Goal: Task Accomplishment & Management: Manage account settings

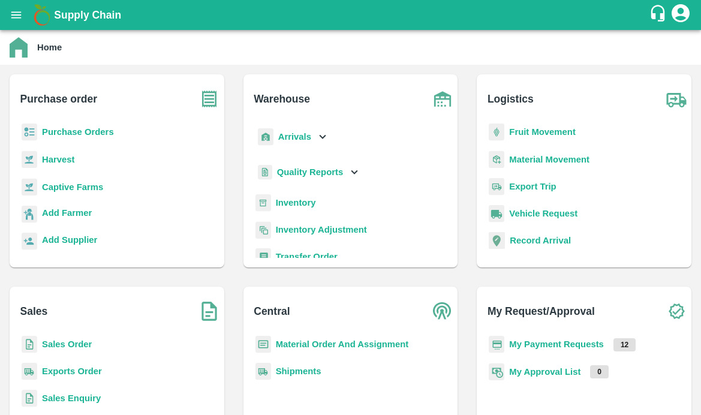
click at [59, 190] on b "Captive Farms" at bounding box center [72, 187] width 61 height 10
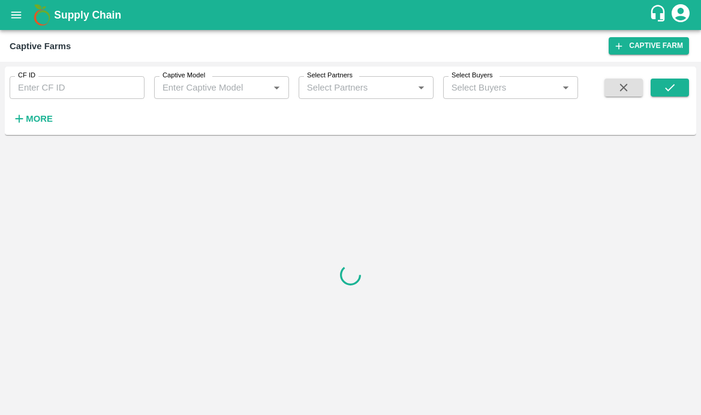
click at [68, 96] on input "CF ID" at bounding box center [77, 87] width 135 height 23
paste input "89"
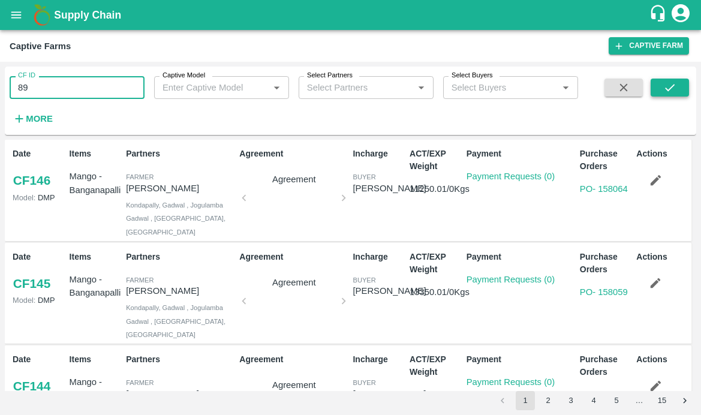
type input "89"
click at [664, 85] on icon "submit" at bounding box center [669, 87] width 13 height 13
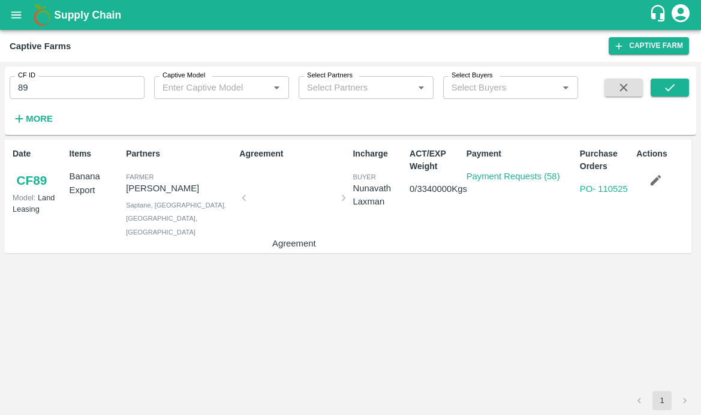
click at [481, 170] on p "Payment Requests (58)" at bounding box center [513, 176] width 94 height 13
click at [474, 173] on link "Payment Requests (58)" at bounding box center [513, 176] width 94 height 10
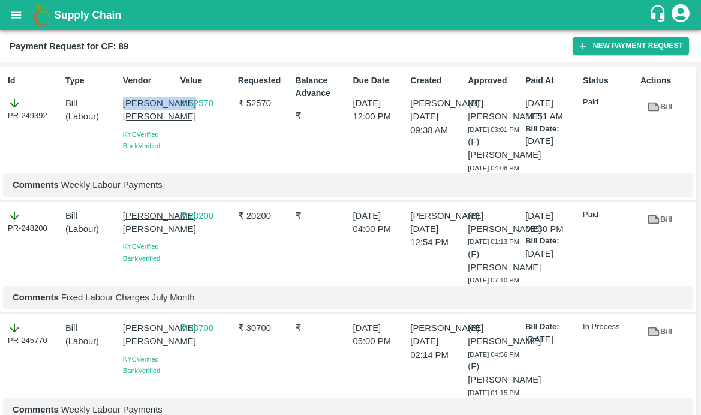
drag, startPoint x: 118, startPoint y: 103, endPoint x: 159, endPoint y: 120, distance: 45.4
click at [159, 120] on div "Vendor [PERSON_NAME] [PERSON_NAME] Verified Bank Verified" at bounding box center [147, 122] width 58 height 104
copy p "Sujit Mahadev"
click at [585, 52] on button "New Payment Request" at bounding box center [631, 45] width 116 height 17
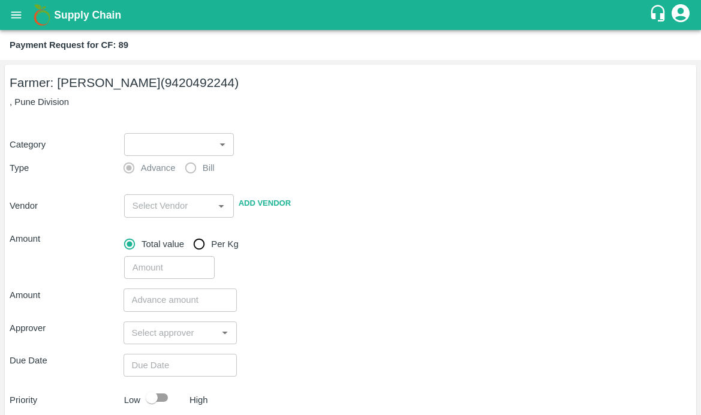
click at [176, 148] on body "Supply Chain Payment Request for CF: 89 Farmer: Sharada Ramesh Shinde (94204922…" at bounding box center [350, 207] width 701 height 415
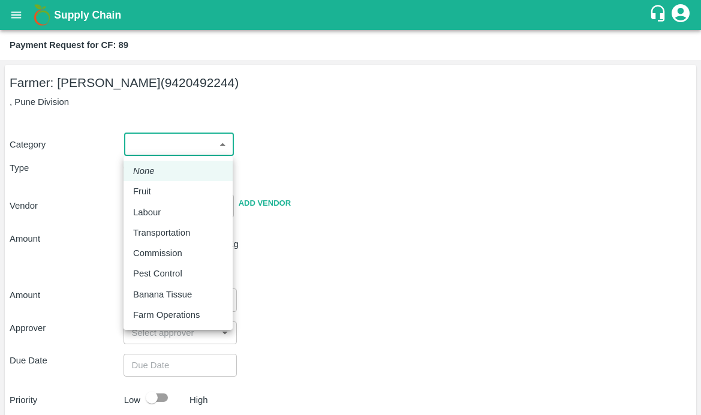
click at [161, 218] on div "Labour" at bounding box center [150, 212] width 34 height 13
type input "2"
radio input "false"
radio input "true"
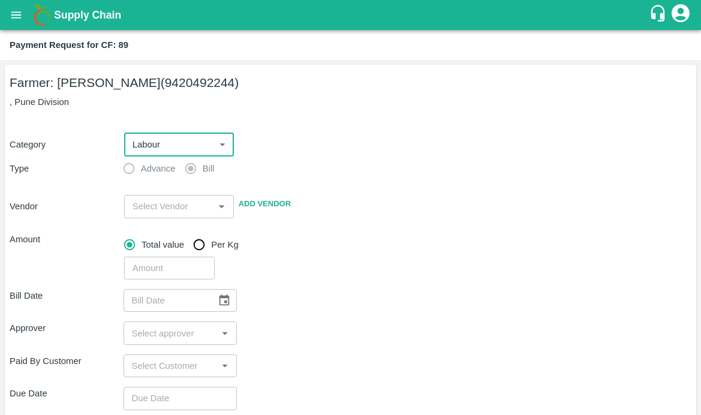
click at [166, 211] on input "input" at bounding box center [169, 206] width 83 height 16
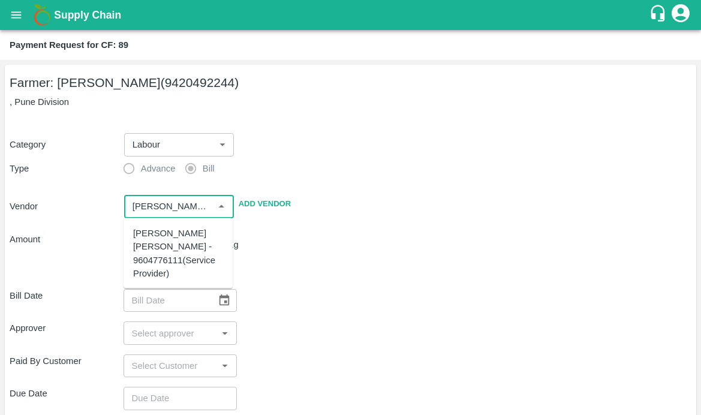
click at [165, 232] on div "[PERSON_NAME] [PERSON_NAME] - 9604776111(Service Provider)" at bounding box center [178, 253] width 90 height 53
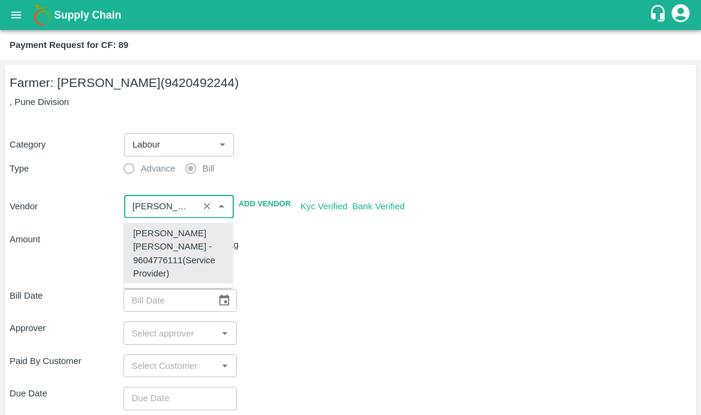
type input "[PERSON_NAME] [PERSON_NAME] - 9604776111(Service Provider)"
click at [355, 266] on div "​" at bounding box center [405, 266] width 572 height 28
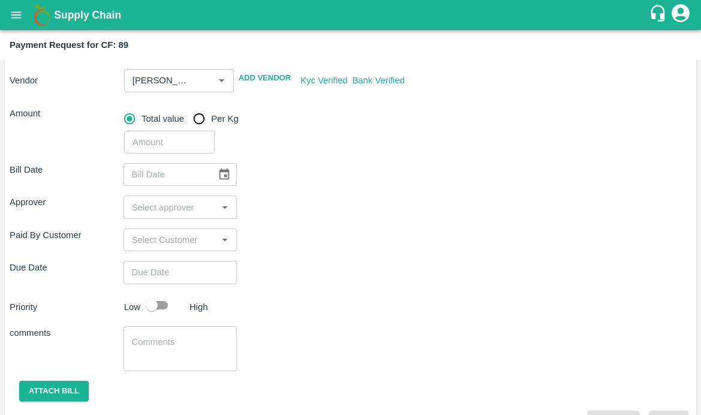
scroll to position [157, 0]
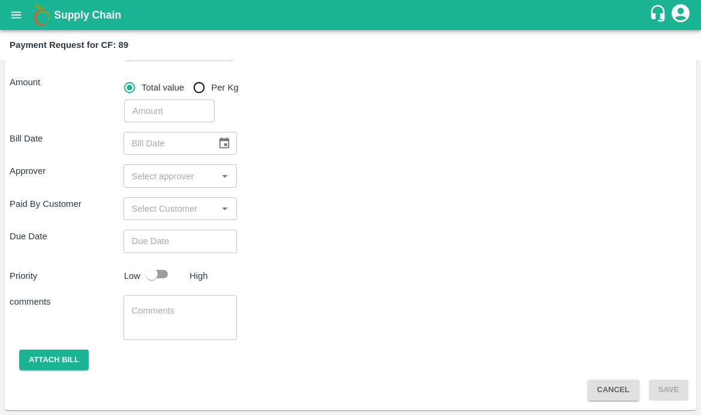
click at [150, 110] on input "number" at bounding box center [169, 111] width 91 height 23
type input "22070"
click at [315, 202] on div "Paid By Customer ​" at bounding box center [351, 208] width 682 height 23
click at [226, 138] on icon "Choose date" at bounding box center [224, 142] width 10 height 11
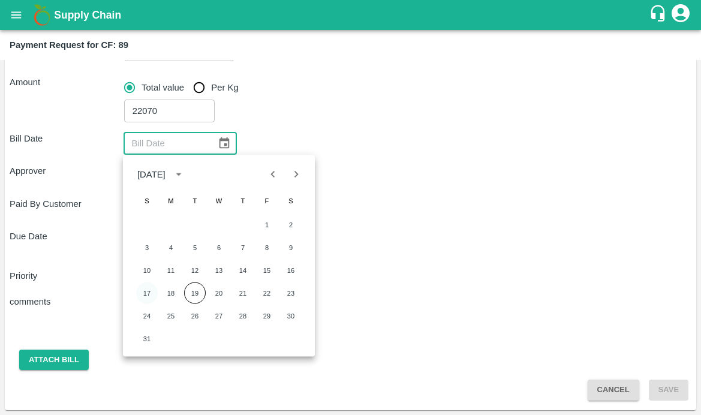
click at [147, 289] on button "17" at bounding box center [147, 293] width 22 height 22
type input "[DATE]"
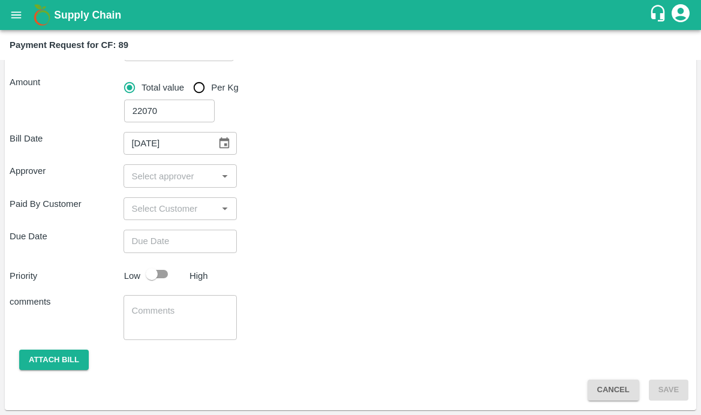
click at [154, 181] on input "input" at bounding box center [170, 176] width 87 height 16
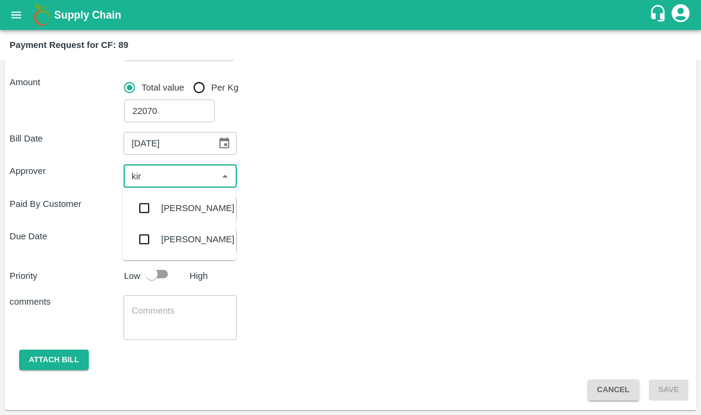
type input "kira"
click at [143, 210] on input "checkbox" at bounding box center [145, 208] width 24 height 24
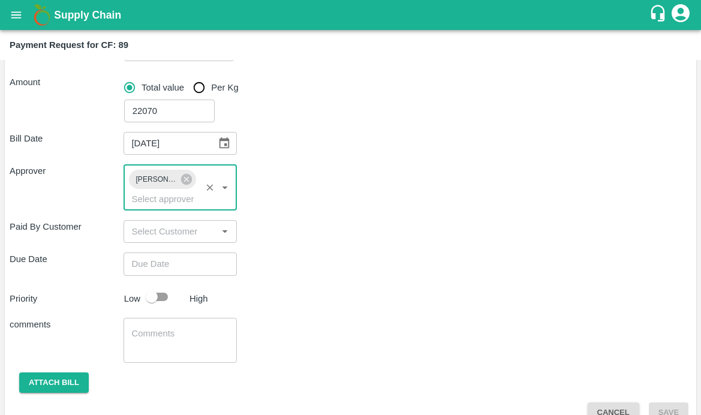
click at [287, 255] on div "Due Date ​" at bounding box center [351, 263] width 682 height 23
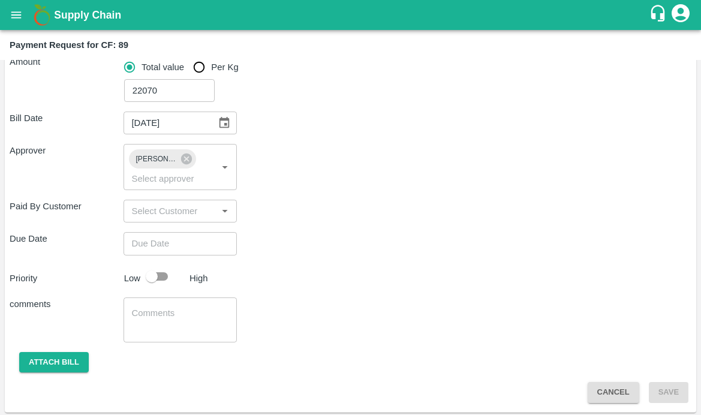
type input "DD/MM/YYYY hh:mm aa"
click at [168, 244] on input "DD/MM/YYYY hh:mm aa" at bounding box center [177, 243] width 106 height 23
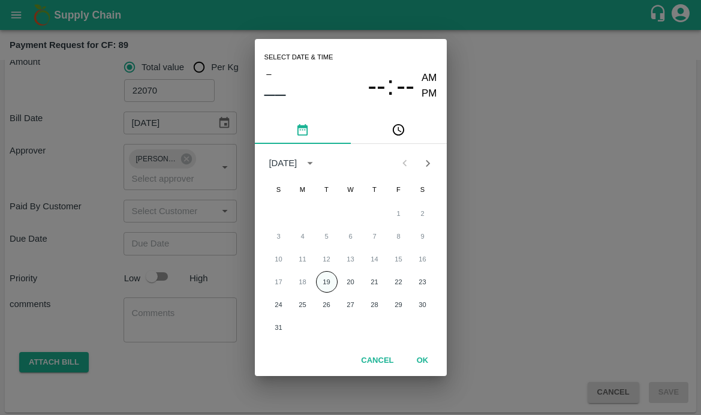
click at [331, 284] on button "19" at bounding box center [327, 282] width 22 height 22
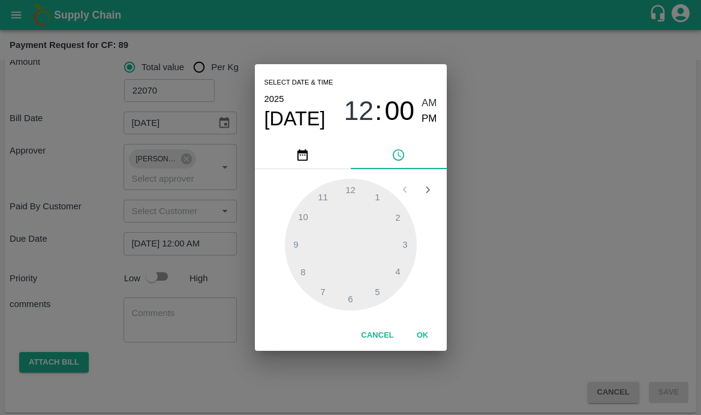
click at [433, 119] on span "PM" at bounding box center [429, 119] width 16 height 16
click at [298, 250] on div at bounding box center [351, 245] width 132 height 132
type input "[DATE] 09:00 PM"
click at [418, 330] on button "OK" at bounding box center [423, 335] width 38 height 21
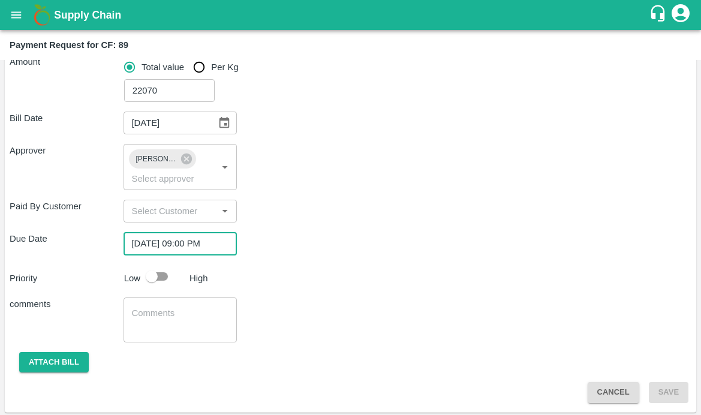
click at [149, 269] on input "checkbox" at bounding box center [152, 276] width 68 height 23
checkbox input "true"
click at [145, 305] on div "x ​" at bounding box center [181, 319] width 114 height 45
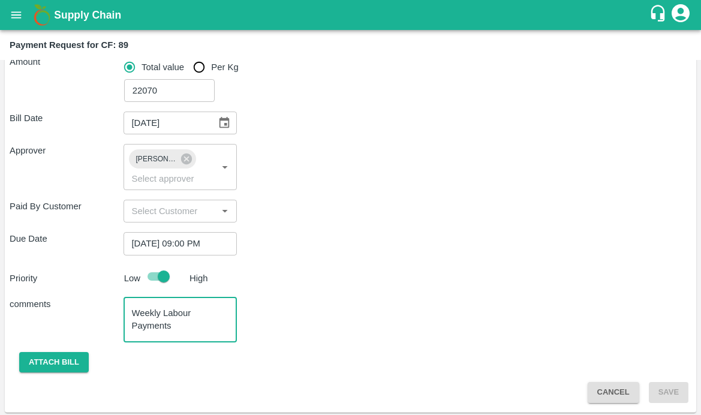
type textarea "Weekly Labour Payments"
click at [248, 353] on div "Attach bill" at bounding box center [351, 362] width 682 height 21
click at [65, 359] on button "Attach bill" at bounding box center [54, 362] width 70 height 21
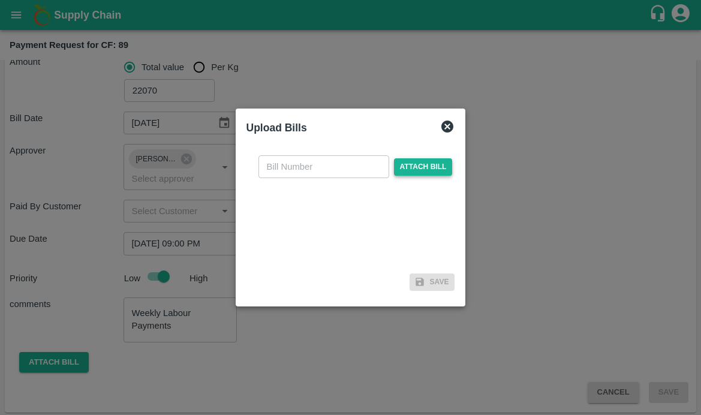
click at [403, 161] on span "Attach bill" at bounding box center [423, 166] width 59 height 17
click at [0, 0] on input "Attach bill" at bounding box center [0, 0] width 0 height 0
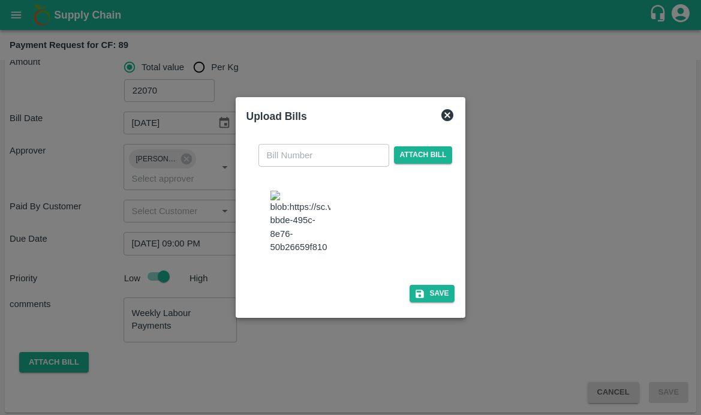
click at [324, 144] on input "text" at bounding box center [323, 155] width 131 height 23
type input "594"
click at [408, 187] on div at bounding box center [356, 223] width 180 height 75
click at [424, 302] on button "Save" at bounding box center [432, 293] width 46 height 17
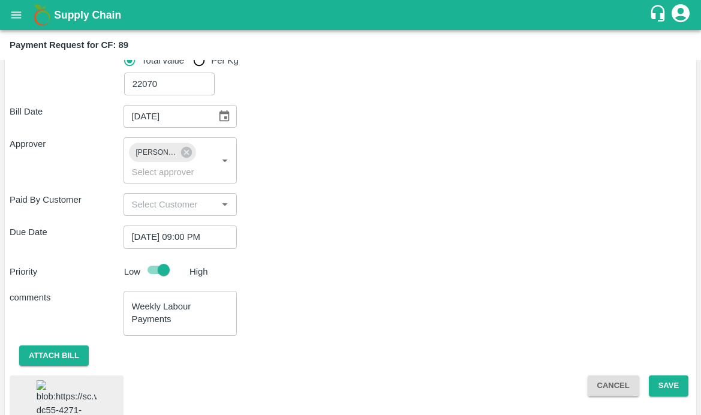
scroll to position [260, 0]
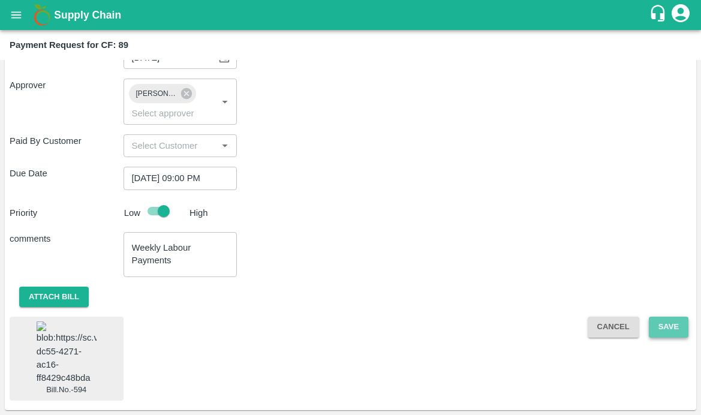
click at [662, 318] on button "Save" at bounding box center [669, 327] width 40 height 21
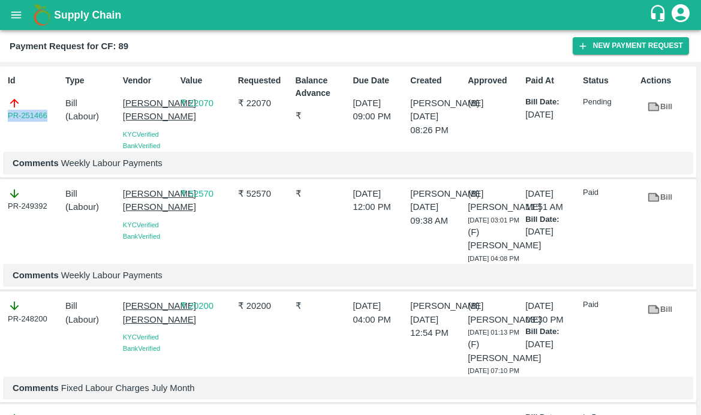
drag, startPoint x: 50, startPoint y: 116, endPoint x: 6, endPoint y: 116, distance: 43.8
click at [6, 116] on div "Id PR-251466" at bounding box center [32, 111] width 58 height 82
copy link "PR-251466"
click at [11, 11] on icon "open drawer" at bounding box center [16, 14] width 13 height 13
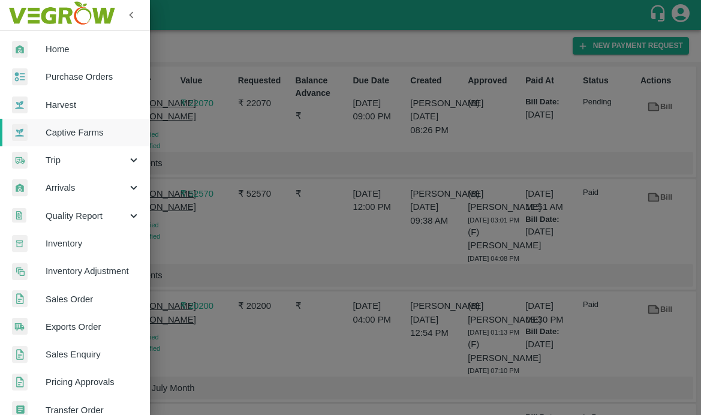
click at [70, 128] on span "Captive Farms" at bounding box center [93, 132] width 95 height 13
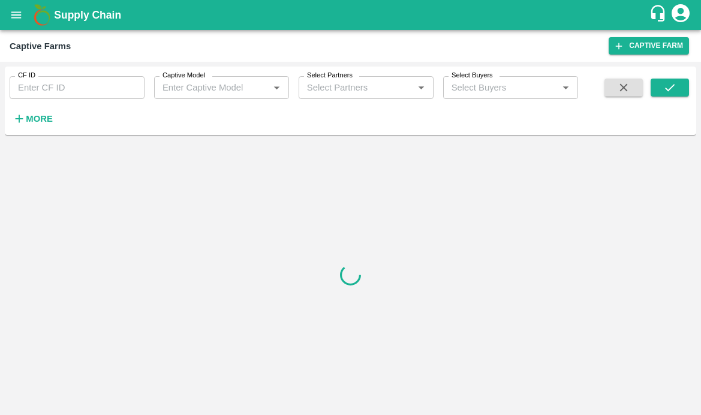
click at [70, 94] on input "CF ID" at bounding box center [77, 87] width 135 height 23
paste input "49"
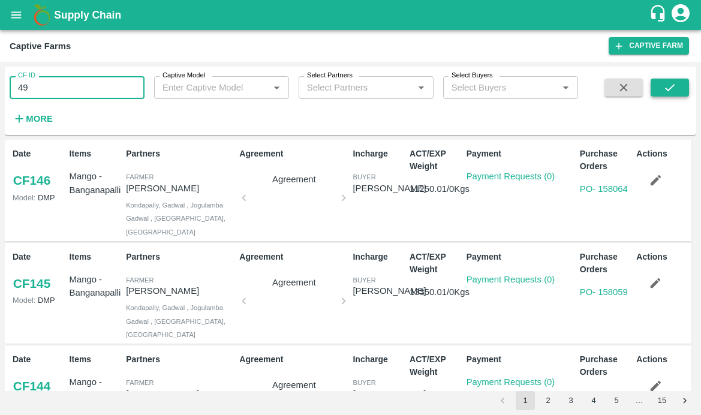
click at [669, 86] on icon "submit" at bounding box center [669, 87] width 13 height 13
click at [664, 87] on icon "submit" at bounding box center [669, 87] width 13 height 13
click at [98, 85] on input "49" at bounding box center [77, 87] width 135 height 23
type input "49"
click at [670, 91] on icon "submit" at bounding box center [669, 87] width 13 height 13
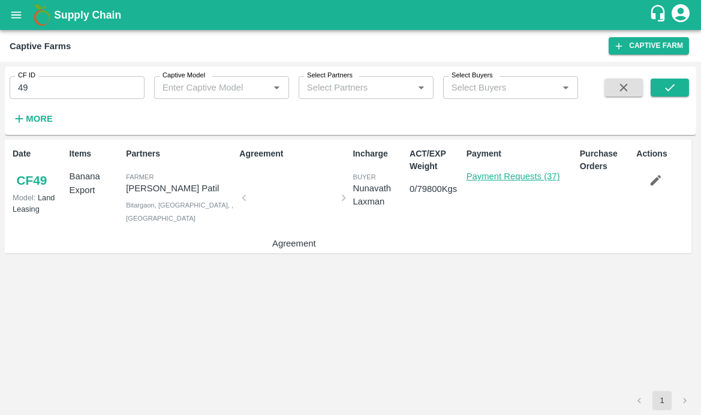
click at [523, 175] on link "Payment Requests (37)" at bounding box center [513, 176] width 94 height 10
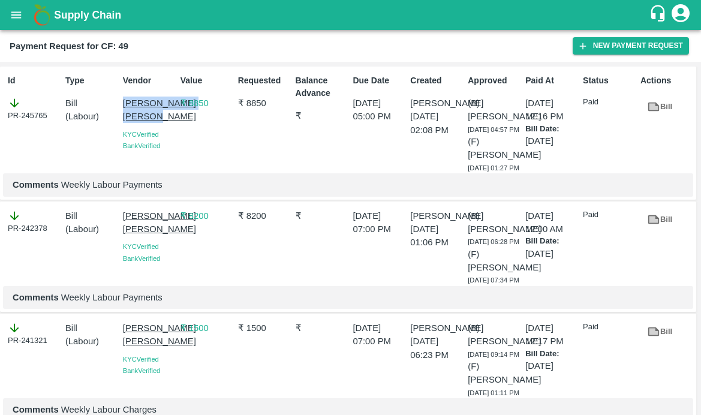
drag, startPoint x: 118, startPoint y: 101, endPoint x: 158, endPoint y: 125, distance: 46.8
click at [158, 125] on div "Vendor [PERSON_NAME] [PERSON_NAME] Verified Bank Verified" at bounding box center [147, 122] width 58 height 104
copy p "[PERSON_NAME] [PERSON_NAME]"
click at [627, 41] on button "New Payment Request" at bounding box center [631, 45] width 116 height 17
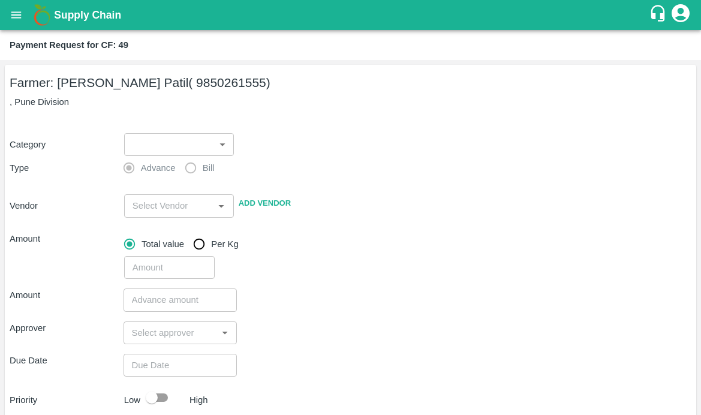
click at [172, 149] on body "Supply Chain Payment Request for CF: 49 Farmer: Prakash Subhedar Patil ( 985026…" at bounding box center [350, 207] width 701 height 415
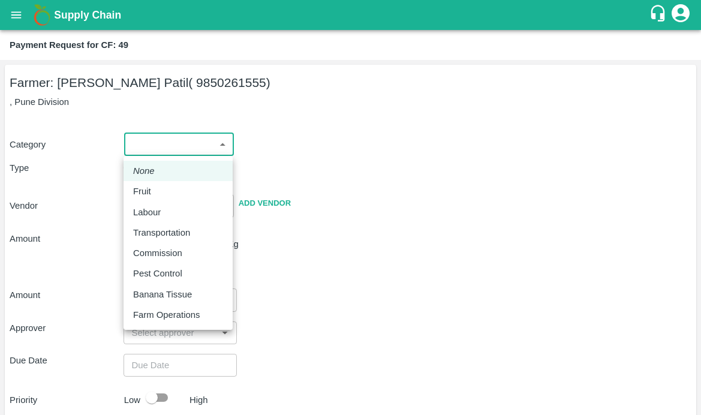
click at [138, 218] on p "Labour" at bounding box center [147, 212] width 28 height 13
type input "2"
radio input "false"
radio input "true"
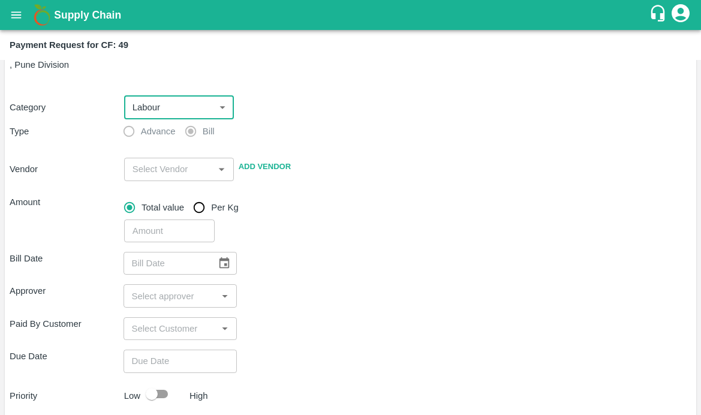
scroll to position [67, 0]
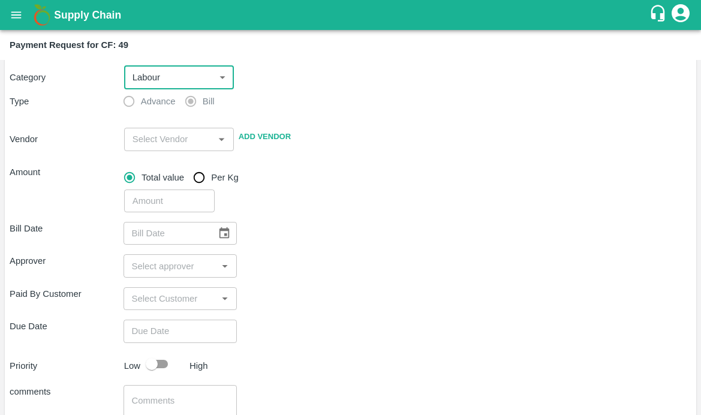
click at [169, 141] on input "input" at bounding box center [169, 139] width 83 height 16
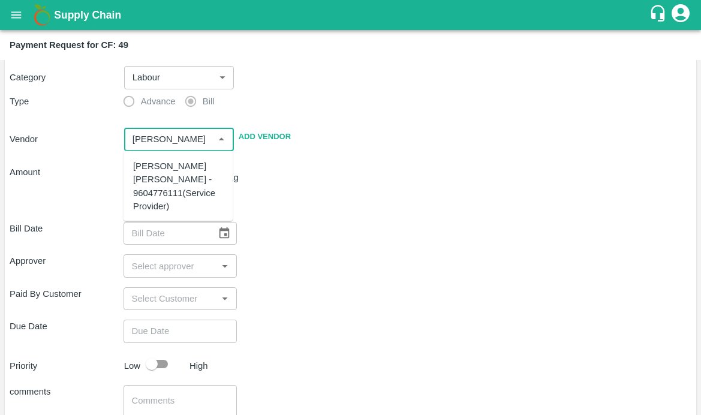
click at [168, 183] on div "[PERSON_NAME] [PERSON_NAME] - 9604776111(Service Provider)" at bounding box center [178, 185] width 90 height 53
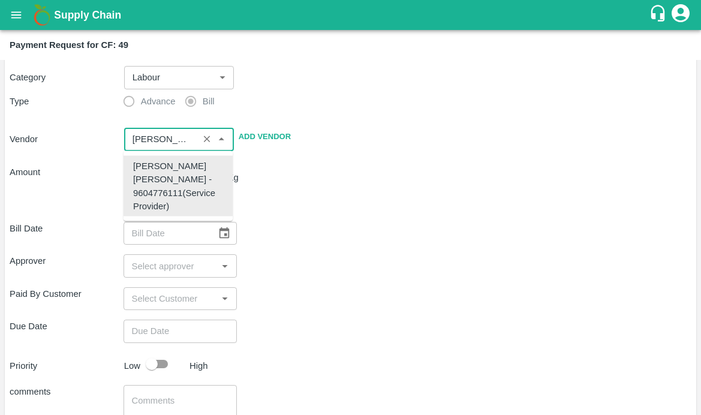
type input "[PERSON_NAME] [PERSON_NAME] - 9604776111(Service Provider)"
click at [295, 204] on div "​" at bounding box center [405, 199] width 572 height 28
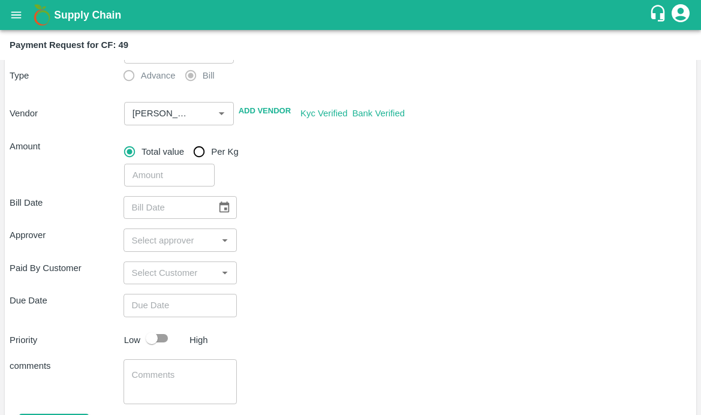
scroll to position [131, 0]
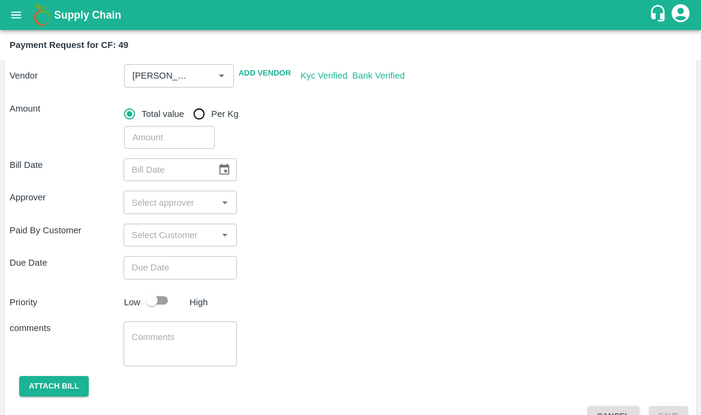
click at [162, 132] on input "number" at bounding box center [169, 137] width 91 height 23
type input "8800"
click at [398, 320] on div "Bill Date ​ Approver ​ Paid By Customer ​ Due Date ​ Priority Low High comments…" at bounding box center [351, 288] width 682 height 278
click at [219, 170] on icon "Choose date" at bounding box center [224, 169] width 13 height 13
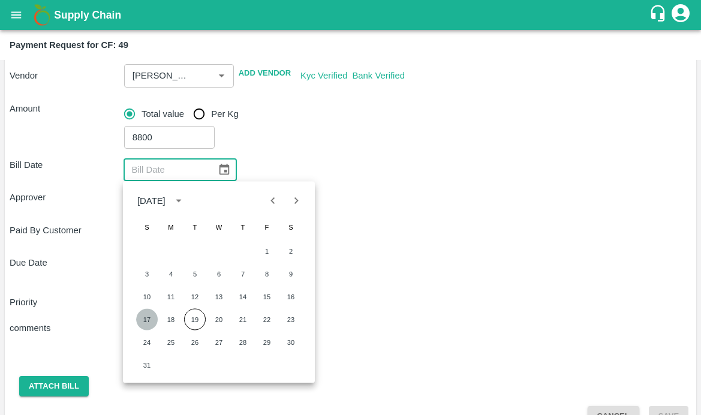
click at [150, 321] on button "17" at bounding box center [147, 320] width 22 height 22
type input "17/08/2025"
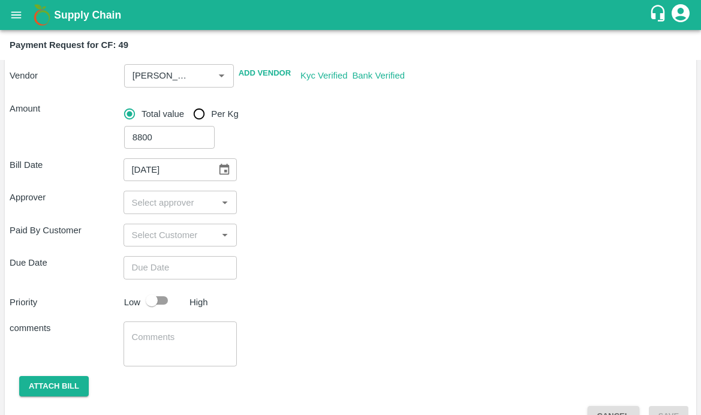
click at [178, 199] on input "input" at bounding box center [170, 202] width 87 height 16
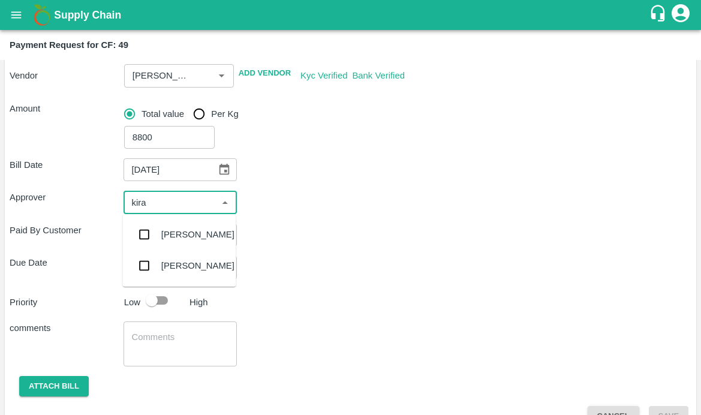
type input "kiran"
click at [140, 234] on input "checkbox" at bounding box center [145, 234] width 24 height 24
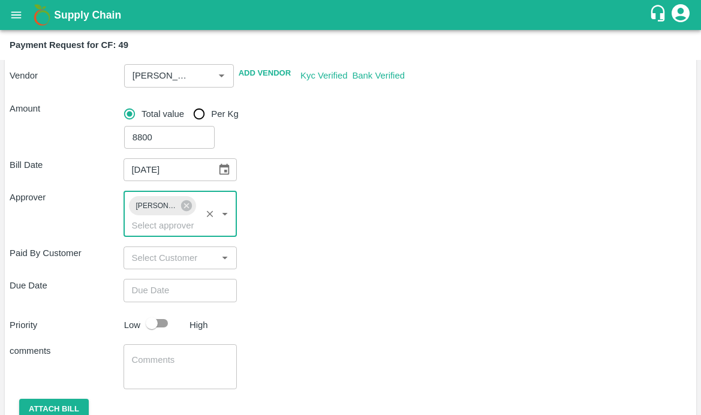
click at [291, 303] on div "Bill Date 17/08/2025 ​ Approver Kiran Naik ​ Paid By Customer ​ Due Date ​ Prio…" at bounding box center [351, 299] width 682 height 301
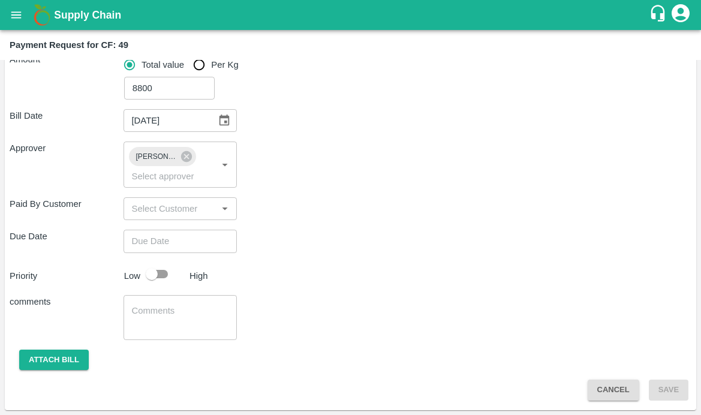
type input "DD/MM/YYYY hh:mm aa"
click at [167, 245] on input "DD/MM/YYYY hh:mm aa" at bounding box center [177, 241] width 106 height 23
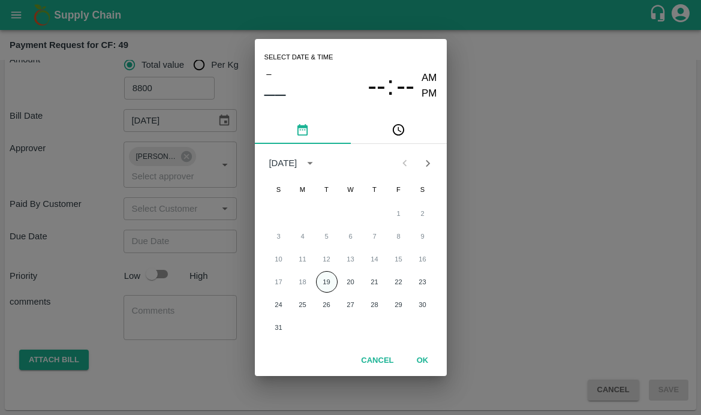
click at [328, 281] on button "19" at bounding box center [327, 282] width 22 height 22
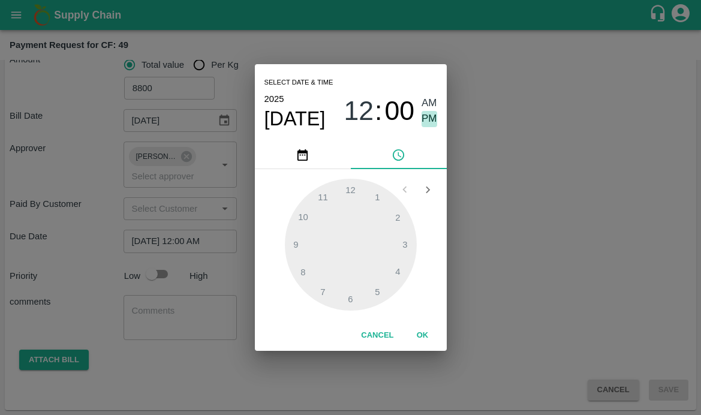
click at [423, 119] on span "PM" at bounding box center [429, 119] width 16 height 16
type input "[DATE] 09:00 PM"
click at [293, 245] on div at bounding box center [351, 245] width 132 height 132
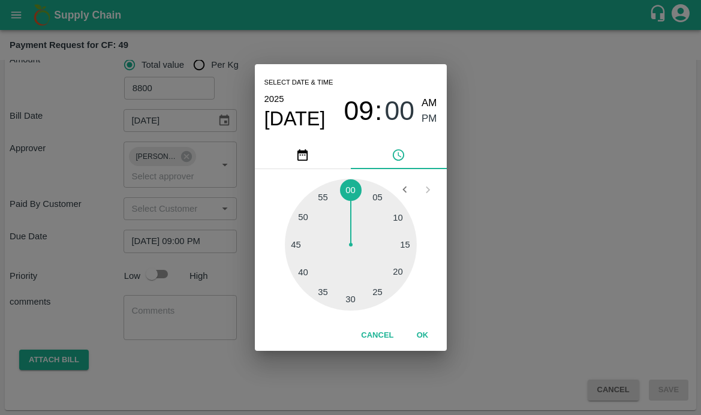
click at [423, 337] on button "OK" at bounding box center [423, 335] width 38 height 21
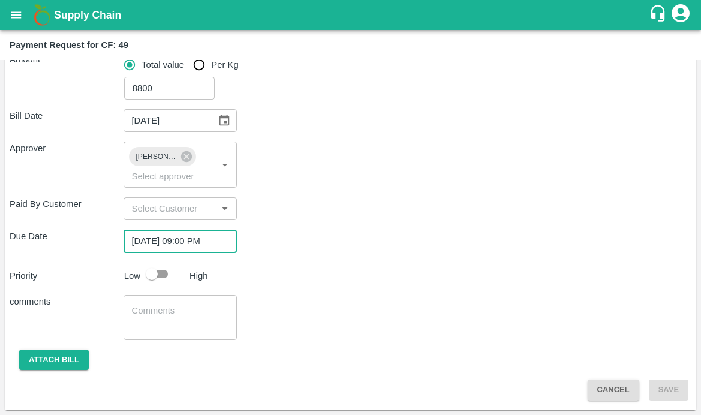
click at [273, 252] on div "Due Date 19/08/2025 09:00 PM ​" at bounding box center [351, 241] width 682 height 23
click at [155, 270] on input "checkbox" at bounding box center [152, 274] width 68 height 23
checkbox input "true"
click at [130, 311] on div "x ​" at bounding box center [181, 317] width 114 height 45
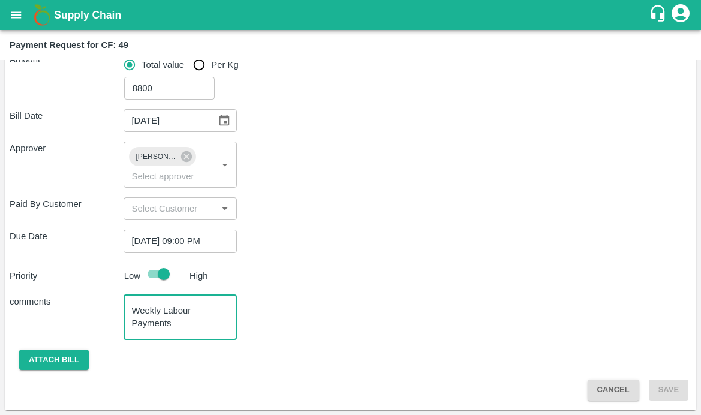
type textarea "Weekly Labour Payments"
click at [16, 359] on span "Attach bill" at bounding box center [54, 359] width 89 height 10
click at [49, 351] on button "Attach bill" at bounding box center [54, 360] width 70 height 21
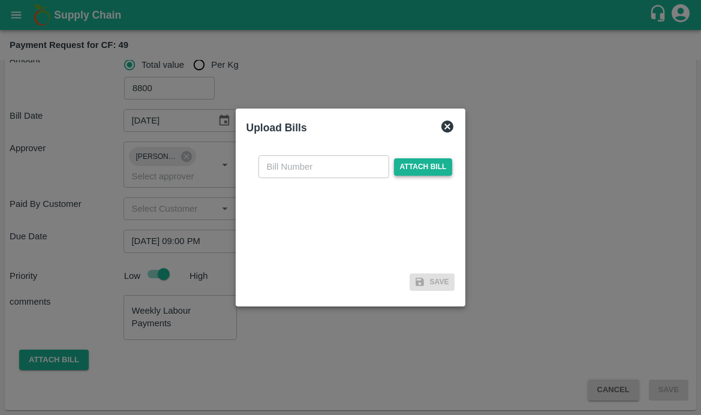
click at [411, 161] on span "Attach bill" at bounding box center [423, 166] width 59 height 17
click at [0, 0] on input "Attach bill" at bounding box center [0, 0] width 0 height 0
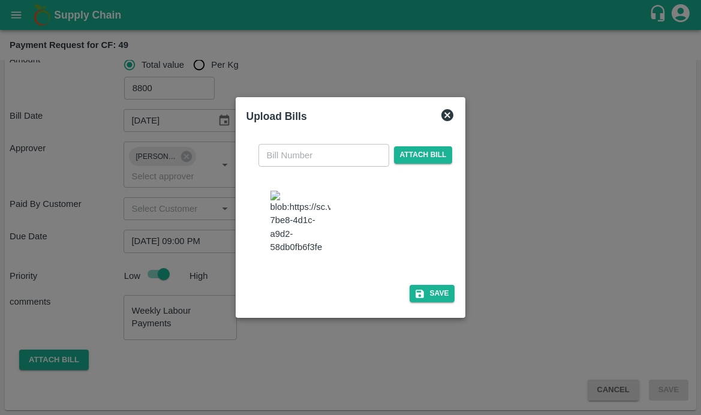
click at [316, 215] on img at bounding box center [300, 222] width 60 height 63
click at [297, 146] on input "text" at bounding box center [323, 155] width 131 height 23
type input "595"
click at [438, 308] on div "595 ​ Attach bill Save" at bounding box center [350, 220] width 209 height 173
click at [430, 302] on button "Save" at bounding box center [432, 293] width 46 height 17
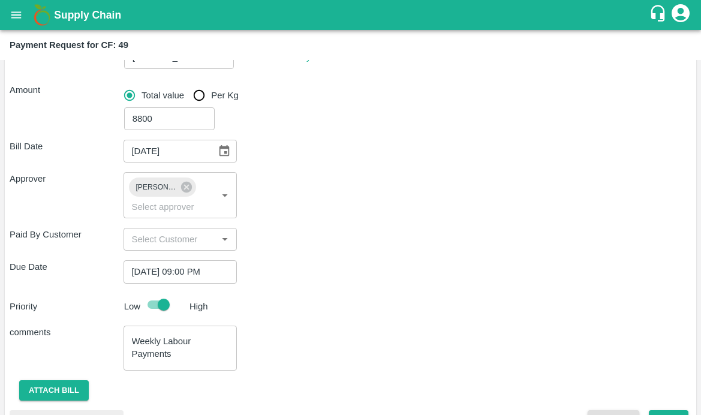
scroll to position [154, 0]
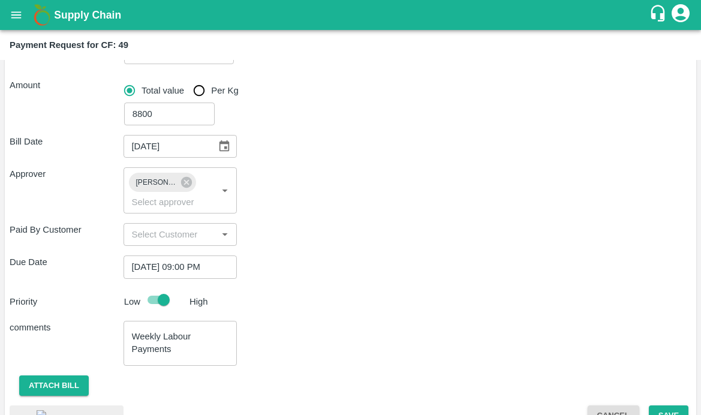
click at [438, 258] on div "Due Date 19/08/2025 09:00 PM ​" at bounding box center [351, 266] width 682 height 23
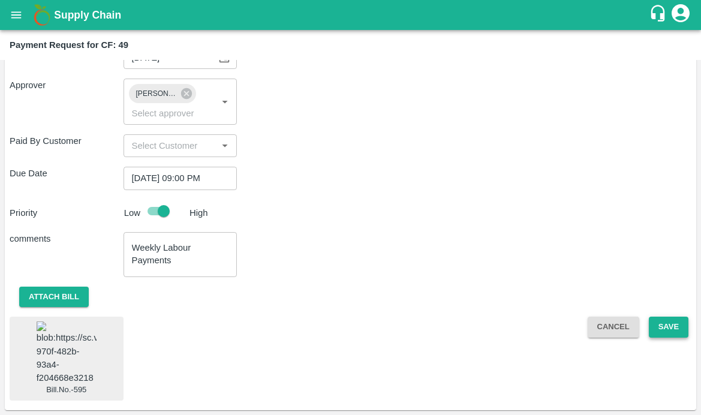
click at [665, 317] on button "Save" at bounding box center [669, 327] width 40 height 21
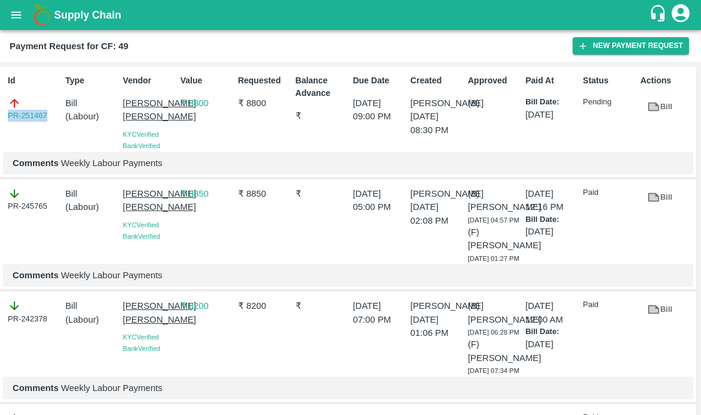
drag, startPoint x: 53, startPoint y: 116, endPoint x: -4, endPoint y: 116, distance: 57.0
click at [0, 116] on html "Supply Chain Payment Request for CF: 49 New Payment Request Id PR-251467 Type B…" at bounding box center [350, 207] width 701 height 415
copy link "PR-251467"
click at [16, 17] on icon "open drawer" at bounding box center [16, 14] width 13 height 13
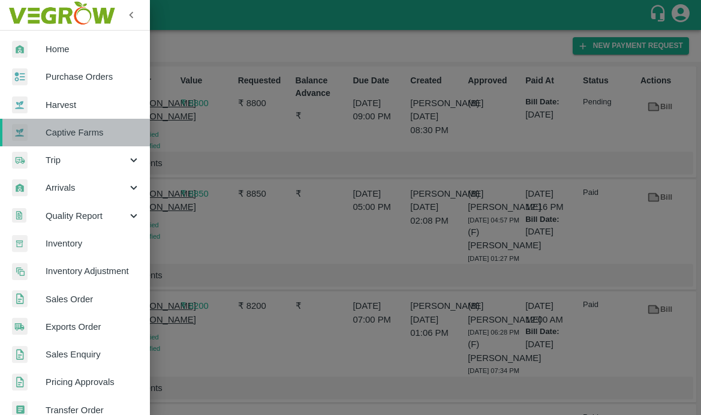
click at [91, 132] on span "Captive Farms" at bounding box center [93, 132] width 95 height 13
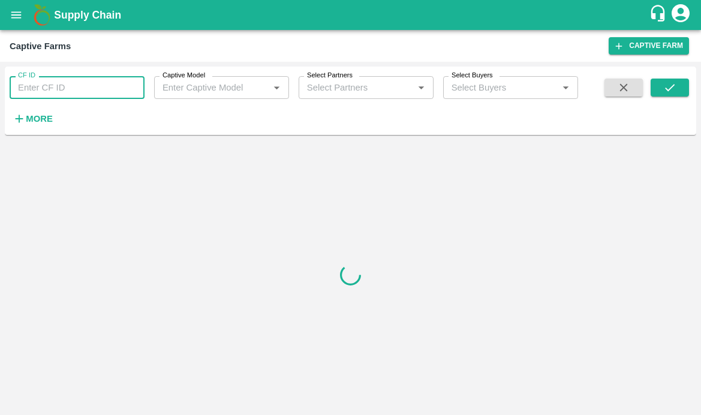
click at [56, 97] on input "CF ID" at bounding box center [77, 87] width 135 height 23
paste input "48"
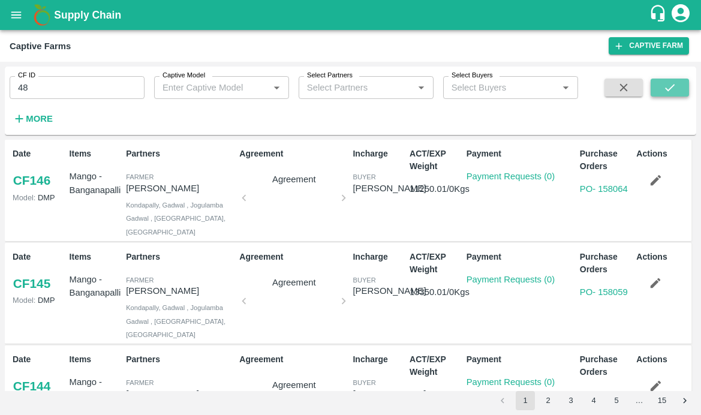
click at [660, 86] on button "submit" at bounding box center [670, 88] width 38 height 18
click at [652, 89] on button "submit" at bounding box center [670, 88] width 38 height 18
click at [70, 93] on input "48" at bounding box center [77, 87] width 135 height 23
type input "48"
click at [673, 98] on span at bounding box center [670, 103] width 38 height 49
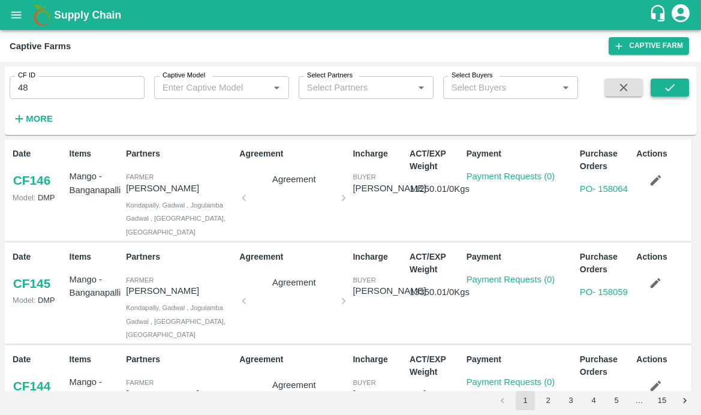
click at [673, 92] on icon "submit" at bounding box center [669, 87] width 13 height 13
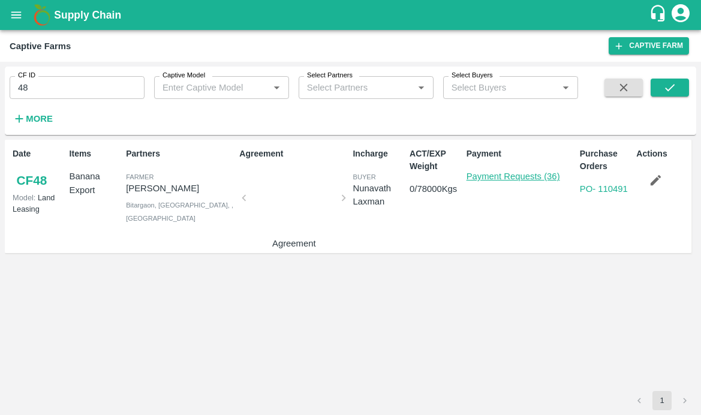
click at [518, 174] on link "Payment Requests (36)" at bounding box center [513, 176] width 94 height 10
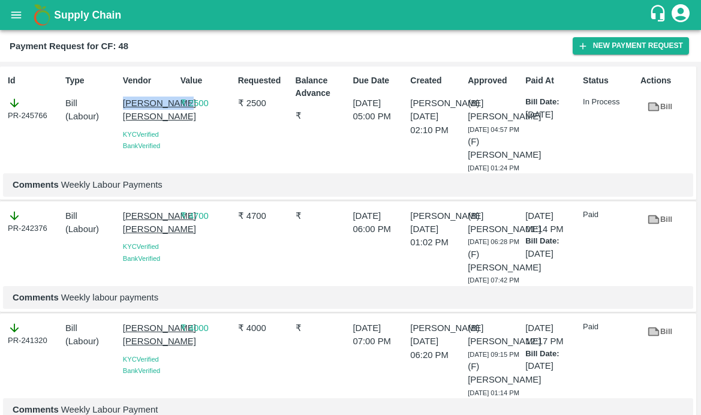
drag, startPoint x: 121, startPoint y: 103, endPoint x: 155, endPoint y: 121, distance: 38.9
click at [155, 121] on div "Vendor [PERSON_NAME] [PERSON_NAME] Verified Bank Verified" at bounding box center [147, 122] width 58 height 104
copy p "[PERSON_NAME]"
click at [610, 43] on button "New Payment Request" at bounding box center [631, 45] width 116 height 17
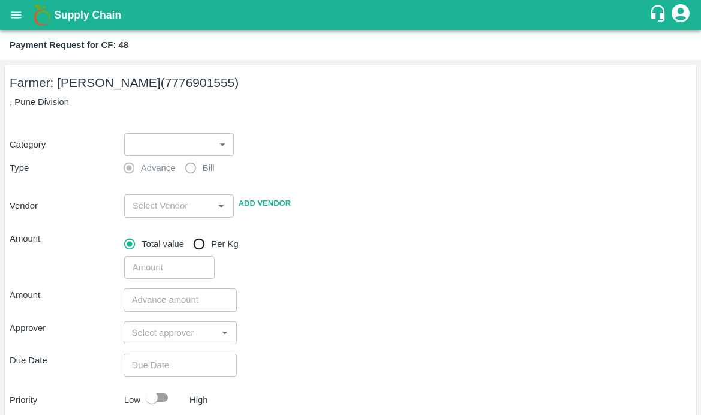
click at [195, 143] on body "Supply Chain Payment Request for CF: 48 Farmer: Nikhil [PERSON_NAME] (777690155…" at bounding box center [350, 207] width 701 height 415
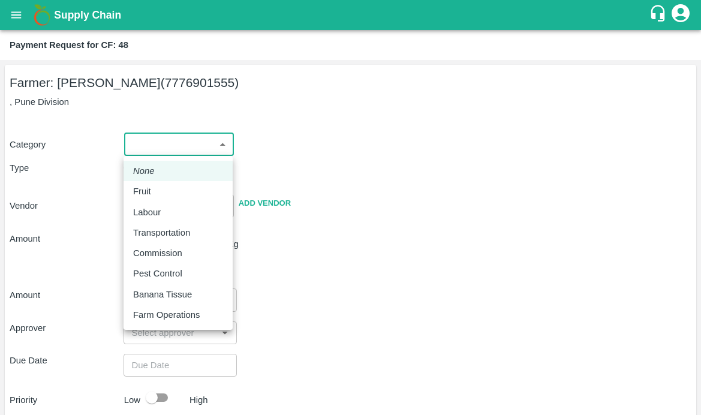
click at [144, 216] on p "Labour" at bounding box center [147, 212] width 28 height 13
type input "2"
radio input "false"
radio input "true"
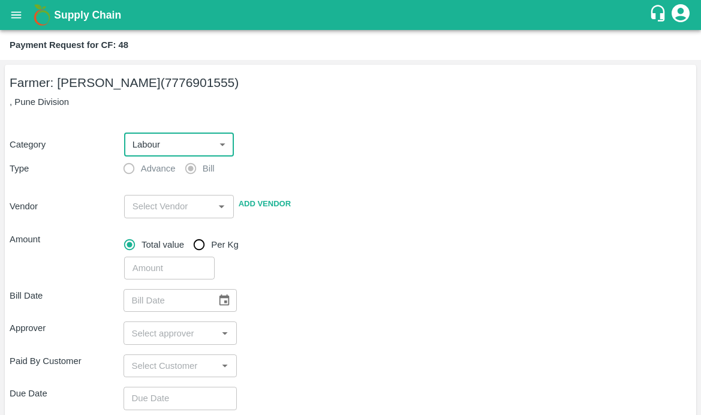
click at [144, 211] on input "input" at bounding box center [169, 206] width 83 height 16
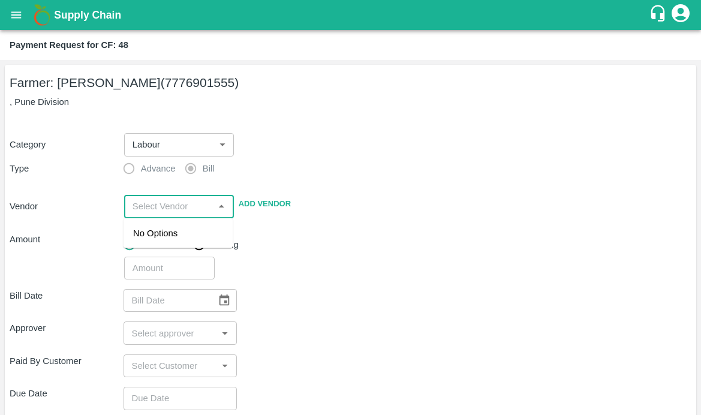
paste input "[PERSON_NAME]"
click at [161, 253] on div "[PERSON_NAME] [PERSON_NAME] - 9604776111(Service Provider)" at bounding box center [178, 253] width 90 height 53
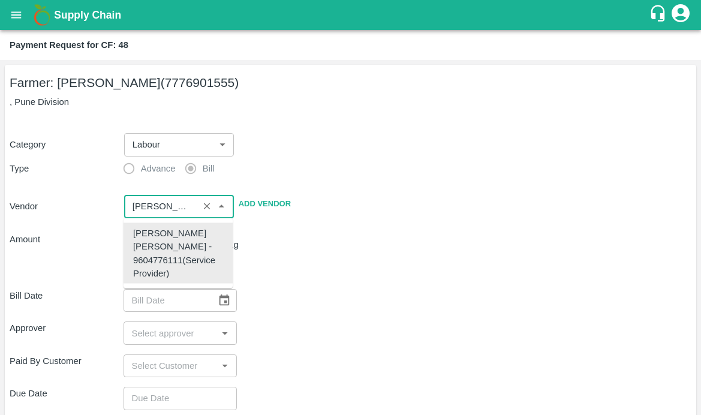
type input "[PERSON_NAME] [PERSON_NAME] - 9604776111(Service Provider)"
click at [330, 255] on div "​" at bounding box center [405, 266] width 572 height 28
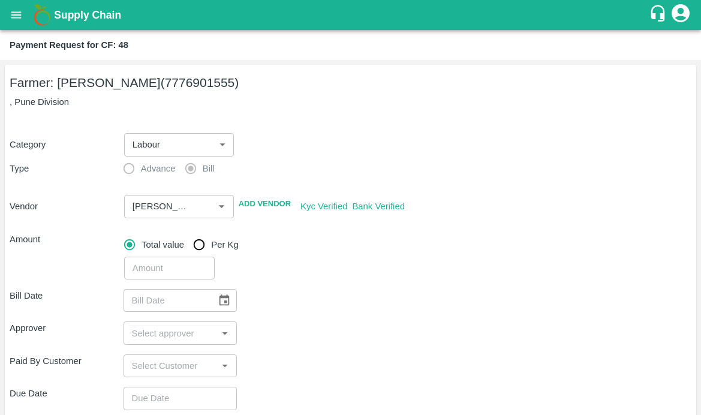
scroll to position [120, 0]
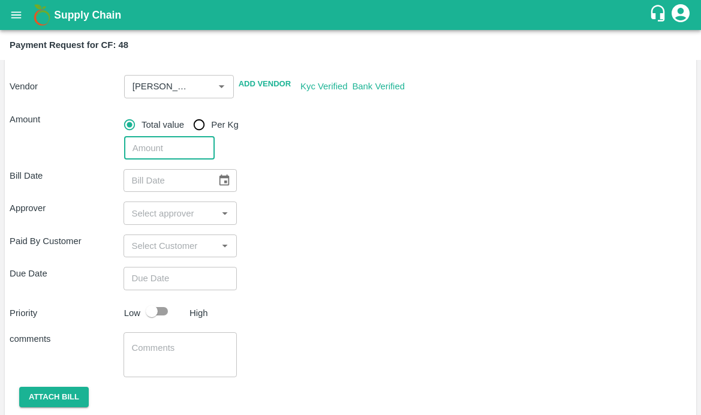
click at [138, 155] on input "number" at bounding box center [169, 148] width 91 height 23
type input "2000"
click at [221, 188] on button "Choose date" at bounding box center [224, 180] width 23 height 23
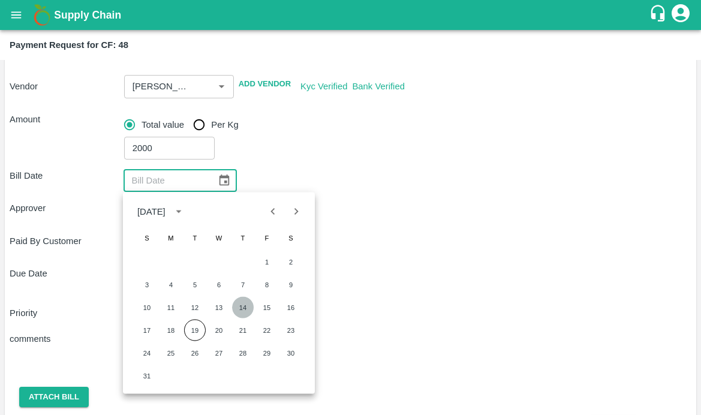
click at [239, 306] on button "14" at bounding box center [243, 308] width 22 height 22
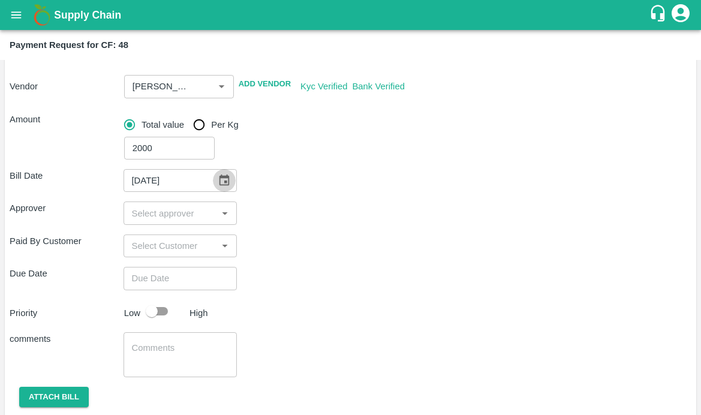
click at [223, 184] on icon "Choose date, selected date is Aug 14, 2025" at bounding box center [224, 180] width 13 height 13
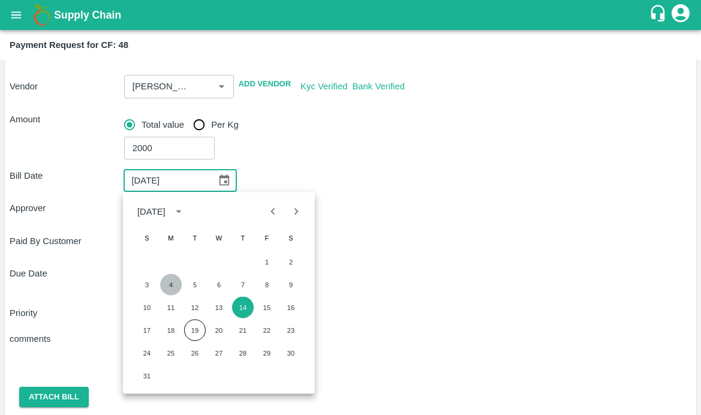
click at [175, 283] on button "4" at bounding box center [171, 285] width 22 height 22
type input "04/08/2025"
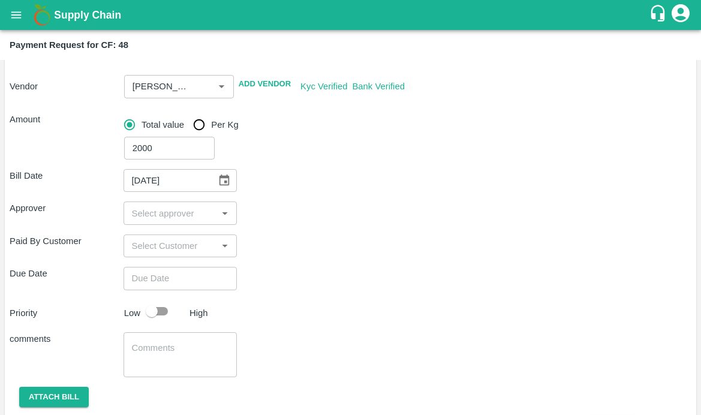
click at [153, 222] on div "​" at bounding box center [181, 212] width 114 height 23
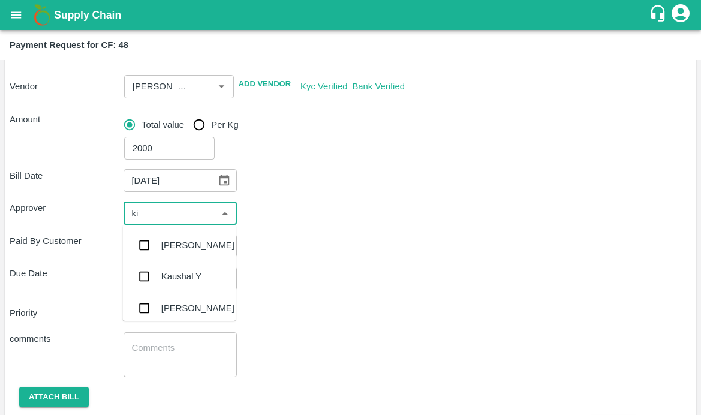
type input "kir"
click at [145, 249] on input "checkbox" at bounding box center [145, 245] width 24 height 24
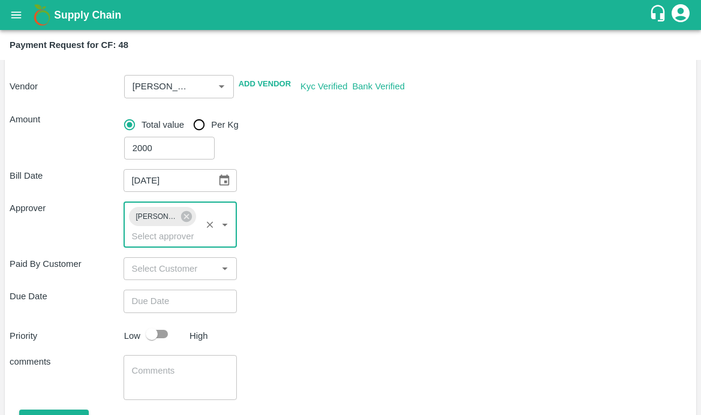
scroll to position [180, 0]
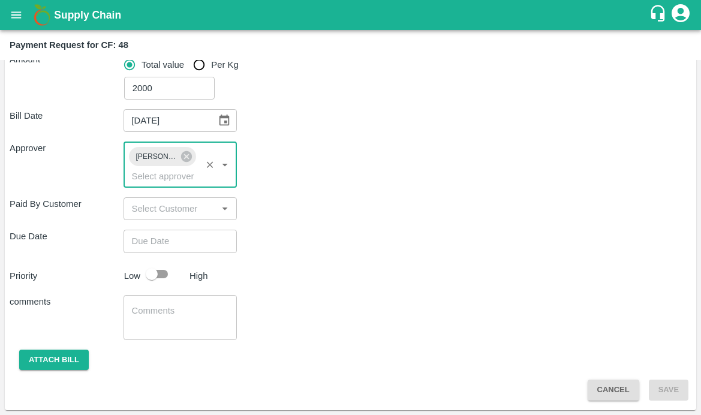
type input "DD/MM/YYYY hh:mm aa"
click at [154, 250] on input "DD/MM/YYYY hh:mm aa" at bounding box center [177, 241] width 106 height 23
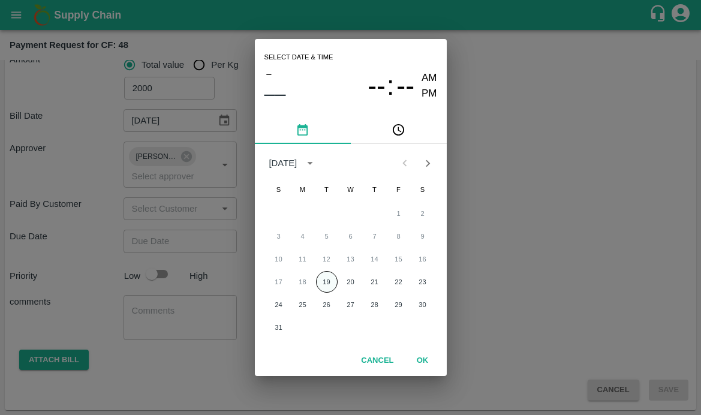
click at [320, 282] on button "19" at bounding box center [327, 282] width 22 height 22
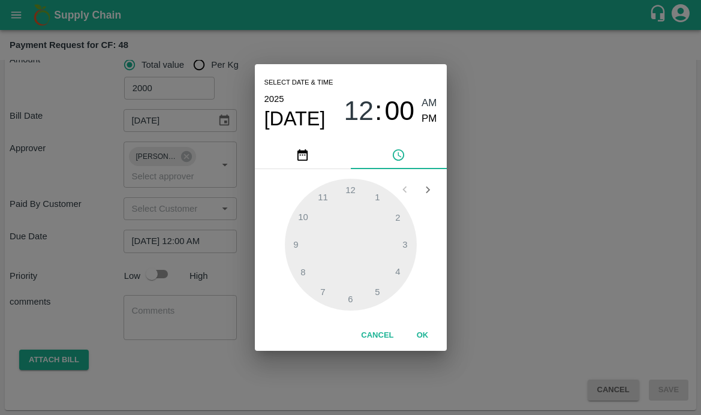
click at [421, 110] on div "12 : 00 AM PM" at bounding box center [390, 111] width 93 height 32
click at [421, 123] on span "PM" at bounding box center [429, 119] width 16 height 16
click at [293, 248] on div at bounding box center [351, 245] width 132 height 132
type input "[DATE] 09:00 PM"
click at [423, 338] on button "OK" at bounding box center [423, 335] width 38 height 21
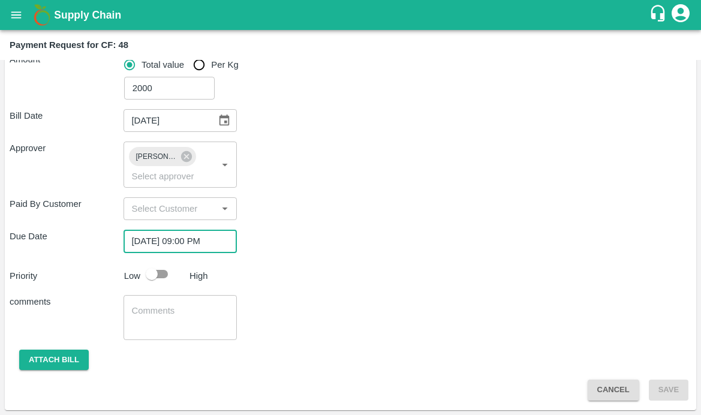
click at [155, 269] on input "checkbox" at bounding box center [152, 274] width 68 height 23
checkbox input "true"
click at [146, 318] on textarea at bounding box center [180, 317] width 97 height 25
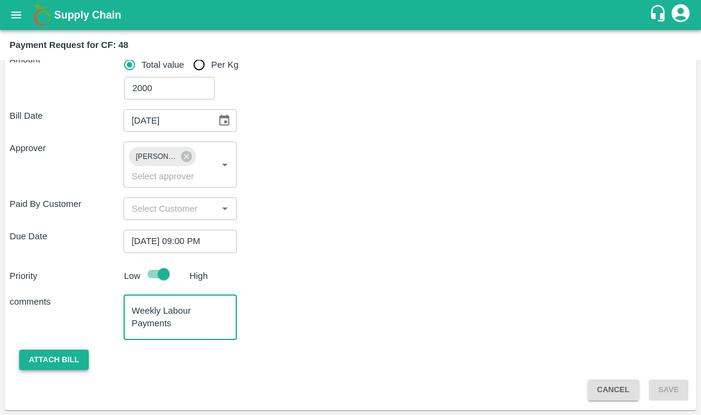
type textarea "Weekly Labour Payments"
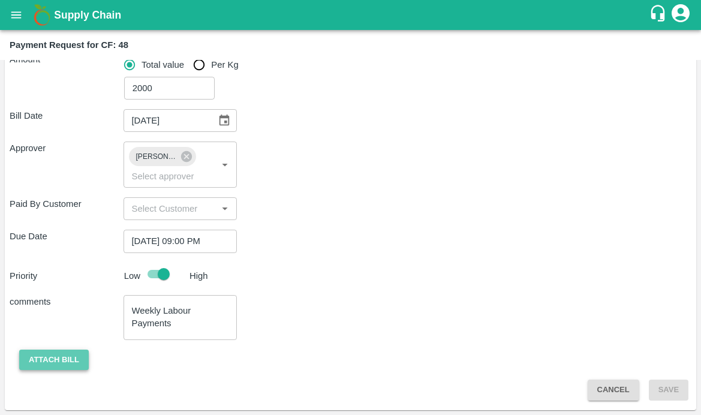
click at [71, 366] on button "Attach bill" at bounding box center [54, 360] width 70 height 21
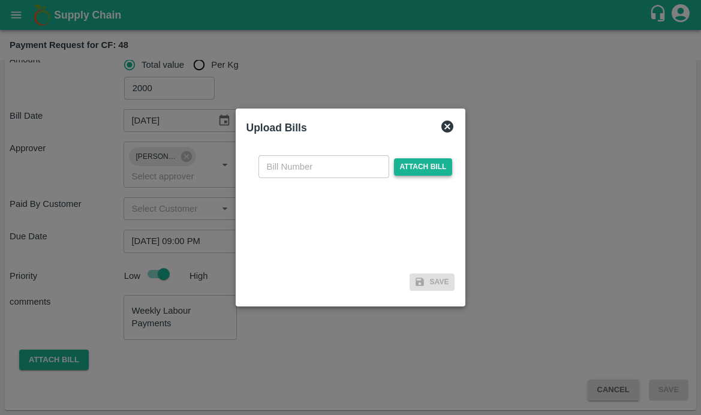
click at [411, 162] on span "Attach bill" at bounding box center [423, 166] width 59 height 17
click at [0, 0] on input "Attach bill" at bounding box center [0, 0] width 0 height 0
checkbox input "false"
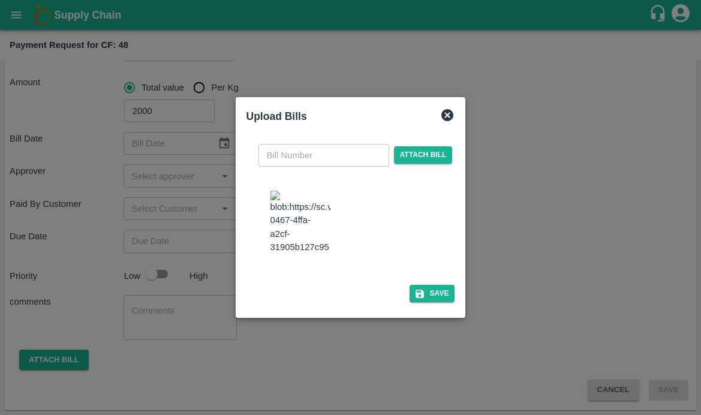
click at [311, 241] on img at bounding box center [300, 222] width 60 height 63
click at [329, 144] on input "text" at bounding box center [323, 155] width 131 height 23
type input "592"
click at [415, 222] on div at bounding box center [356, 223] width 180 height 75
click at [433, 299] on button "Save" at bounding box center [432, 293] width 46 height 17
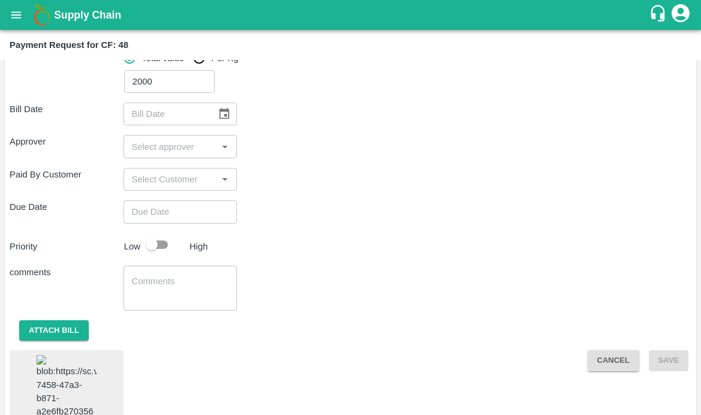
scroll to position [115, 0]
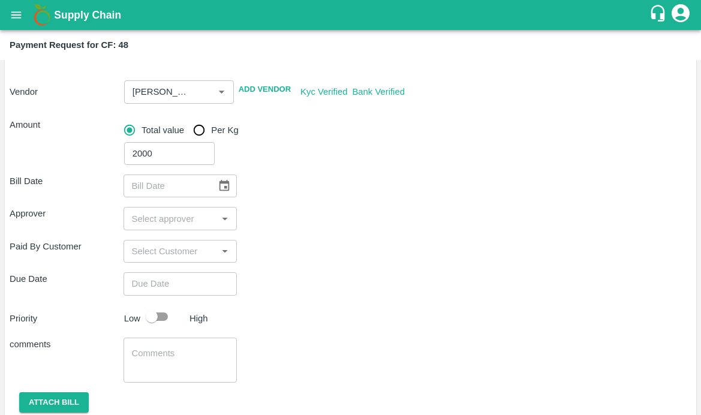
click at [228, 185] on icon "Choose date" at bounding box center [224, 185] width 13 height 13
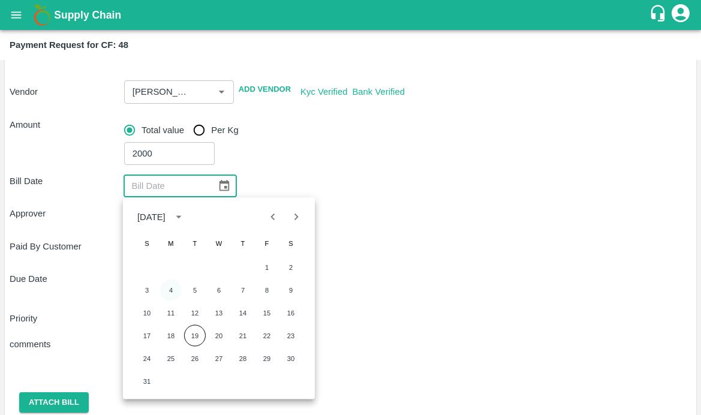
click at [167, 290] on button "4" at bounding box center [171, 290] width 22 height 22
type input "04/08/2025"
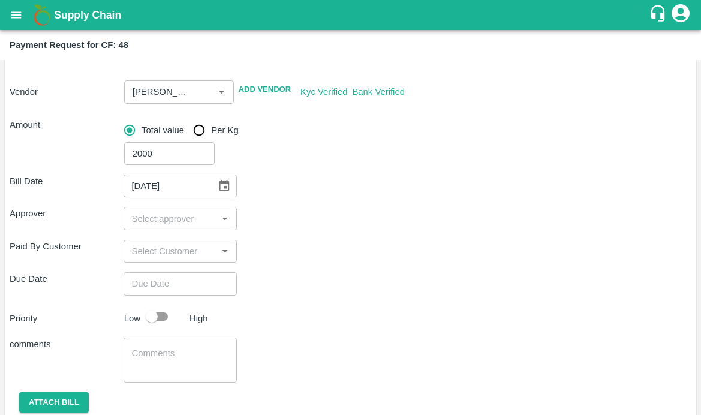
click at [167, 221] on input "input" at bounding box center [170, 218] width 87 height 16
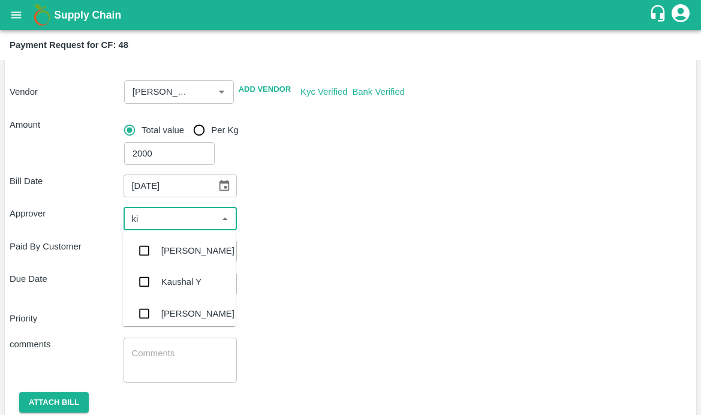
type input "kir"
click at [144, 246] on input "checkbox" at bounding box center [145, 251] width 24 height 24
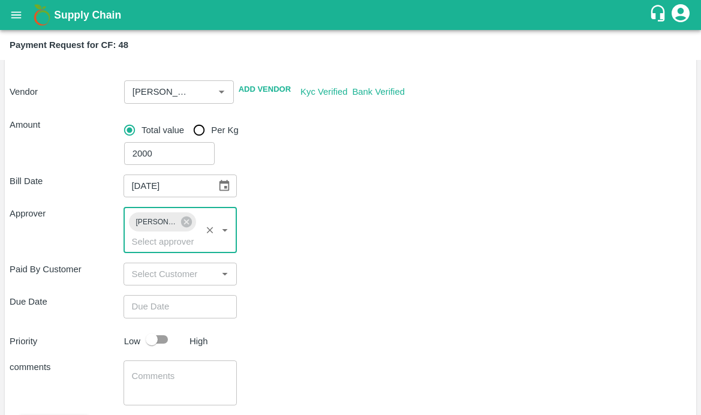
click at [284, 308] on div "Due Date ​" at bounding box center [351, 306] width 682 height 23
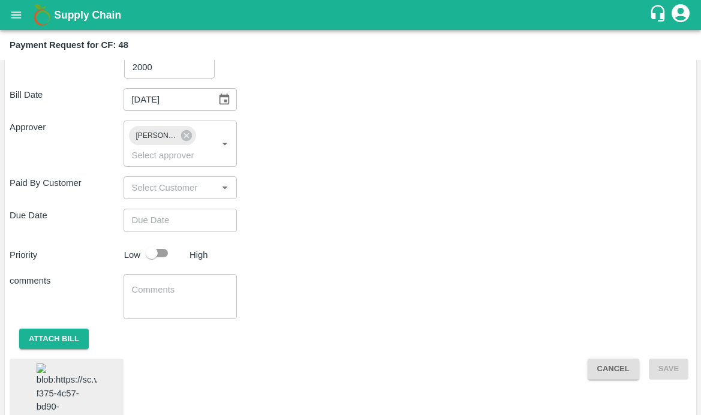
scroll to position [260, 0]
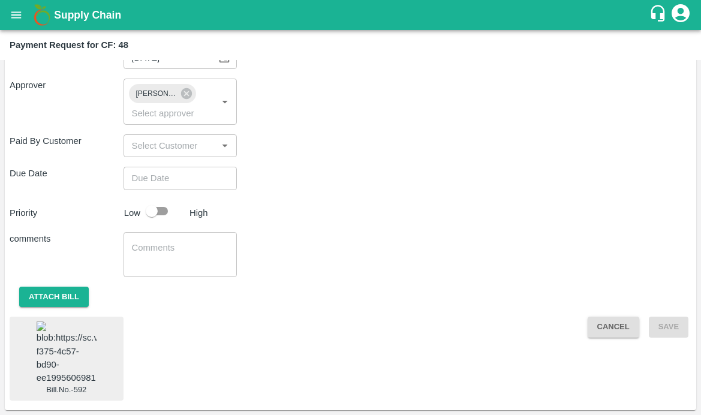
type input "DD/MM/YYYY hh:mm aa"
click at [155, 167] on input "DD/MM/YYYY hh:mm aa" at bounding box center [177, 178] width 106 height 23
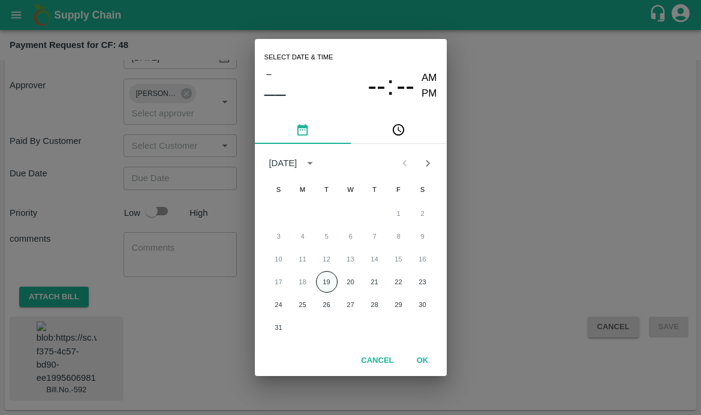
click at [324, 283] on button "19" at bounding box center [327, 282] width 22 height 22
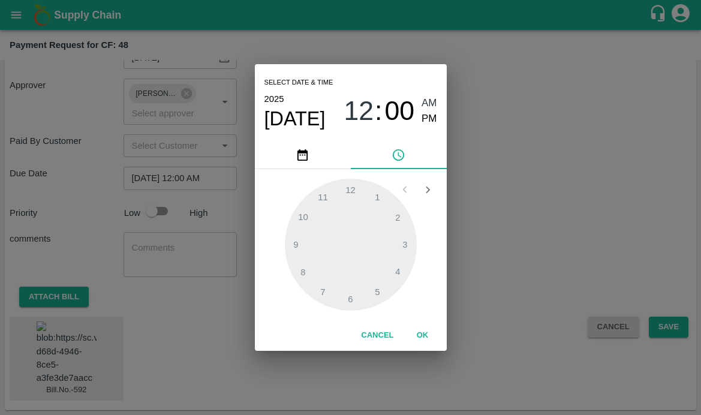
click at [429, 119] on span "PM" at bounding box center [429, 119] width 16 height 16
type input "[DATE] 09:00 PM"
click at [303, 250] on div at bounding box center [351, 245] width 132 height 132
click at [415, 332] on button "OK" at bounding box center [423, 335] width 38 height 21
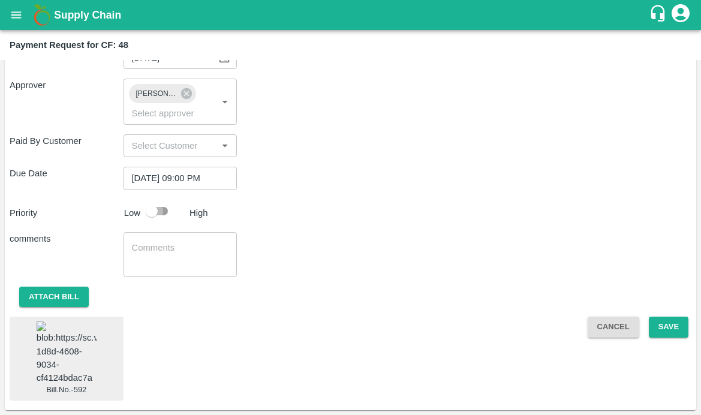
click at [140, 200] on input "checkbox" at bounding box center [152, 211] width 68 height 23
checkbox input "true"
click at [156, 242] on textarea at bounding box center [180, 254] width 97 height 25
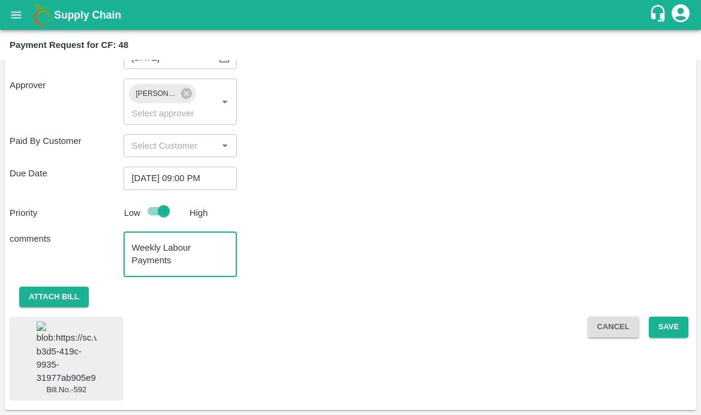
type textarea "Weekly Labour Payments"
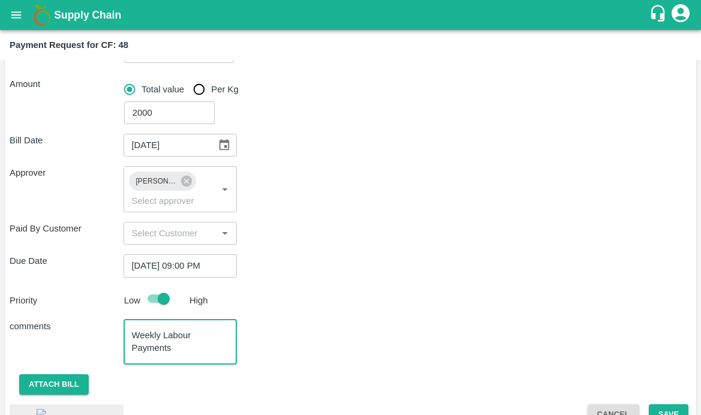
scroll to position [254, 0]
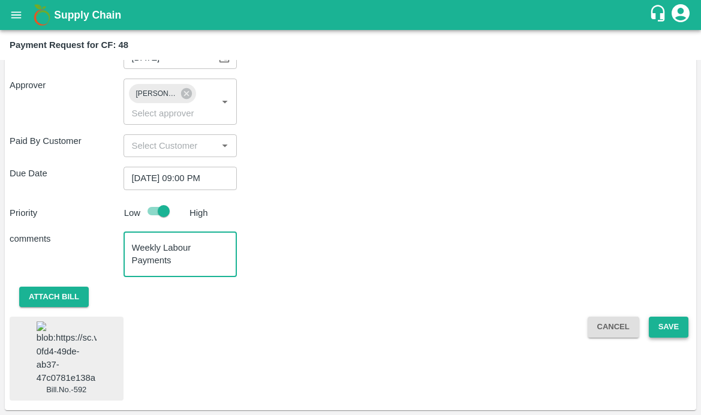
click at [676, 317] on button "Save" at bounding box center [669, 327] width 40 height 21
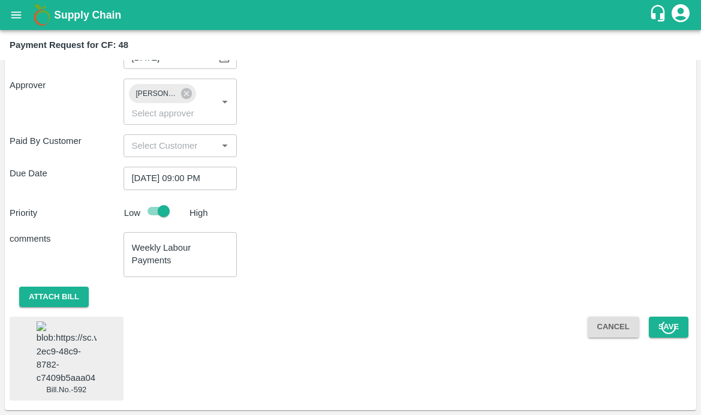
scroll to position [243, 0]
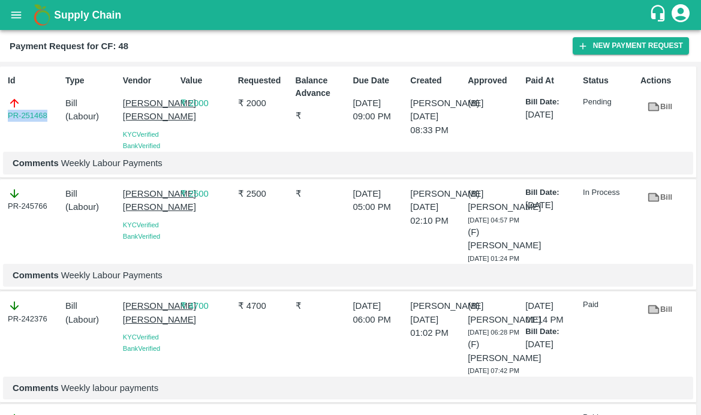
drag, startPoint x: 52, startPoint y: 116, endPoint x: -2, endPoint y: 115, distance: 53.4
click at [0, 115] on html "Supply Chain Payment Request for CF: 48 New Payment Request Id PR-251468 Type B…" at bounding box center [350, 207] width 701 height 415
copy link "PR-251468"
click at [17, 11] on icon "open drawer" at bounding box center [16, 14] width 13 height 13
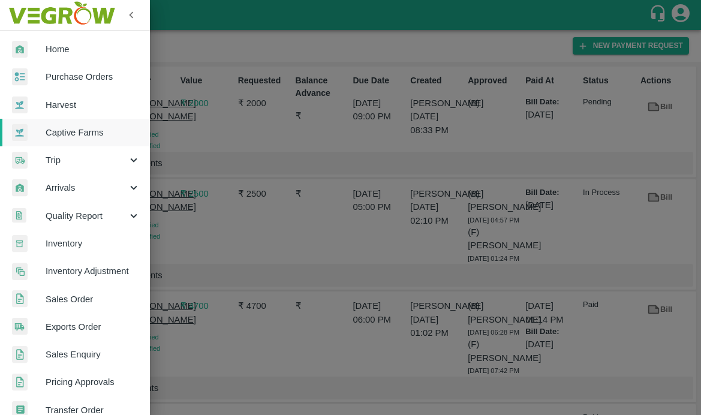
click at [58, 132] on span "Captive Farms" at bounding box center [93, 132] width 95 height 13
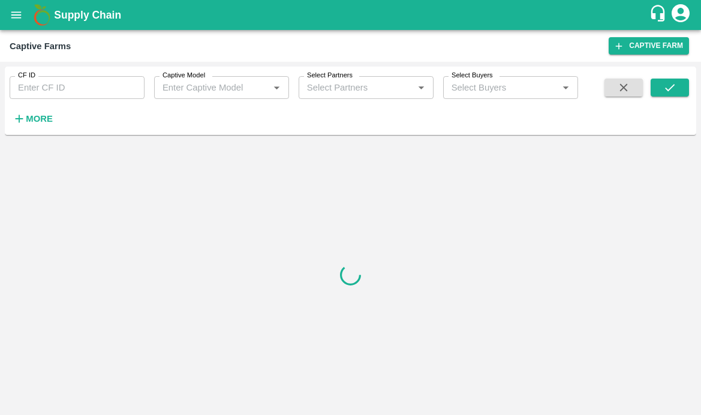
click at [50, 88] on input "CF ID" at bounding box center [77, 87] width 135 height 23
paste input "83"
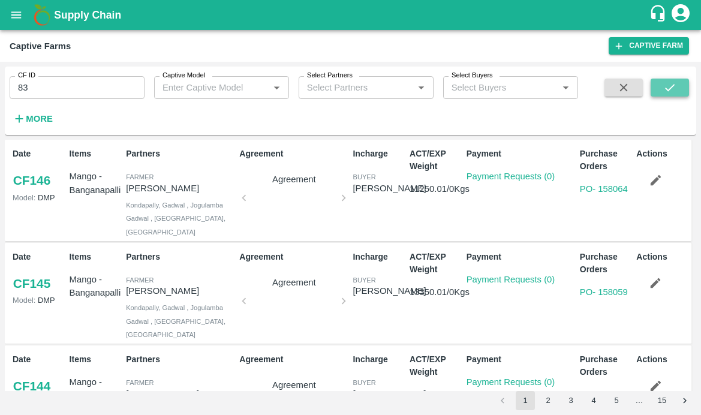
click at [663, 86] on icon "submit" at bounding box center [669, 87] width 13 height 13
click at [665, 90] on icon "submit" at bounding box center [669, 87] width 13 height 13
click at [86, 96] on input "83" at bounding box center [77, 87] width 135 height 23
type input "83"
click at [671, 86] on icon "submit" at bounding box center [669, 87] width 13 height 13
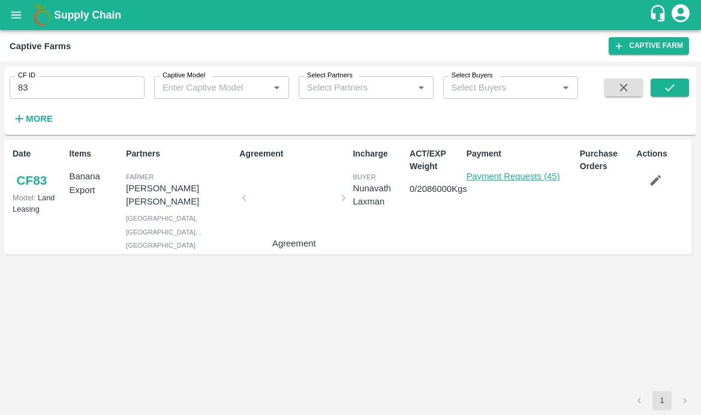
click at [520, 176] on link "Payment Requests (45)" at bounding box center [513, 176] width 94 height 10
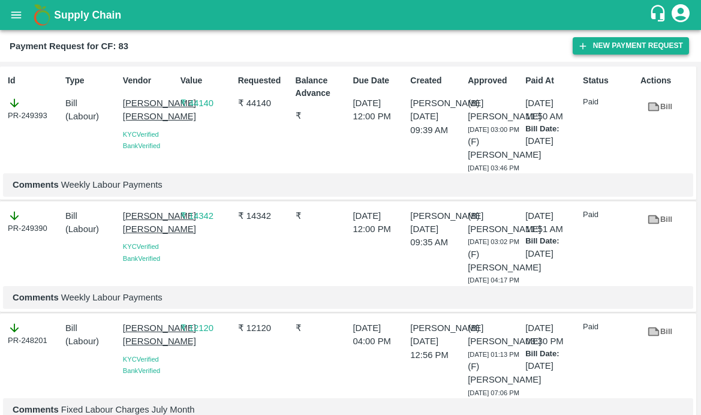
click at [580, 48] on icon "button" at bounding box center [582, 46] width 11 height 11
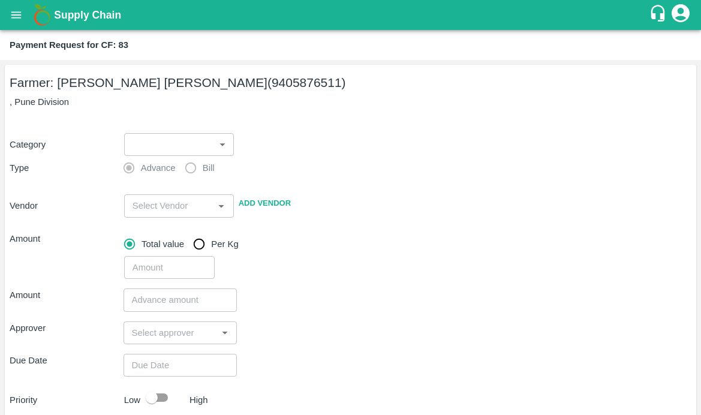
click at [192, 139] on body "Supply Chain Payment Request for CF: 83 Farmer: [PERSON_NAME] [PERSON_NAME] (94…" at bounding box center [350, 207] width 701 height 415
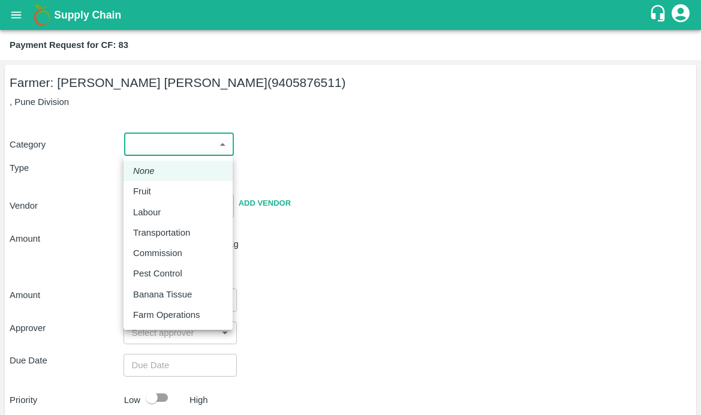
click at [158, 207] on p "Labour" at bounding box center [147, 212] width 28 height 13
type input "2"
radio input "false"
radio input "true"
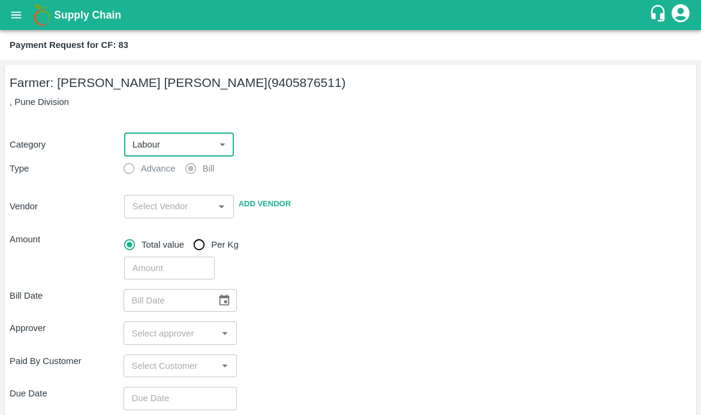
click at [148, 207] on input "input" at bounding box center [169, 206] width 83 height 16
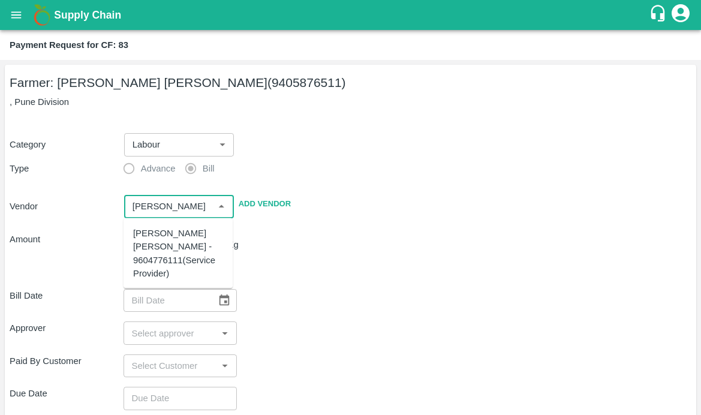
click at [149, 233] on div "Sujit Mahadev Bhosale - 9604776111(Service Provider)" at bounding box center [178, 253] width 90 height 53
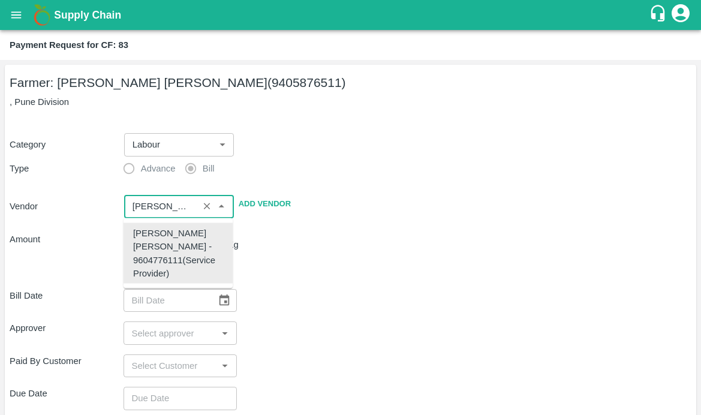
type input "Sujit Mahadev Bhosale - 9604776111(Service Provider)"
click at [279, 258] on div "​" at bounding box center [405, 266] width 572 height 28
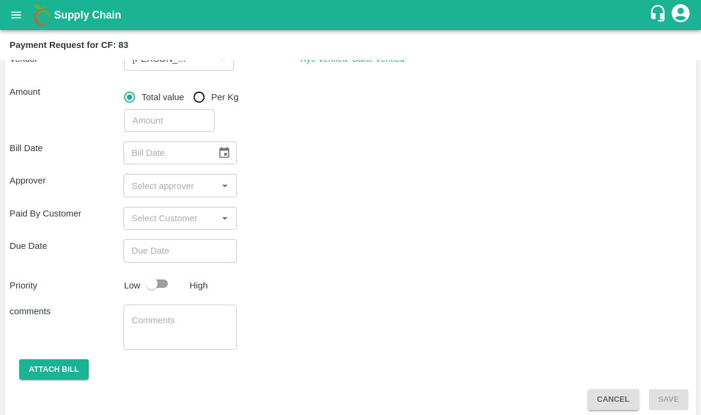
scroll to position [148, 0]
click at [153, 118] on input "number" at bounding box center [169, 120] width 91 height 23
type input "21720"
click at [228, 153] on icon "Choose date" at bounding box center [224, 152] width 13 height 13
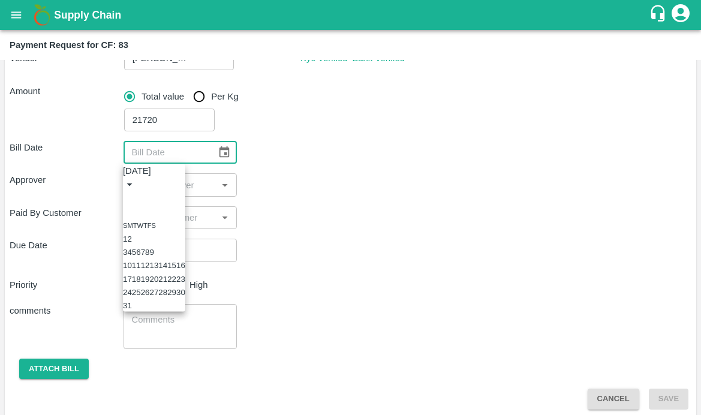
click at [132, 283] on button "17" at bounding box center [127, 278] width 9 height 9
type input "17/08/2025"
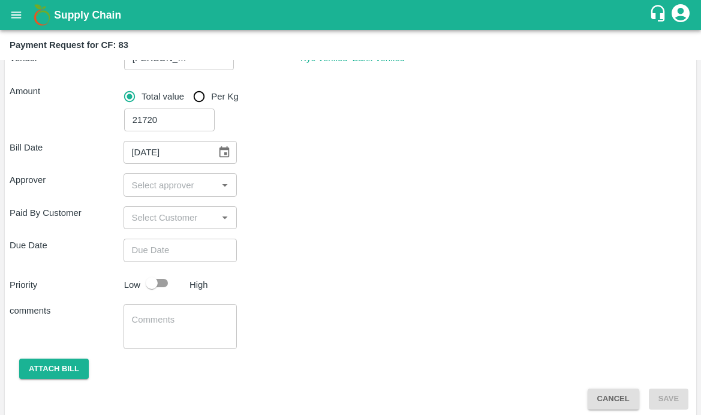
click at [157, 182] on input "input" at bounding box center [170, 185] width 87 height 16
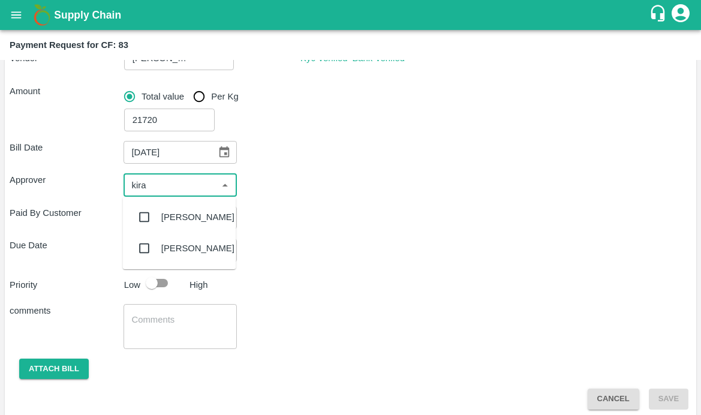
type input "kiran"
click at [143, 213] on input "checkbox" at bounding box center [145, 217] width 24 height 24
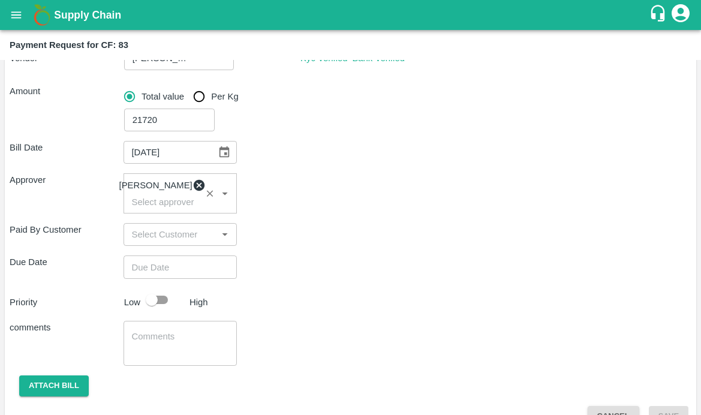
scroll to position [180, 0]
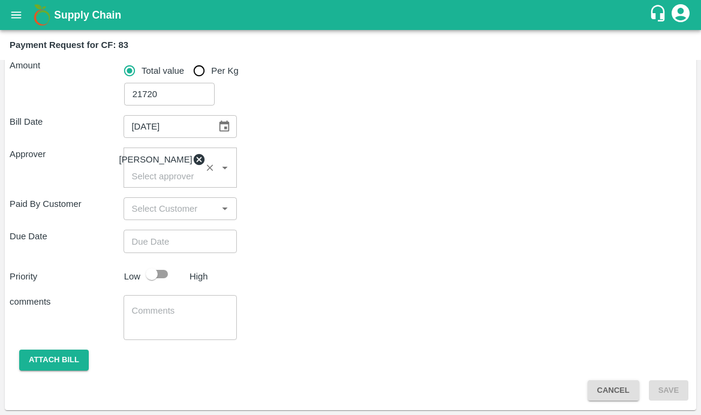
type input "DD/MM/YYYY hh:mm aa"
click at [211, 251] on input "DD/MM/YYYY hh:mm aa" at bounding box center [177, 241] width 106 height 23
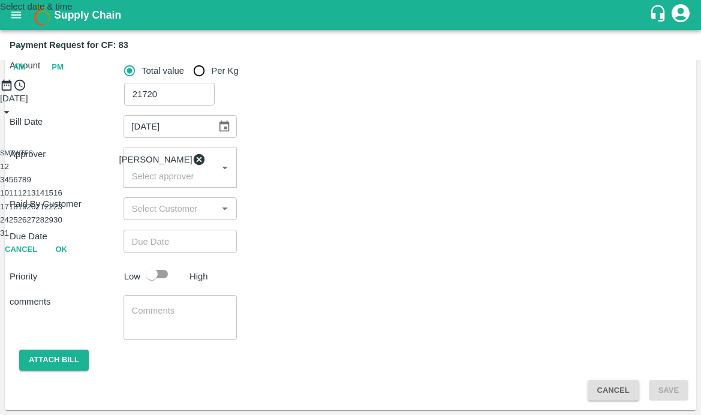
click at [27, 211] on button "19" at bounding box center [22, 206] width 9 height 9
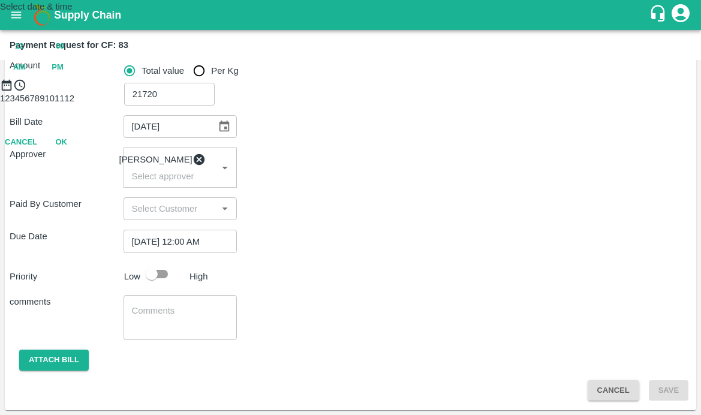
click at [64, 74] on span "PM" at bounding box center [58, 68] width 12 height 14
click at [293, 92] on div at bounding box center [350, 92] width 701 height 0
type input "19/08/2025 09:00 PM"
click at [80, 206] on button "OK" at bounding box center [61, 195] width 38 height 21
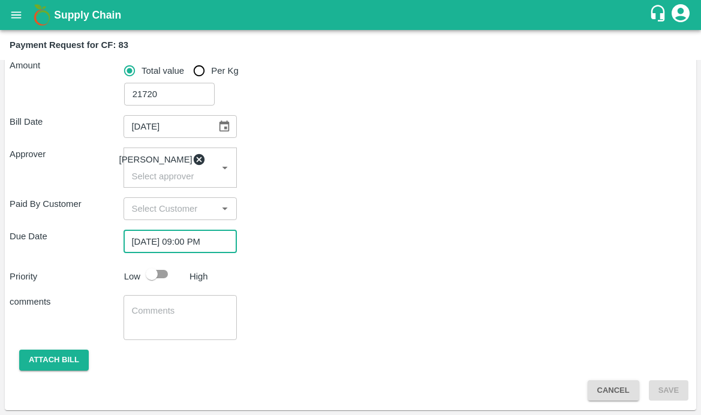
click at [155, 269] on input "checkbox" at bounding box center [152, 274] width 68 height 23
checkbox input "true"
click at [146, 325] on textarea at bounding box center [180, 317] width 97 height 25
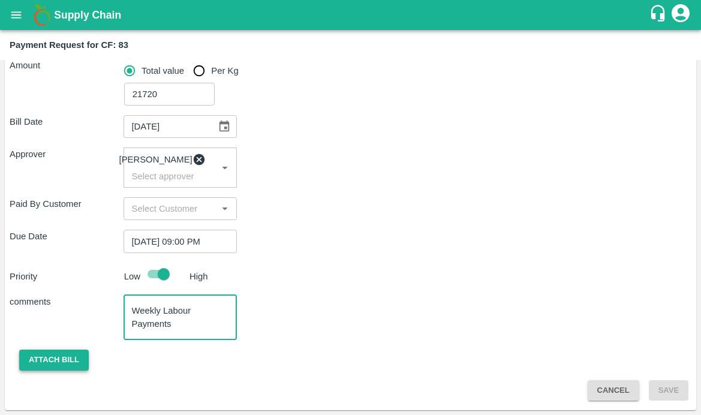
type textarea "Weekly Labour Payments"
click at [53, 360] on button "Attach bill" at bounding box center [54, 360] width 70 height 21
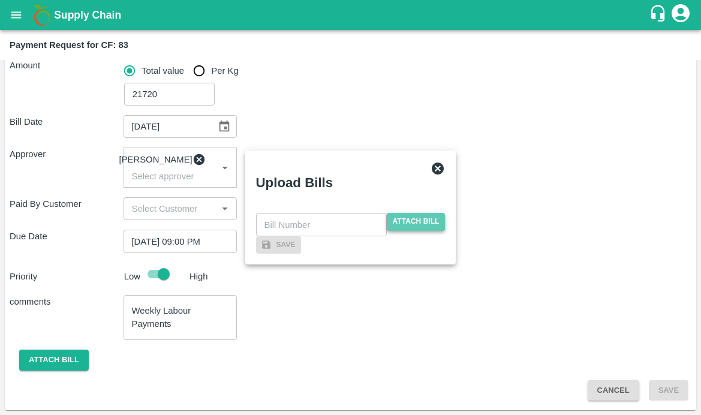
click at [409, 213] on span "Attach bill" at bounding box center [416, 221] width 59 height 17
click at [0, 0] on input "Attach bill" at bounding box center [0, 0] width 0 height 0
checkbox input "false"
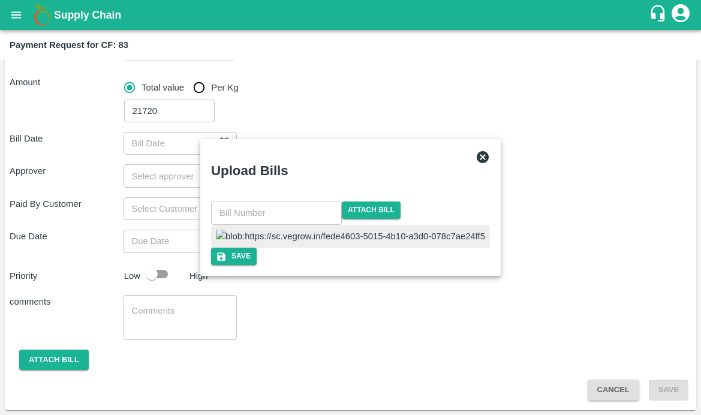
click at [324, 243] on img at bounding box center [350, 236] width 269 height 13
click at [279, 201] on input "text" at bounding box center [276, 212] width 131 height 23
type input "593"
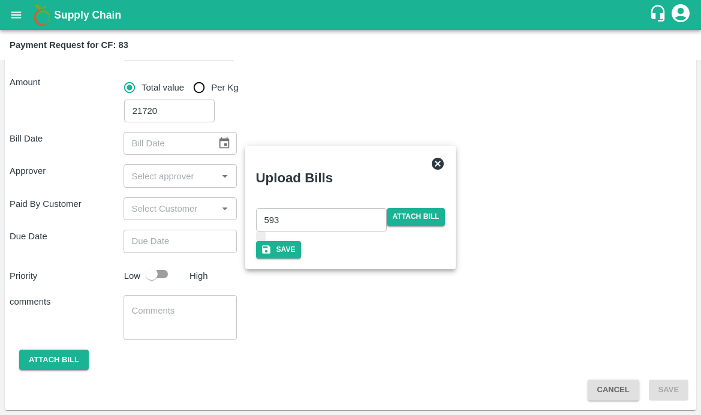
click at [393, 225] on div at bounding box center [350, 236] width 281 height 23
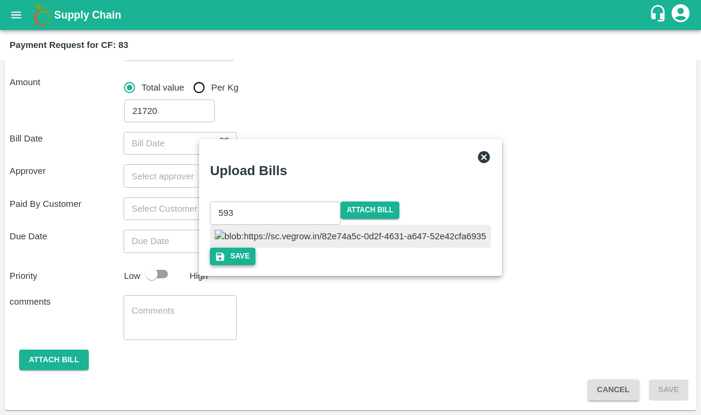
click at [224, 261] on icon "button" at bounding box center [220, 256] width 8 height 8
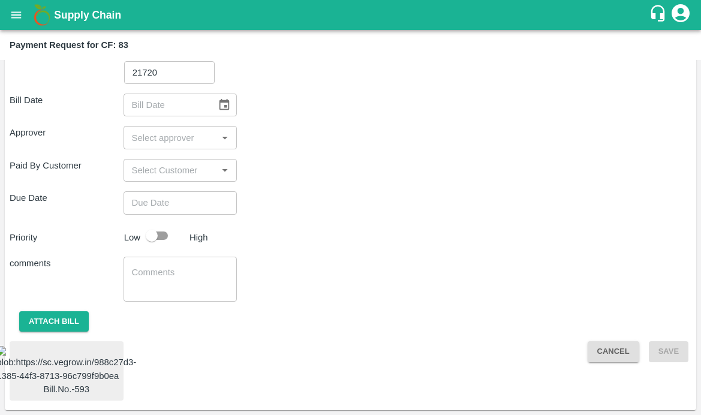
scroll to position [175, 0]
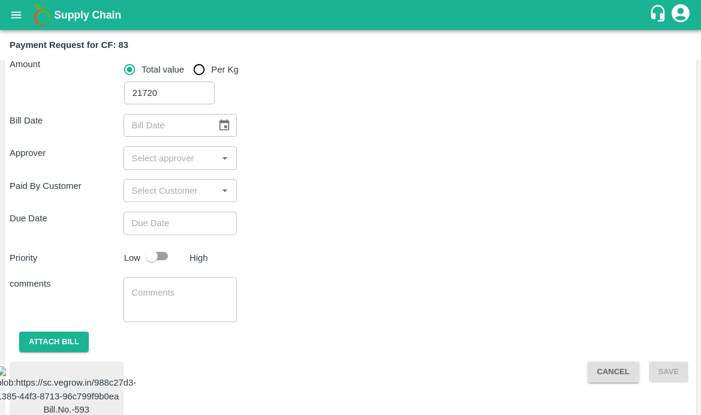
click at [237, 124] on div "Bill Date ​" at bounding box center [351, 125] width 682 height 23
click at [220, 124] on icon "Choose date" at bounding box center [224, 125] width 13 height 13
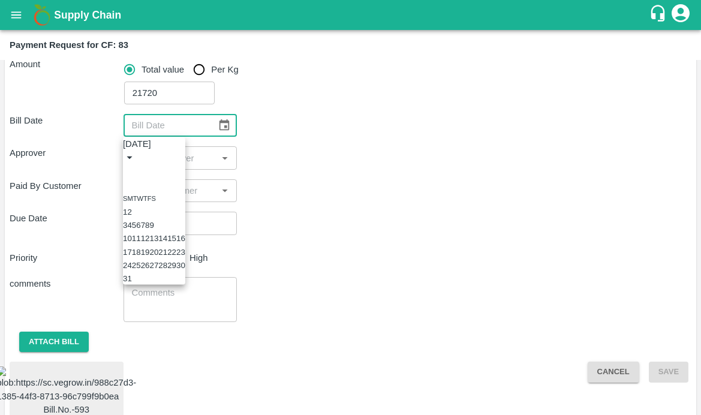
click at [132, 256] on button "17" at bounding box center [127, 251] width 9 height 9
type input "17/08/2025"
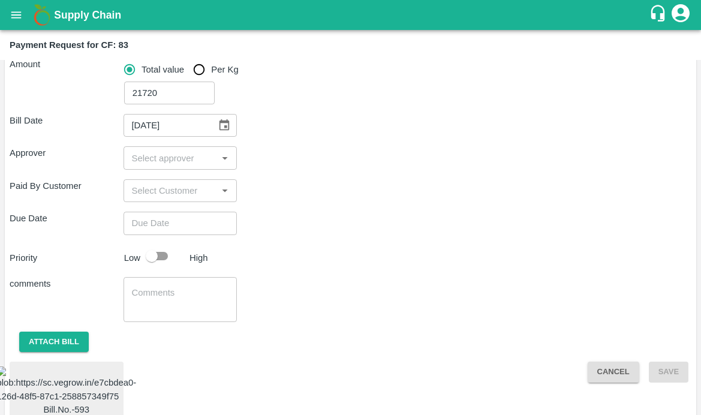
click at [152, 158] on input "input" at bounding box center [170, 158] width 87 height 16
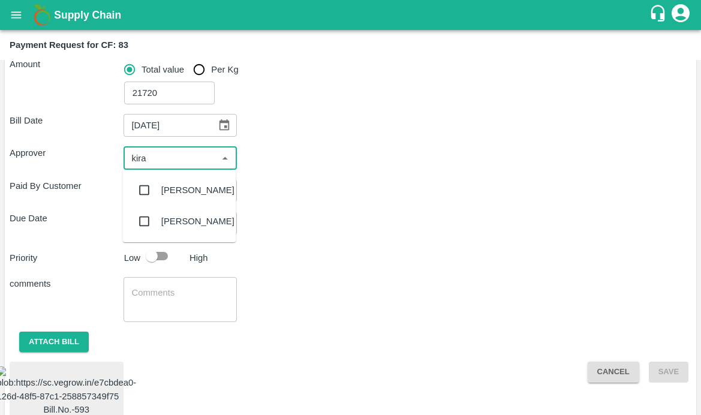
type input "kiran"
click at [143, 188] on input "checkbox" at bounding box center [145, 190] width 24 height 24
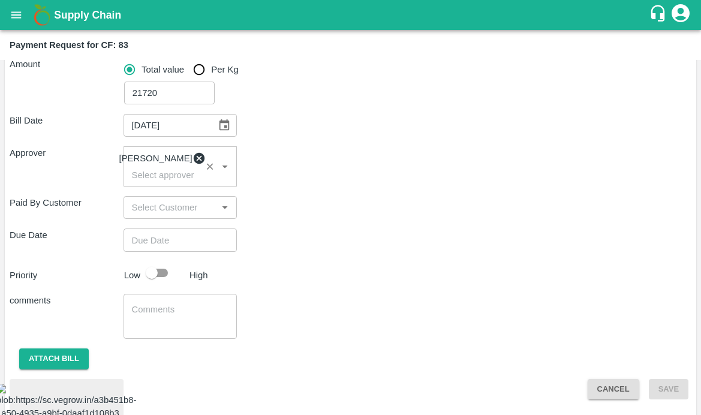
type input "DD/MM/YYYY hh:mm aa"
click at [179, 242] on input "DD/MM/YYYY hh:mm aa" at bounding box center [177, 239] width 106 height 23
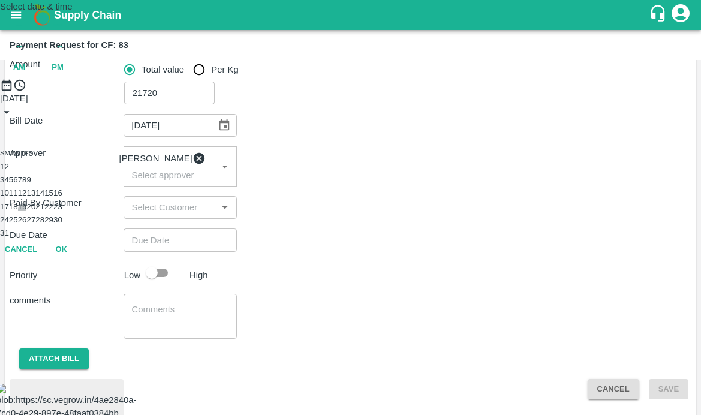
click at [27, 211] on button "19" at bounding box center [22, 206] width 9 height 9
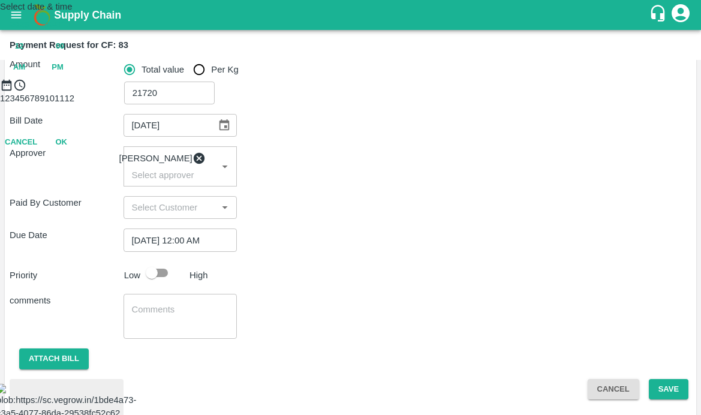
click at [64, 74] on span "PM" at bounding box center [58, 68] width 12 height 14
type input "19/08/2025 09:00 PM"
click at [293, 92] on div at bounding box center [350, 92] width 701 height 0
click at [80, 206] on button "OK" at bounding box center [61, 195] width 38 height 21
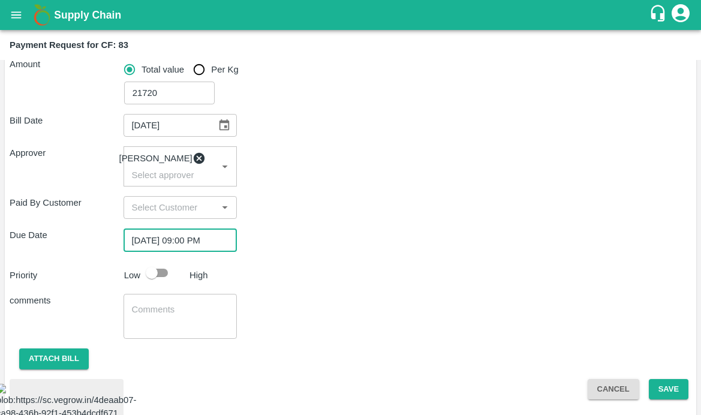
scroll to position [260, 0]
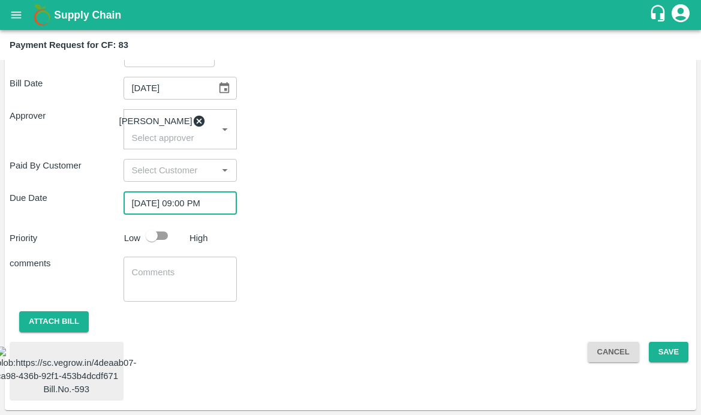
click at [152, 224] on input "checkbox" at bounding box center [152, 235] width 68 height 23
checkbox input "true"
click at [146, 266] on textarea at bounding box center [180, 278] width 97 height 25
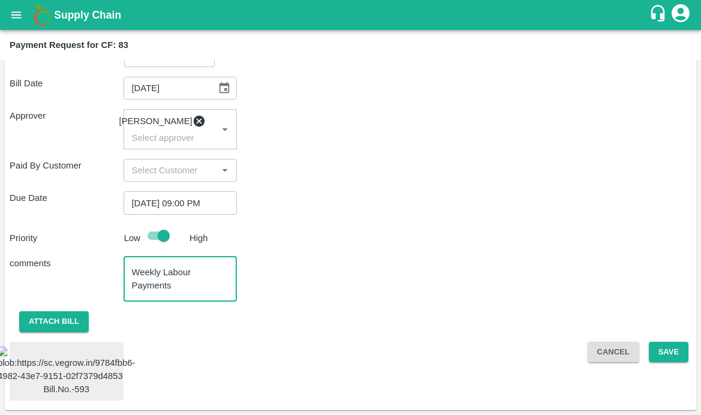
type textarea "Weekly Labour Payments"
click at [99, 342] on span "Bill.No.-593" at bounding box center [67, 371] width 114 height 59
click at [83, 347] on img at bounding box center [66, 365] width 135 height 37
click at [665, 342] on button "Save" at bounding box center [669, 352] width 40 height 21
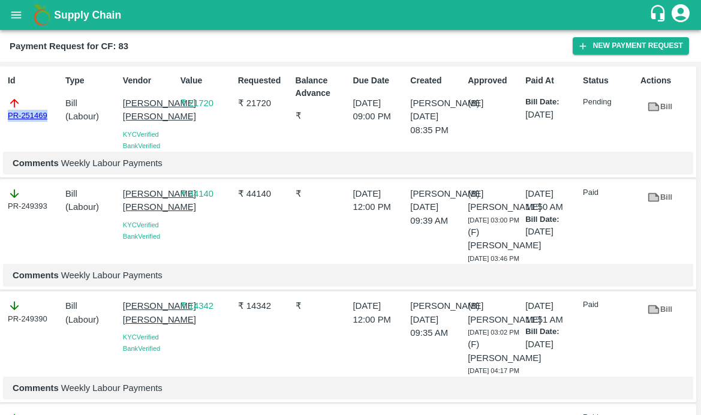
drag, startPoint x: 52, startPoint y: 118, endPoint x: -19, endPoint y: 118, distance: 70.7
click at [0, 118] on html "Supply Chain Payment Request for CF: 83 New Payment Request Id PR-251469 Type B…" at bounding box center [350, 207] width 701 height 415
copy link "PR-251469"
click at [19, 14] on icon "open drawer" at bounding box center [16, 14] width 13 height 13
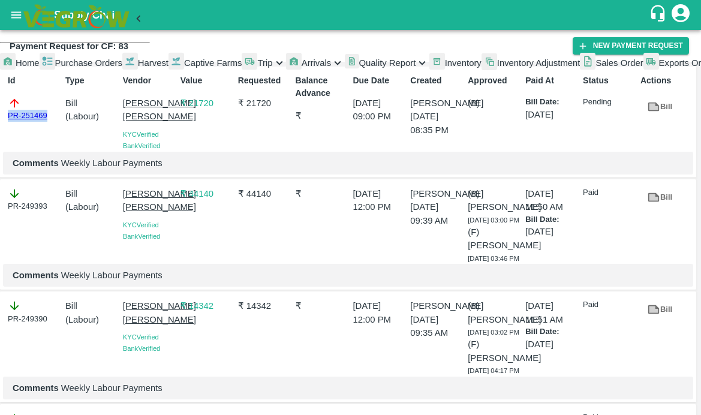
click at [184, 68] on span "Captive Farms" at bounding box center [213, 63] width 58 height 10
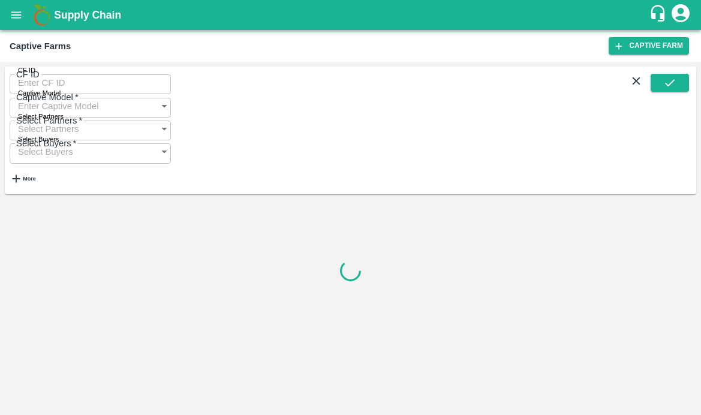
click at [65, 85] on input "CF ID" at bounding box center [90, 82] width 161 height 23
paste input "89"
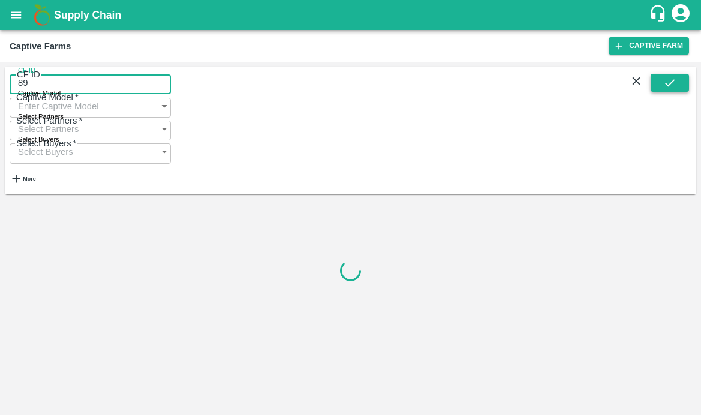
type input "89"
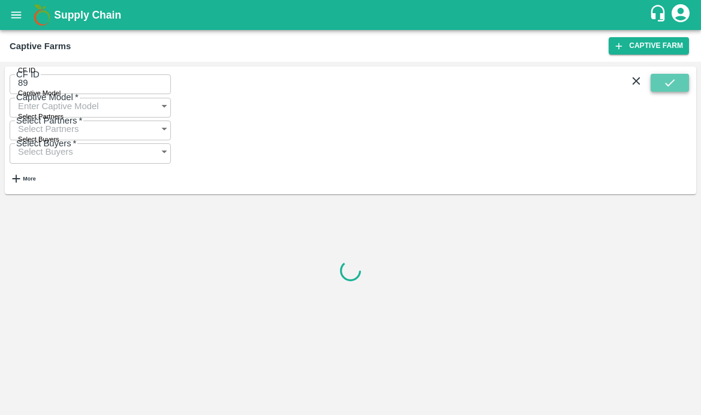
click at [666, 89] on icon "submit" at bounding box center [669, 82] width 13 height 13
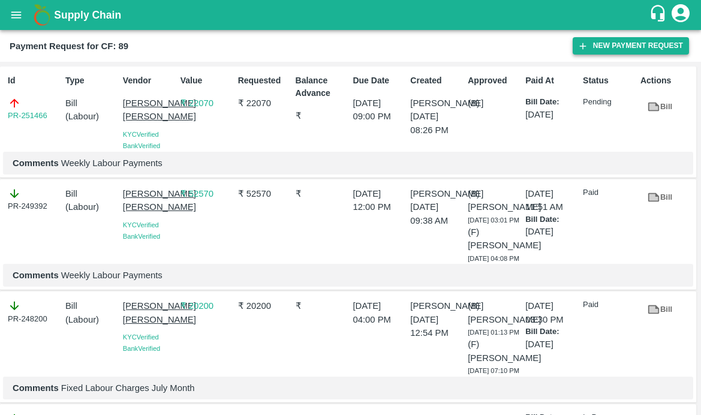
click at [582, 44] on icon "button" at bounding box center [583, 46] width 7 height 7
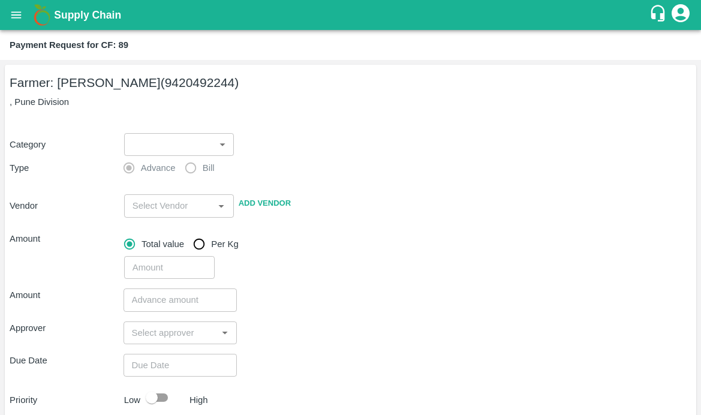
click at [182, 145] on body "Supply Chain Payment Request for CF: 89 Farmer: Sharada Ramesh Shinde (94204922…" at bounding box center [350, 207] width 701 height 415
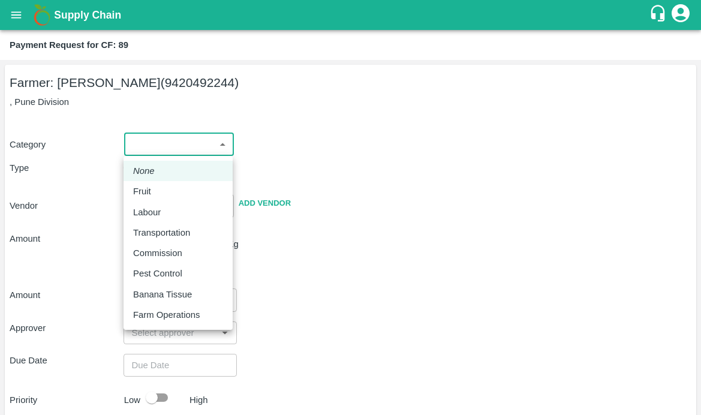
click at [171, 269] on p "Pest Control" at bounding box center [157, 273] width 49 height 13
type input "21"
radio input "false"
radio input "true"
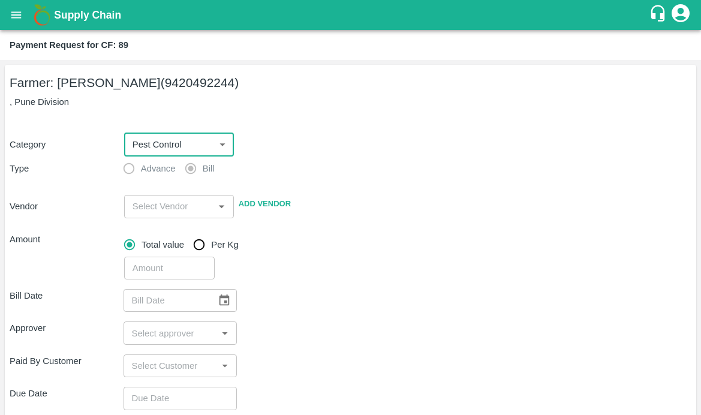
scroll to position [60, 0]
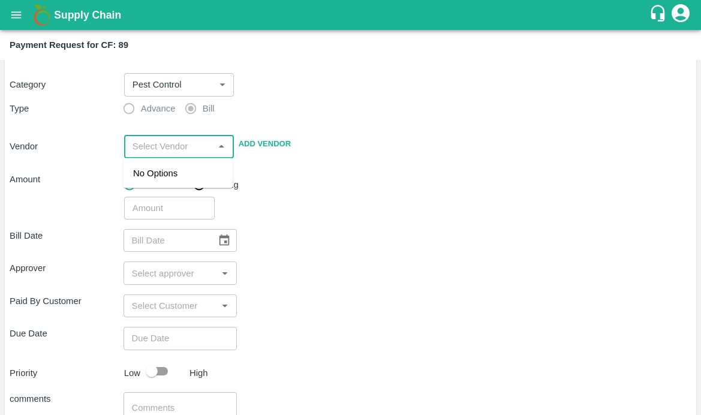
click at [140, 141] on input "input" at bounding box center [169, 146] width 83 height 16
click at [174, 201] on div "Sujit Mahadev Bhosale - 9604776111(Service Provider)" at bounding box center [178, 193] width 90 height 53
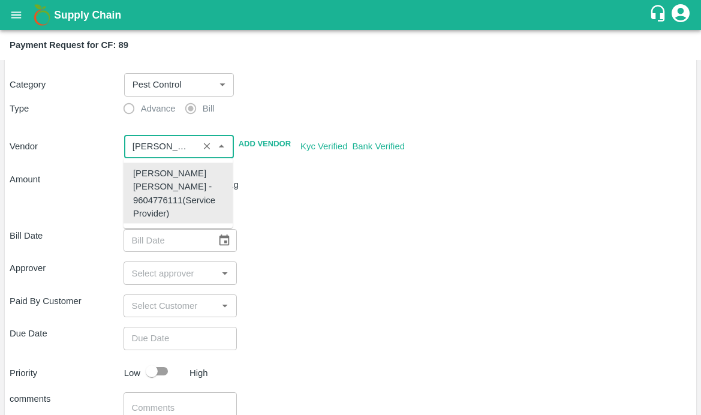
type input "Sujit Mahadev Bhosale - 9604776111(Service Provider)"
click at [326, 193] on div "​" at bounding box center [405, 206] width 572 height 28
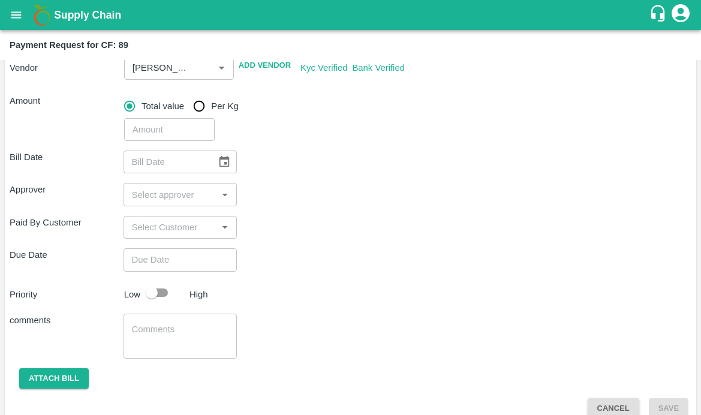
scroll to position [157, 0]
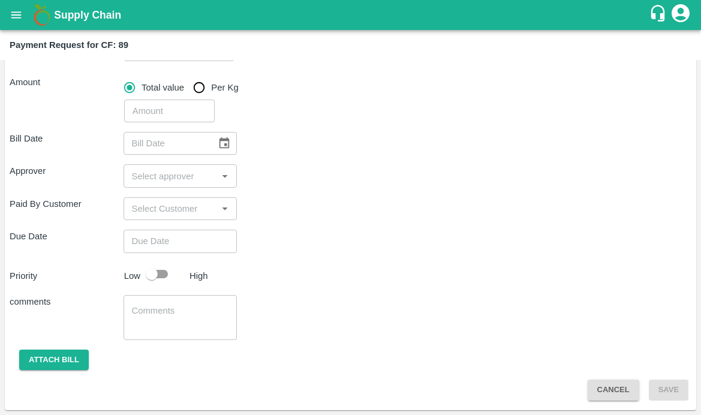
click at [177, 110] on input "number" at bounding box center [169, 111] width 91 height 23
type input "22890"
click at [311, 181] on div "Approver ​" at bounding box center [351, 175] width 682 height 23
click at [224, 137] on icon "Choose date" at bounding box center [224, 143] width 13 height 13
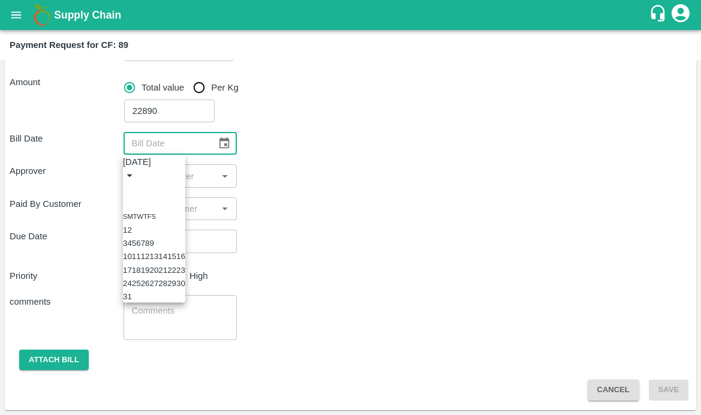
click at [185, 261] on button "16" at bounding box center [180, 256] width 9 height 9
type input "16/08/2025"
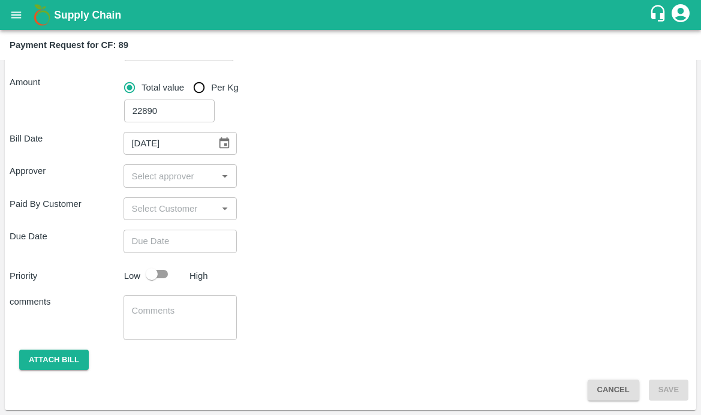
click at [174, 165] on div "​" at bounding box center [181, 175] width 114 height 23
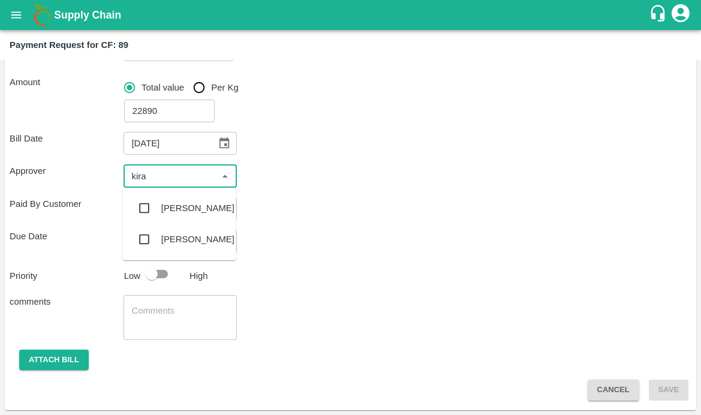
type input "kiran"
click at [144, 208] on input "checkbox" at bounding box center [145, 208] width 24 height 24
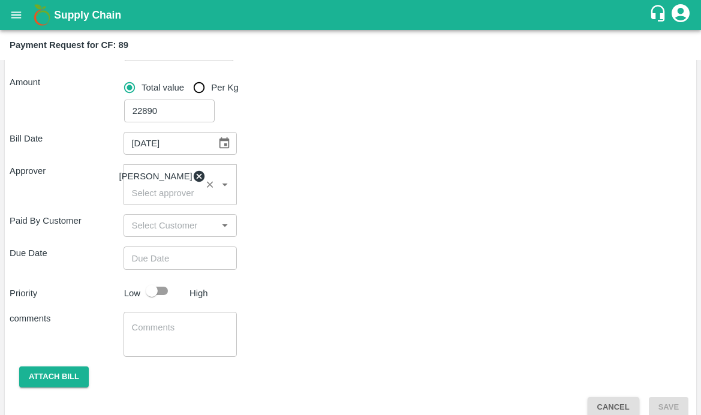
type input "DD/MM/YYYY hh:mm aa"
click at [155, 264] on input "DD/MM/YYYY hh:mm aa" at bounding box center [177, 257] width 106 height 23
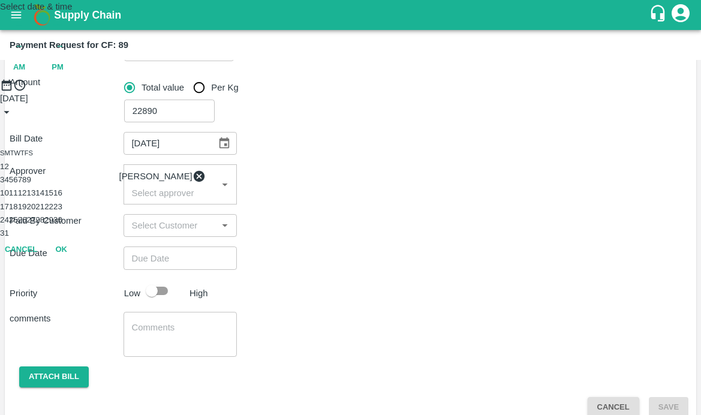
click at [27, 211] on button "19" at bounding box center [22, 206] width 9 height 9
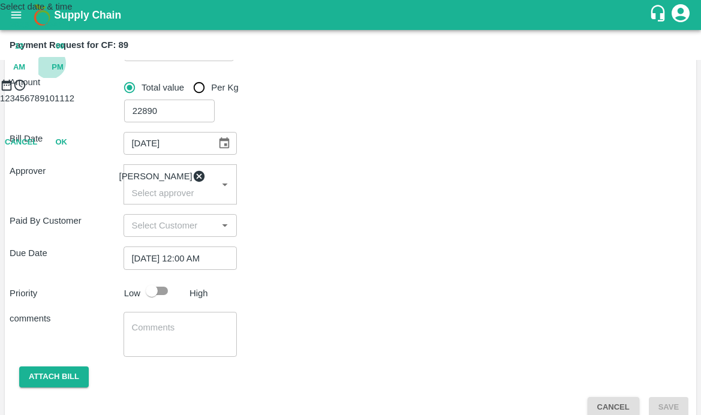
click at [64, 74] on span "PM" at bounding box center [58, 68] width 12 height 14
click at [300, 92] on div at bounding box center [350, 92] width 701 height 0
type input "19/08/2025 09:00 PM"
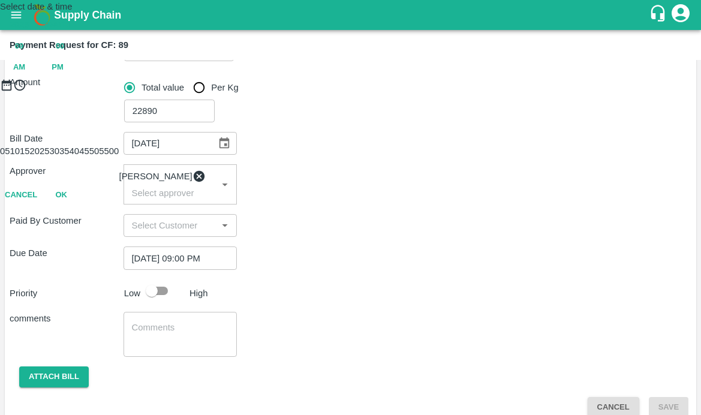
click at [80, 206] on button "OK" at bounding box center [61, 195] width 38 height 21
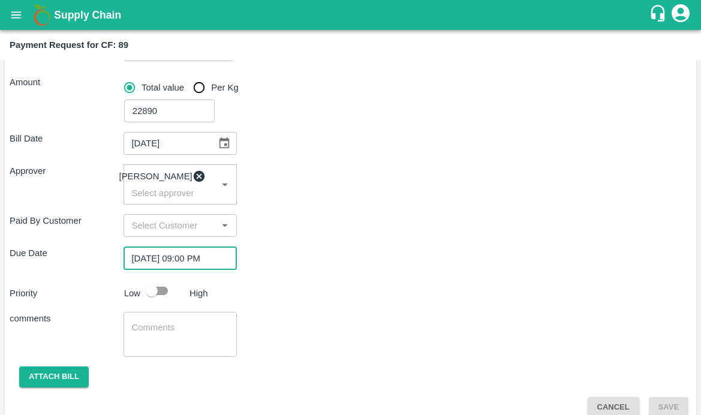
click at [161, 298] on input "checkbox" at bounding box center [152, 290] width 68 height 23
checkbox input "true"
click at [165, 347] on textarea at bounding box center [180, 333] width 97 height 25
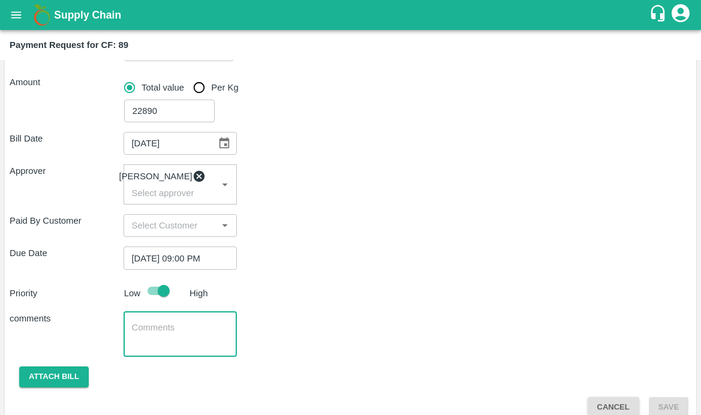
scroll to position [180, 0]
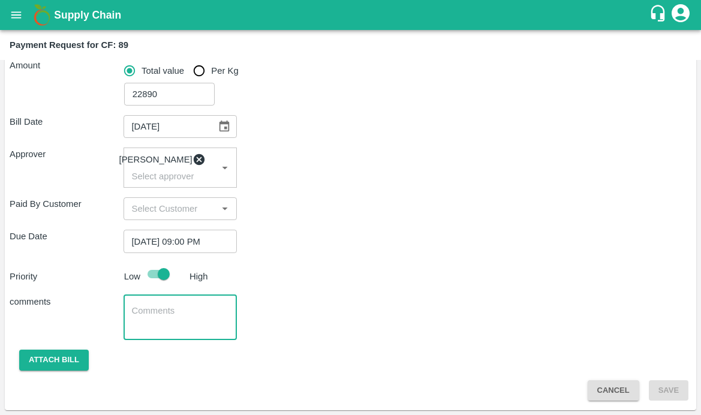
type textarea "W"
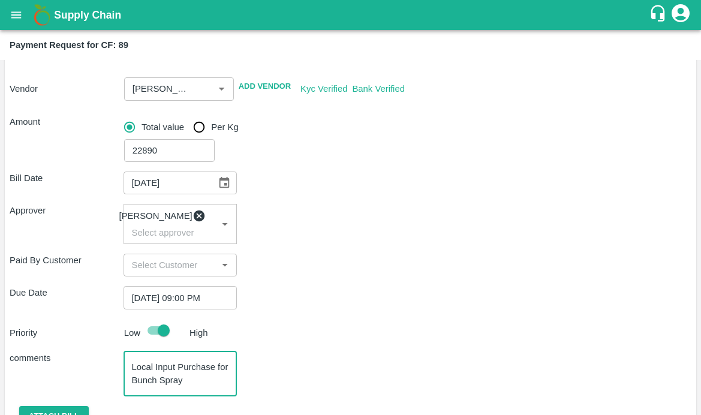
scroll to position [134, 0]
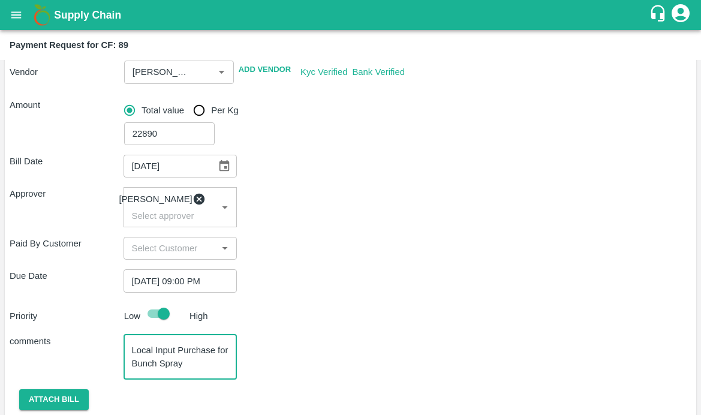
type textarea "Local Input Purchase for Bunch Spray"
click at [308, 222] on div "Approver Kiran Naik ​" at bounding box center [351, 207] width 682 height 40
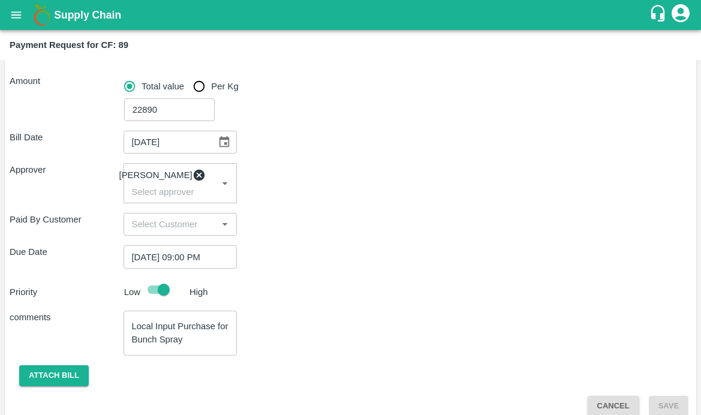
scroll to position [180, 0]
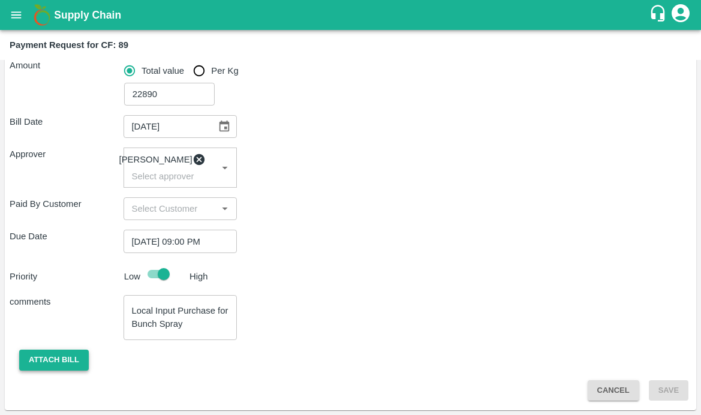
click at [58, 357] on button "Attach bill" at bounding box center [54, 360] width 70 height 21
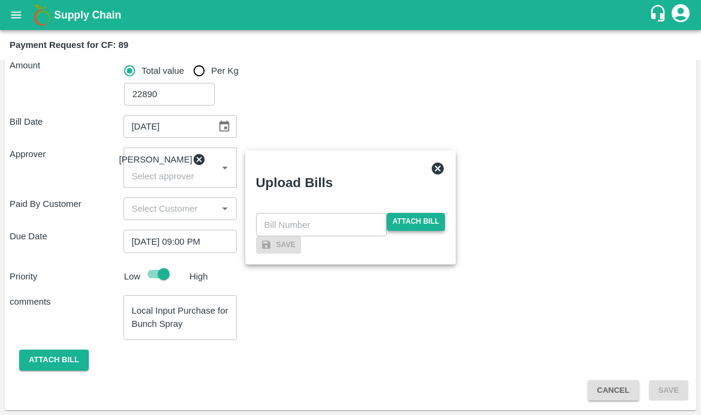
click at [408, 213] on span "Attach bill" at bounding box center [416, 221] width 59 height 17
click at [0, 0] on input "Attach bill" at bounding box center [0, 0] width 0 height 0
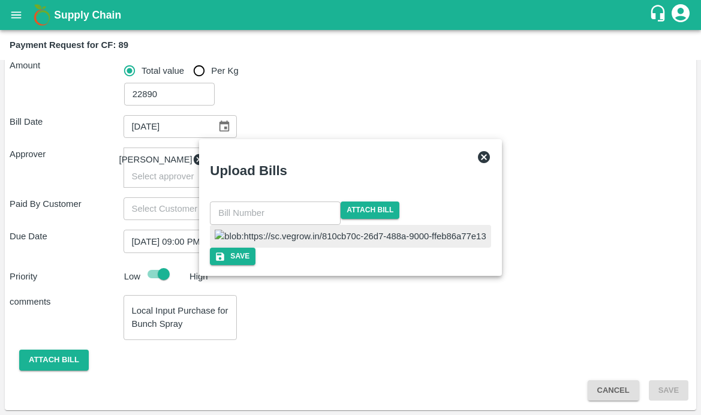
click at [290, 239] on img at bounding box center [350, 236] width 271 height 13
click at [302, 201] on input "text" at bounding box center [275, 212] width 131 height 23
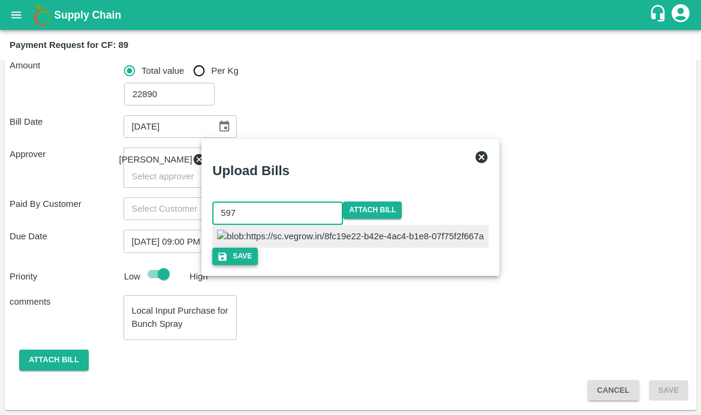
type input "597"
click at [258, 265] on button "Save" at bounding box center [235, 256] width 46 height 17
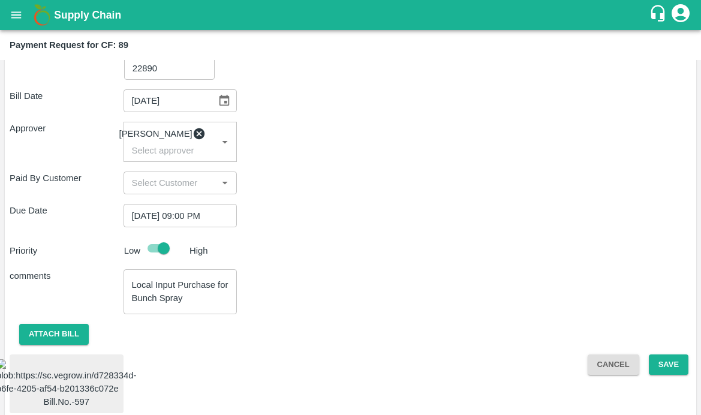
scroll to position [253, 0]
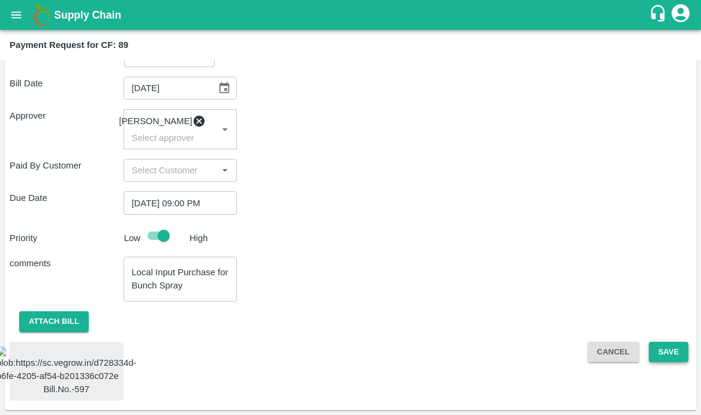
click at [662, 342] on button "Save" at bounding box center [669, 352] width 40 height 21
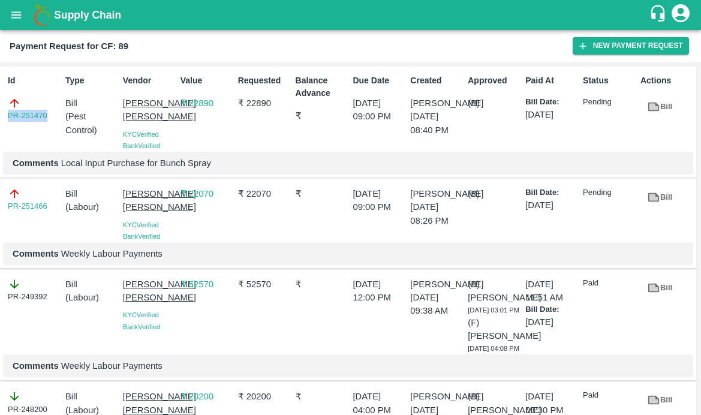
drag, startPoint x: 50, startPoint y: 116, endPoint x: -5, endPoint y: 116, distance: 55.2
click at [0, 116] on html "Supply Chain Payment Request for CF: 89 New Payment Request Id PR-251470 Type B…" at bounding box center [350, 207] width 701 height 415
copy link "PR-251470"
click at [3, 8] on div "Supply Chain" at bounding box center [350, 15] width 701 height 30
click at [8, 14] on button "open drawer" at bounding box center [16, 15] width 28 height 28
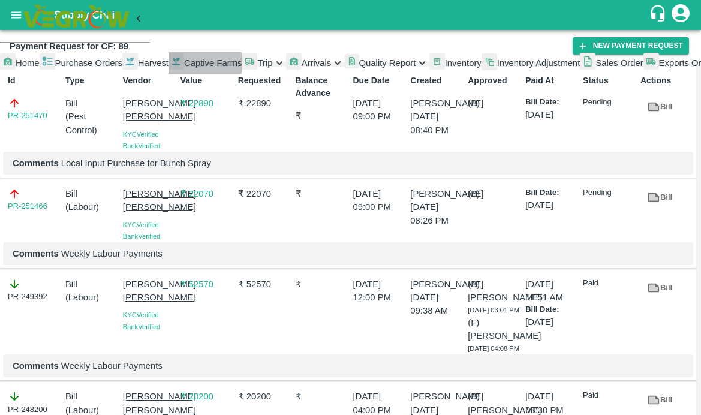
click at [184, 68] on span "Captive Farms" at bounding box center [213, 63] width 58 height 10
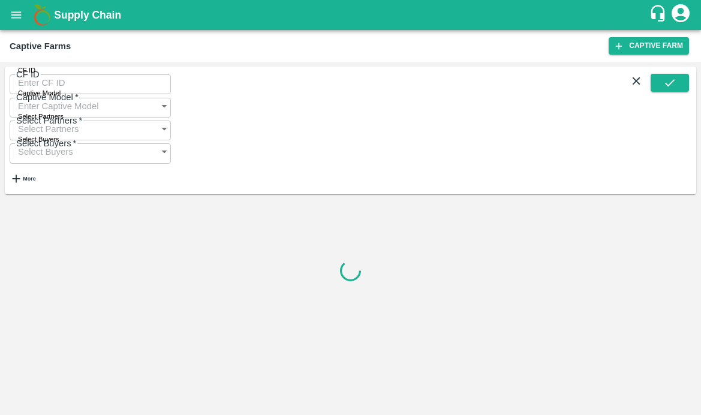
click at [51, 82] on input "CF ID" at bounding box center [90, 82] width 161 height 23
paste input "125"
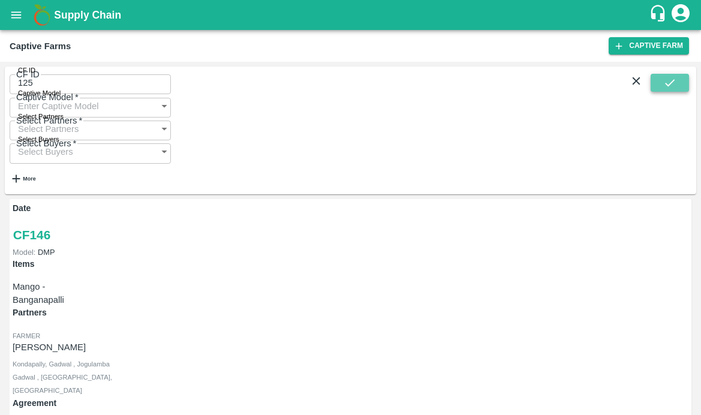
click at [664, 85] on icon "submit" at bounding box center [669, 82] width 13 height 13
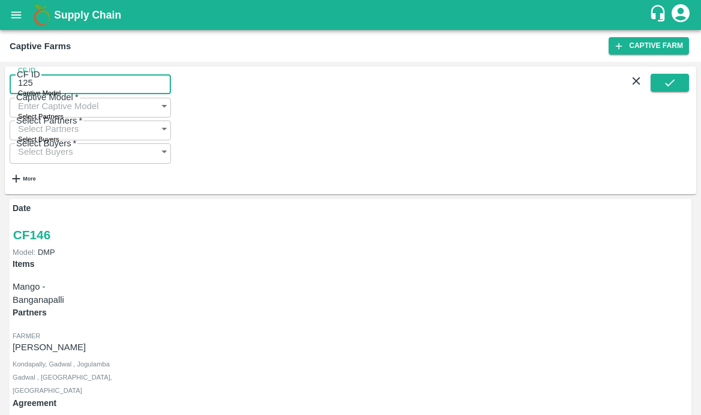
click at [97, 89] on input "125" at bounding box center [90, 82] width 161 height 23
type input "125"
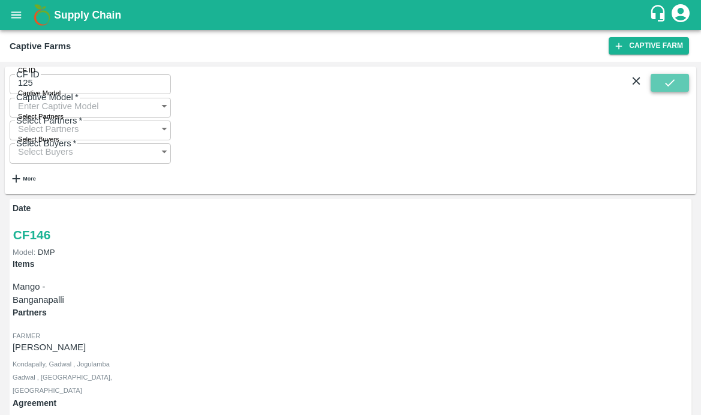
click at [663, 89] on button "submit" at bounding box center [670, 83] width 38 height 18
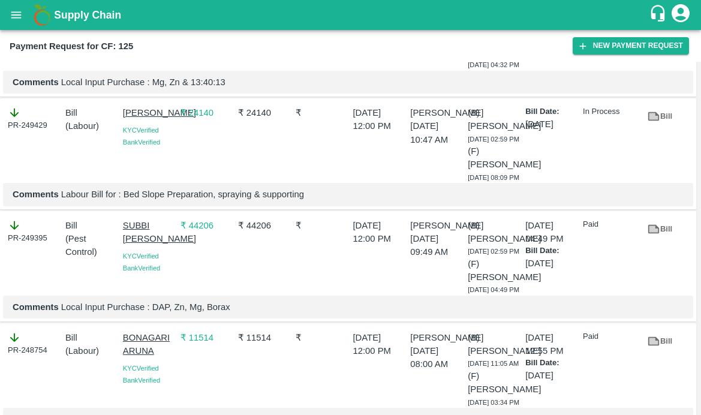
scroll to position [228, 0]
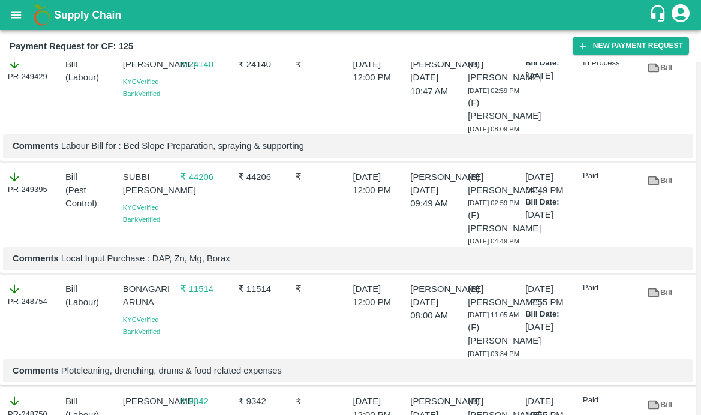
drag, startPoint x: 118, startPoint y: 116, endPoint x: 167, endPoint y: 129, distance: 51.3
click at [167, 129] on div "[PERSON_NAME] KYC Verified Bank Verified" at bounding box center [147, 94] width 58 height 82
copy p "[PERSON_NAME]"
click at [578, 45] on icon "button" at bounding box center [582, 46] width 11 height 11
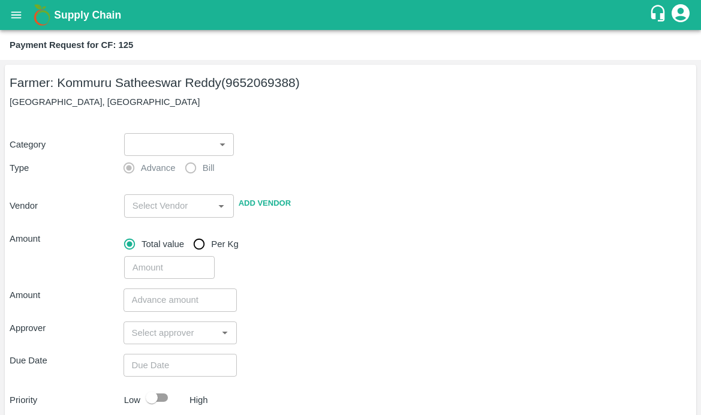
click at [162, 148] on body "Supply Chain Payment Request for CF: 125 Farmer: Kommuru Satheeswar Reddy (9652…" at bounding box center [350, 207] width 701 height 415
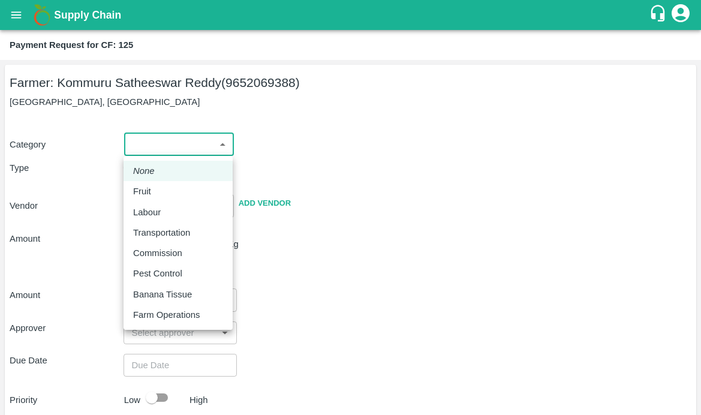
click at [173, 215] on div "Labour" at bounding box center [178, 212] width 90 height 13
type input "2"
radio input "false"
radio input "true"
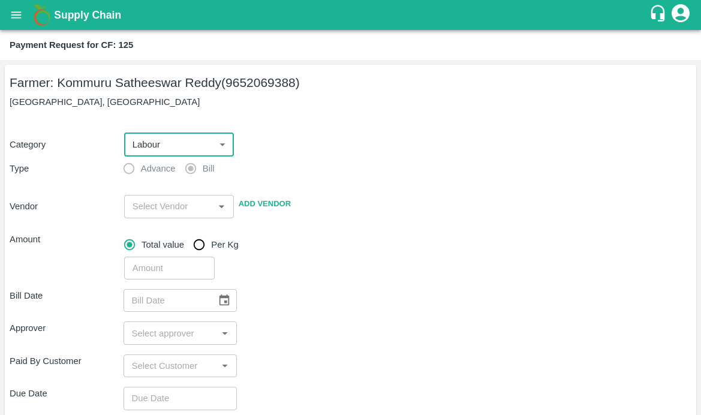
click at [147, 215] on div "​" at bounding box center [179, 206] width 110 height 23
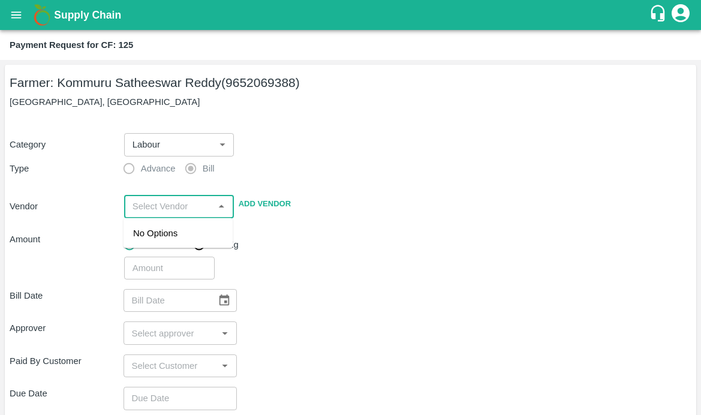
paste input "[PERSON_NAME]"
click at [163, 235] on div "[PERSON_NAME] - 9912197696(Service Provider)" at bounding box center [178, 247] width 90 height 40
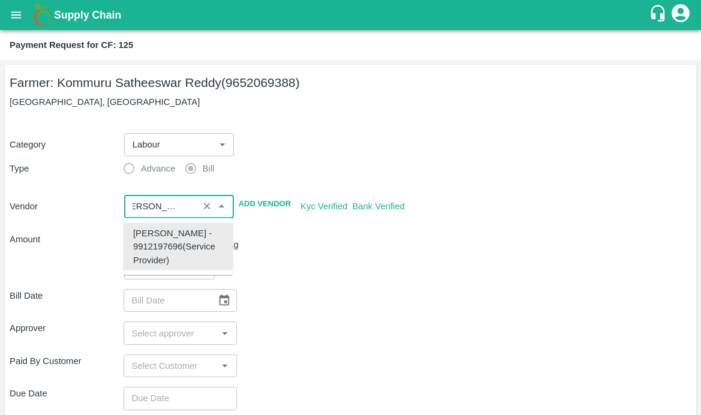
type input "[PERSON_NAME] - 9912197696(Service Provider)"
click at [354, 312] on div "Bill Date ​" at bounding box center [351, 300] width 682 height 23
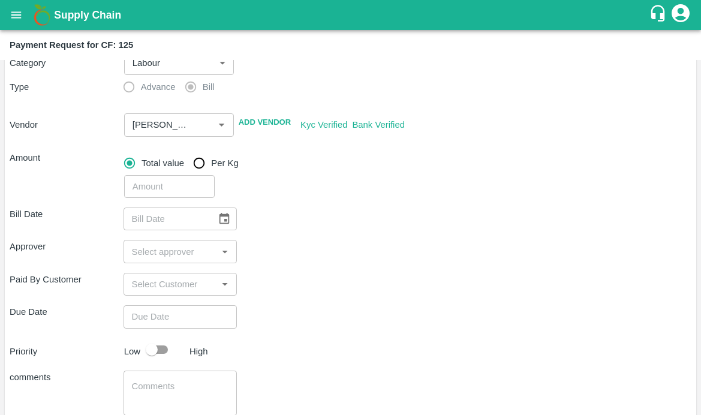
scroll to position [107, 0]
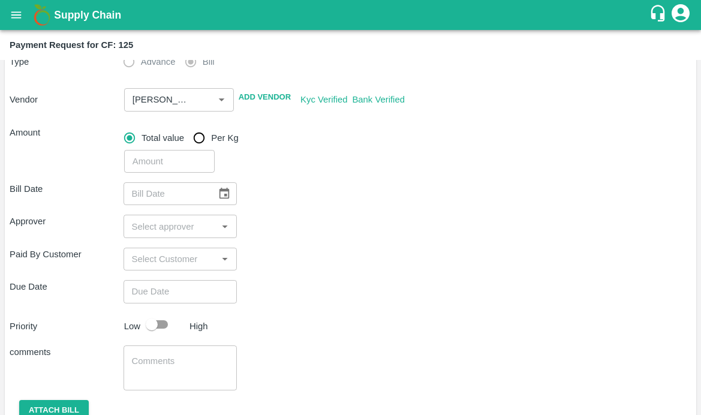
click at [169, 162] on input "number" at bounding box center [169, 161] width 91 height 23
type input "2500"
click at [283, 222] on div "Approver ​" at bounding box center [351, 226] width 682 height 23
click at [224, 193] on icon "Choose date" at bounding box center [224, 193] width 13 height 13
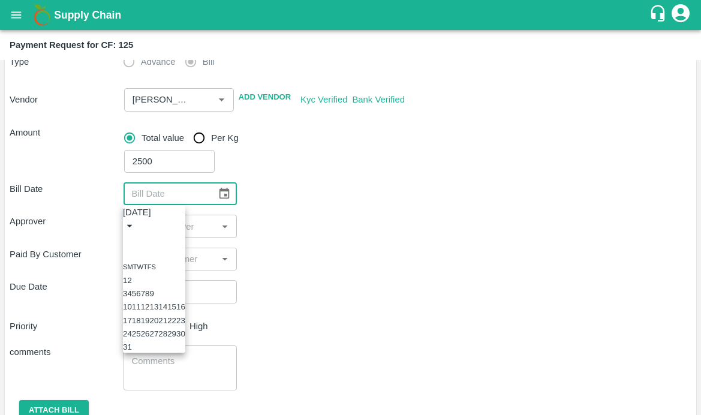
click at [150, 311] on button "12" at bounding box center [145, 306] width 9 height 9
type input "12/08/2025"
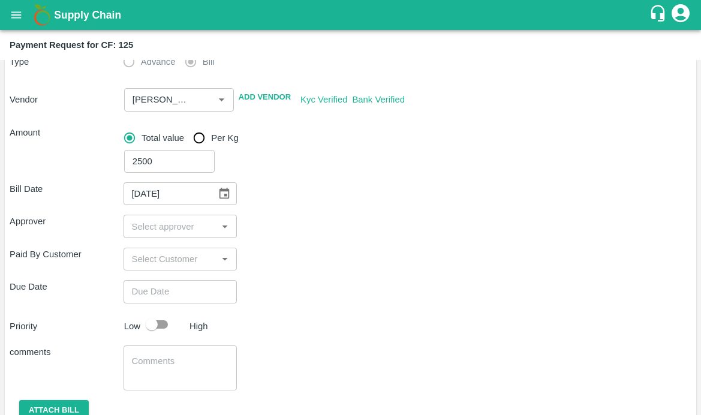
click at [142, 227] on input "input" at bounding box center [170, 226] width 87 height 16
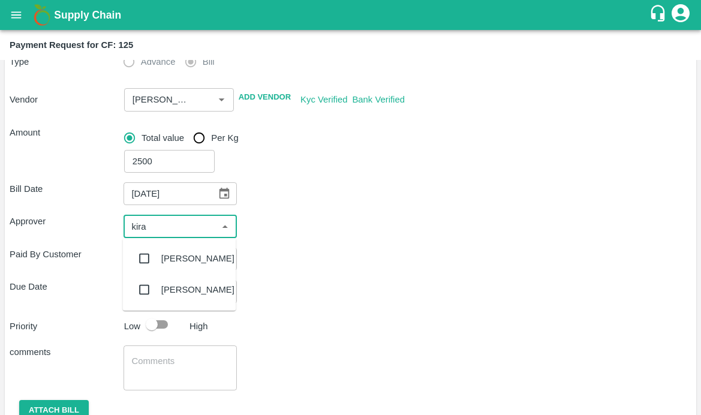
type input "kiran"
click at [142, 260] on input "checkbox" at bounding box center [145, 258] width 24 height 24
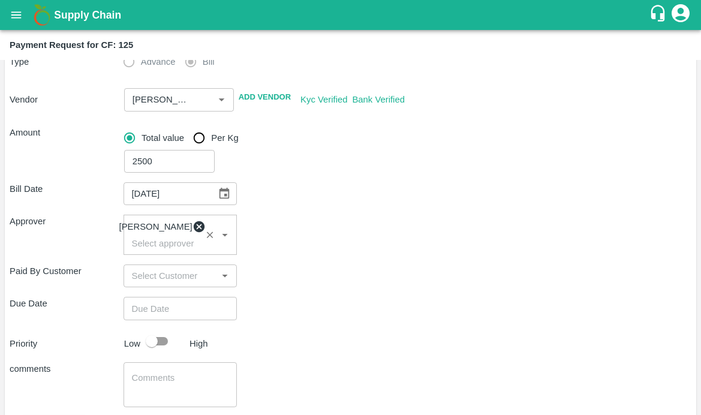
type input "DD/MM/YYYY hh:mm aa"
click at [156, 313] on input "DD/MM/YYYY hh:mm aa" at bounding box center [177, 308] width 106 height 23
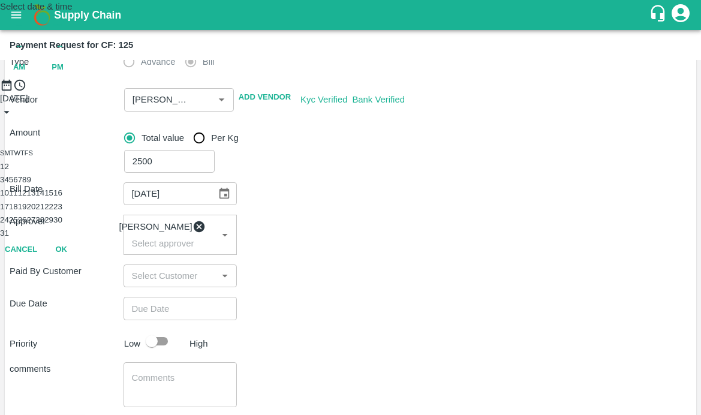
click at [27, 211] on button "19" at bounding box center [22, 206] width 9 height 9
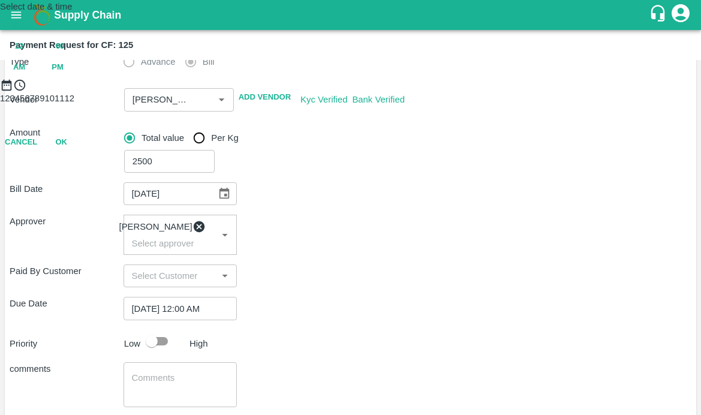
click at [64, 74] on span "PM" at bounding box center [58, 68] width 12 height 14
click at [308, 92] on div at bounding box center [350, 92] width 701 height 0
type input "19/08/2025 10:00 PM"
click at [80, 206] on button "OK" at bounding box center [61, 195] width 38 height 21
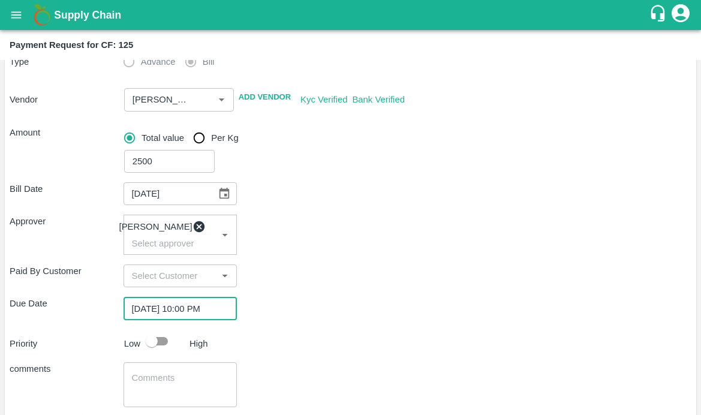
click at [160, 351] on input "checkbox" at bounding box center [152, 341] width 68 height 23
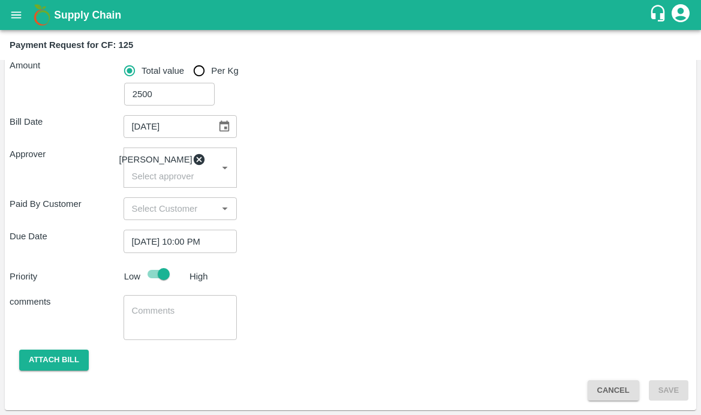
checkbox input "false"
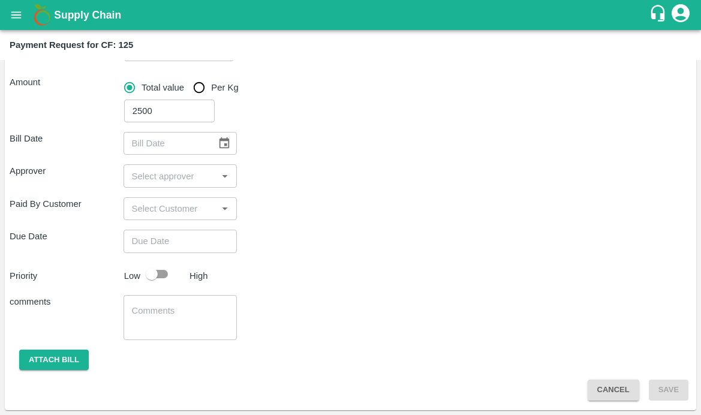
scroll to position [157, 0]
click at [221, 138] on icon "Choose date" at bounding box center [224, 142] width 10 height 11
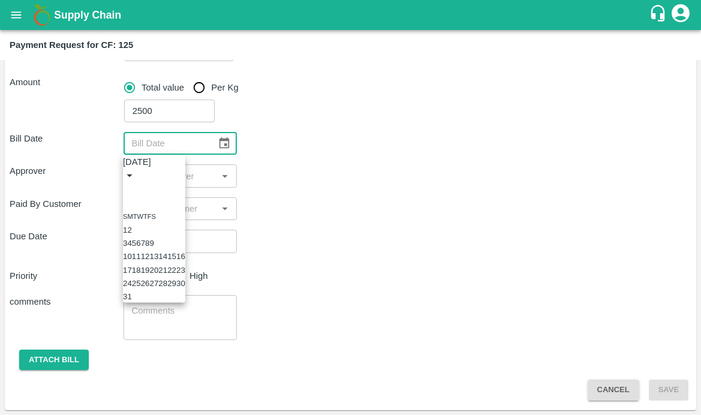
click at [150, 261] on button "12" at bounding box center [145, 256] width 9 height 9
type input "12/08/2025"
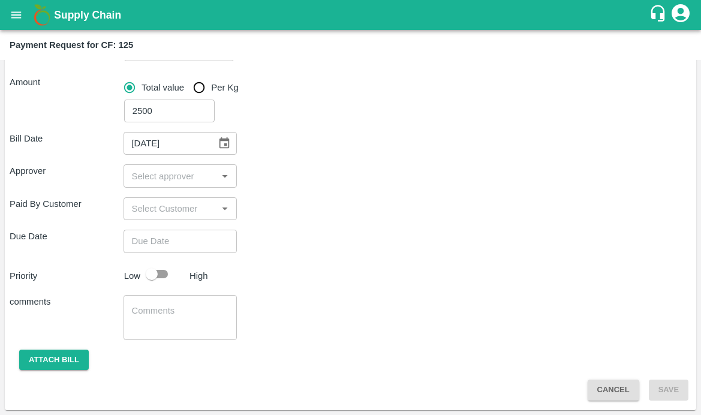
click at [150, 182] on input "input" at bounding box center [170, 176] width 87 height 16
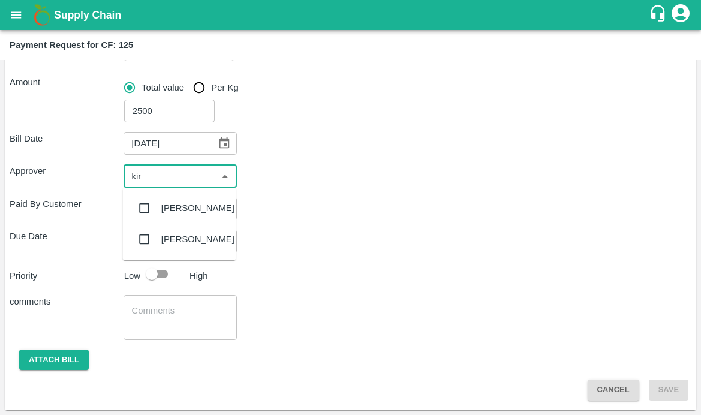
type input "kira"
click at [143, 214] on input "checkbox" at bounding box center [145, 208] width 24 height 24
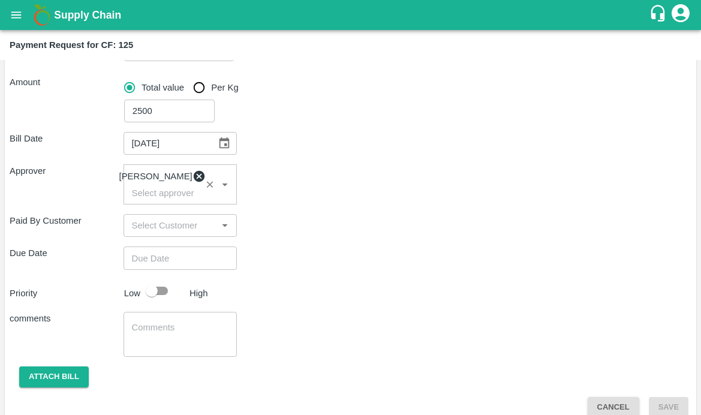
type input "DD/MM/YYYY hh:mm aa"
click at [146, 255] on input "DD/MM/YYYY hh:mm aa" at bounding box center [177, 257] width 106 height 23
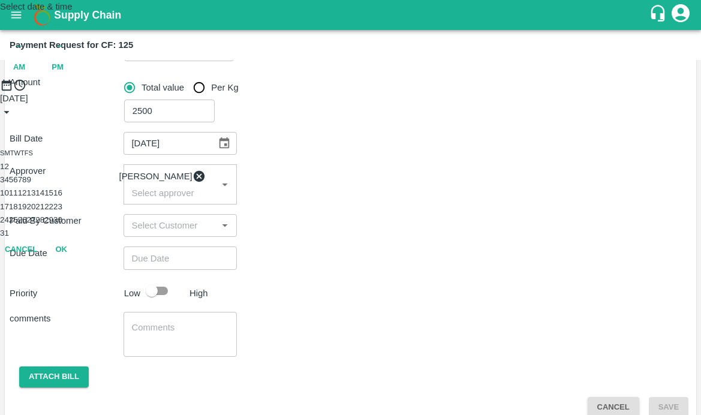
click at [27, 211] on button "19" at bounding box center [22, 206] width 9 height 9
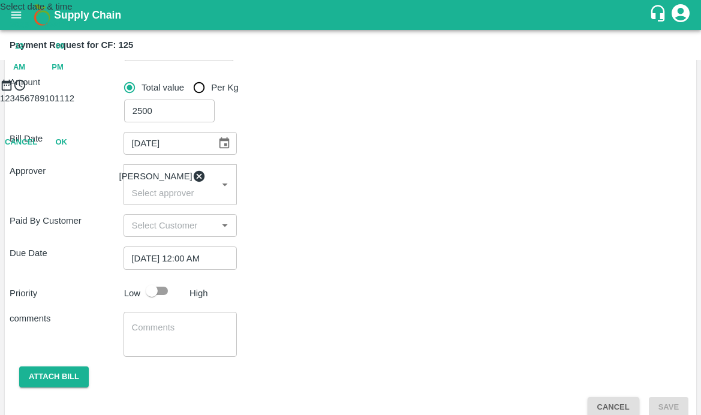
click at [64, 74] on span "PM" at bounding box center [58, 68] width 12 height 14
click at [307, 92] on div at bounding box center [350, 92] width 701 height 0
type input "19/08/2025 10:00 PM"
click at [80, 206] on button "OK" at bounding box center [61, 195] width 38 height 21
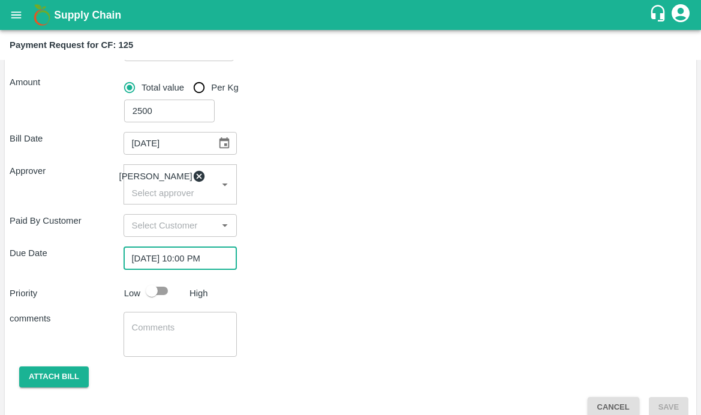
click at [149, 291] on input "checkbox" at bounding box center [152, 290] width 68 height 23
checkbox input "true"
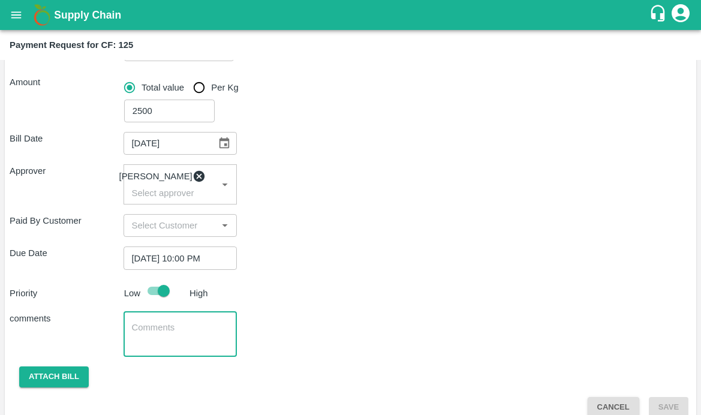
click at [143, 339] on textarea at bounding box center [180, 333] width 97 height 25
click at [161, 346] on textarea "Activity Bill for Desuckering" at bounding box center [180, 333] width 97 height 25
drag, startPoint x: 160, startPoint y: 336, endPoint x: 112, endPoint y: 330, distance: 48.3
click at [112, 330] on div "comments Activity Bill for Desuckering x ​" at bounding box center [351, 334] width 682 height 45
type textarea "Labour Bill for Desuckering"
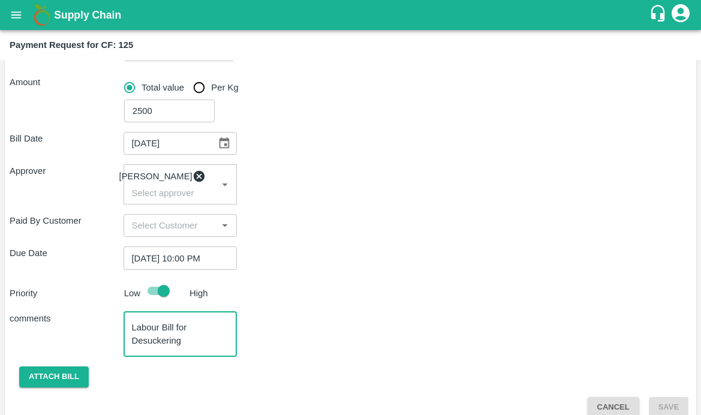
click at [240, 357] on div "comments Labour Bill for Desuckering x ​" at bounding box center [351, 334] width 682 height 45
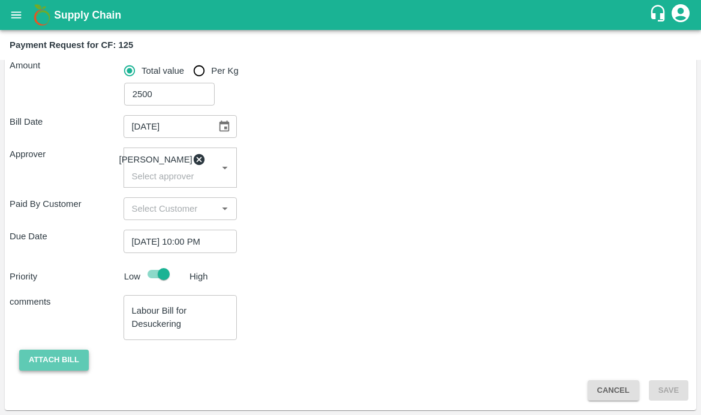
click at [32, 361] on button "Attach bill" at bounding box center [54, 360] width 70 height 21
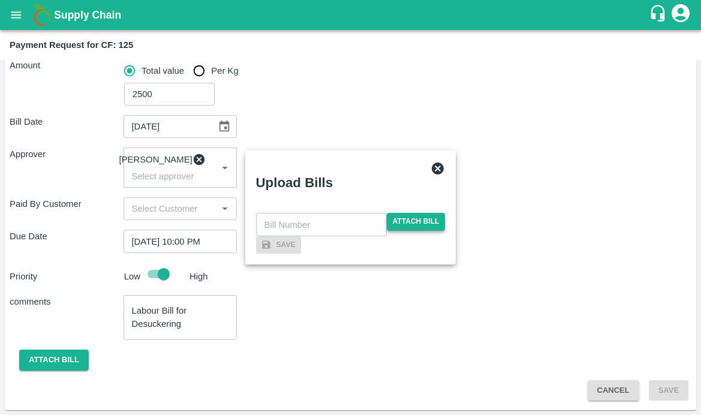
click at [413, 213] on span "Attach bill" at bounding box center [416, 221] width 59 height 17
click at [0, 0] on input "Attach bill" at bounding box center [0, 0] width 0 height 0
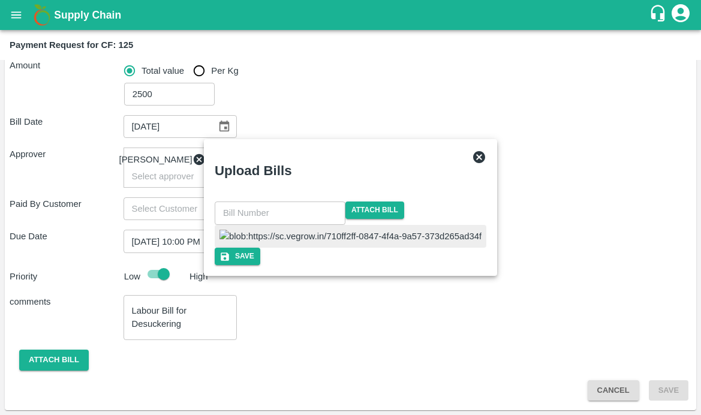
click at [303, 230] on img at bounding box center [350, 236] width 262 height 13
click at [312, 201] on input "text" at bounding box center [280, 212] width 131 height 23
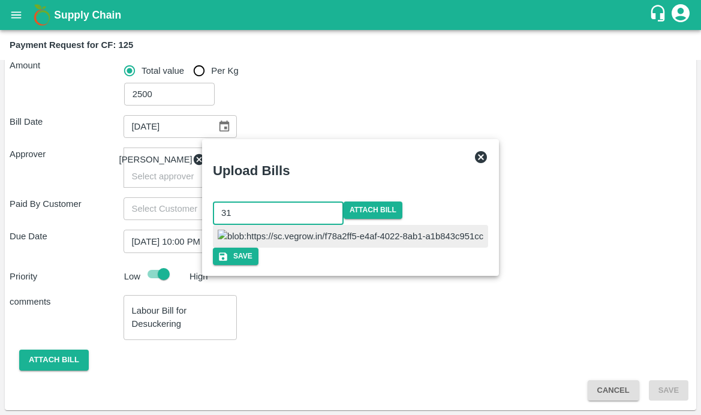
type input "31"
click at [384, 230] on div at bounding box center [350, 236] width 275 height 23
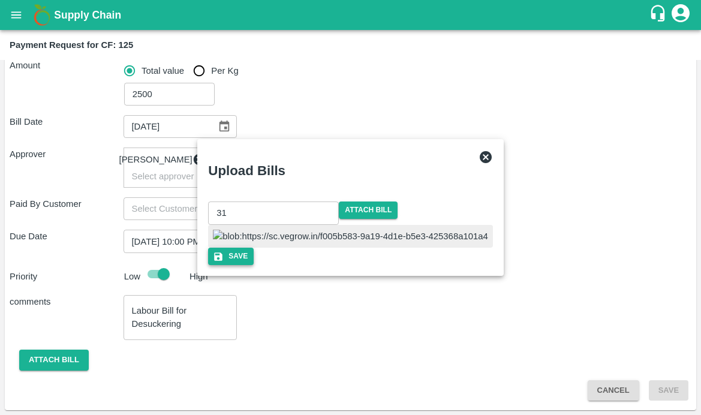
click at [254, 265] on button "Save" at bounding box center [231, 256] width 46 height 17
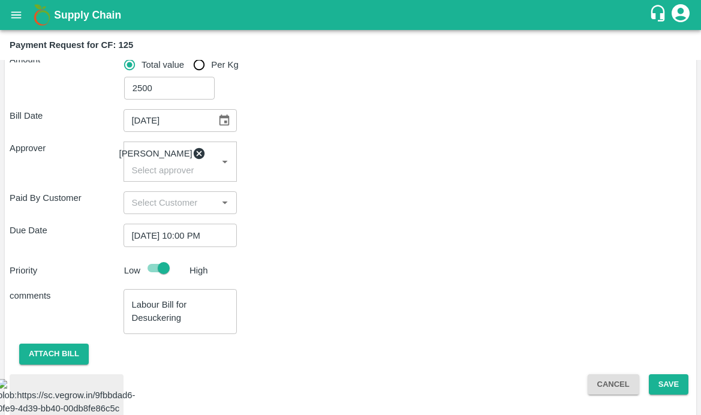
scroll to position [313, 0]
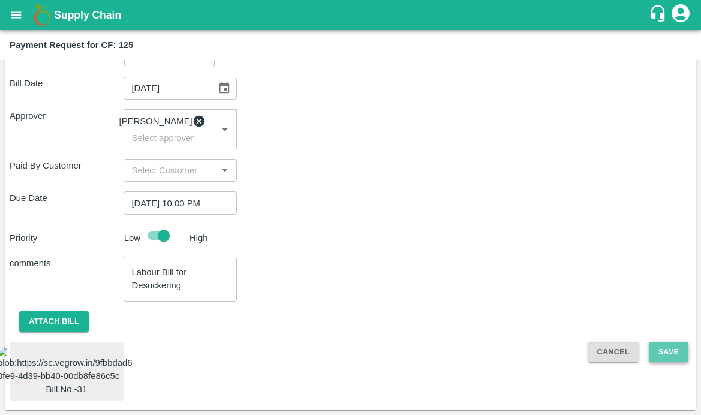
click at [668, 342] on button "Save" at bounding box center [669, 352] width 40 height 21
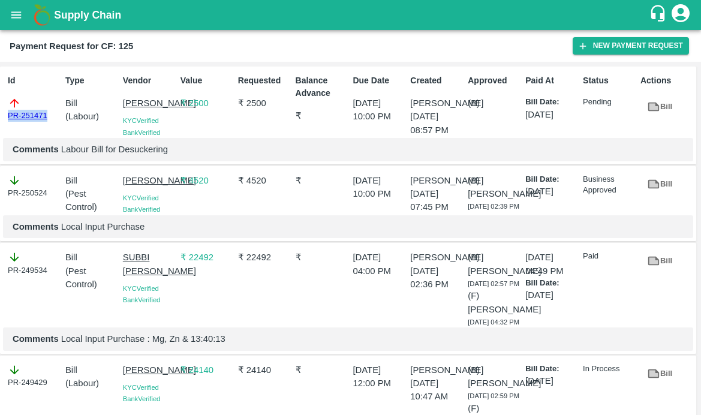
drag, startPoint x: 52, startPoint y: 115, endPoint x: -23, endPoint y: 115, distance: 74.3
click at [0, 115] on html "Supply Chain Payment Request for CF: 125 New Payment Request Id PR-251471 Type …" at bounding box center [350, 207] width 701 height 415
copy link "PR-251471"
click at [16, 13] on icon "open drawer" at bounding box center [16, 14] width 13 height 13
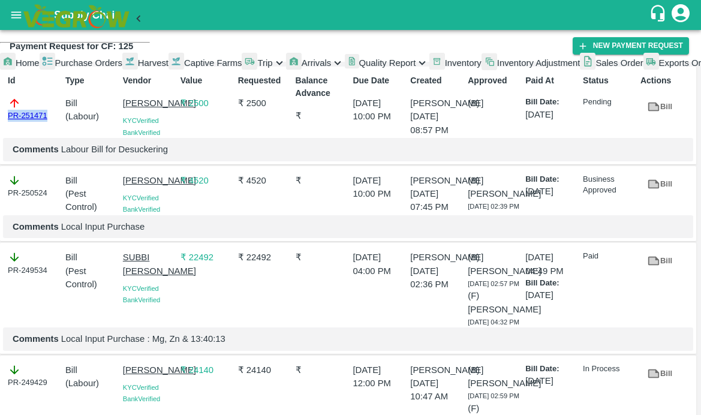
click at [184, 68] on span "Captive Farms" at bounding box center [213, 63] width 58 height 10
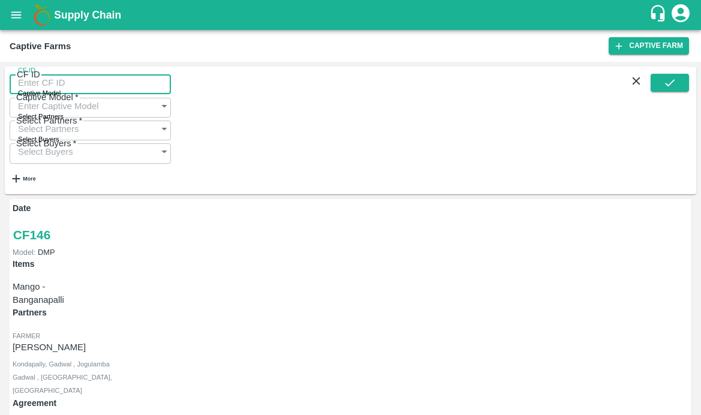
click at [59, 79] on input "CF ID" at bounding box center [90, 82] width 161 height 23
paste input "124"
type input "124"
click at [680, 88] on button "submit" at bounding box center [670, 83] width 38 height 18
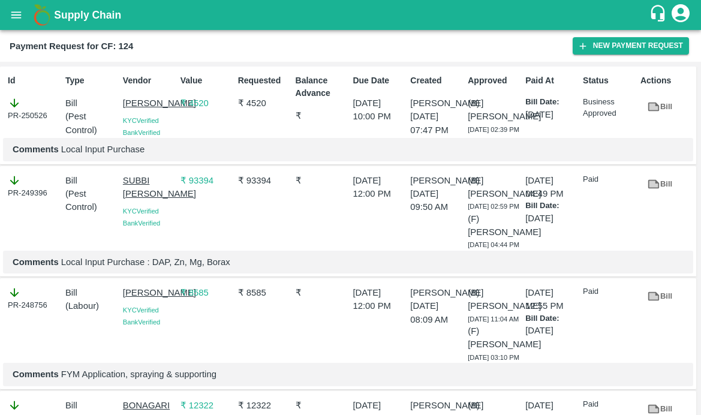
drag, startPoint x: 118, startPoint y: 342, endPoint x: 168, endPoint y: 356, distance: 52.4
click at [168, 356] on div "[PERSON_NAME] KYC Verified Bank Verified" at bounding box center [147, 322] width 58 height 82
copy p "[PERSON_NAME]"
click at [642, 49] on button "New Payment Request" at bounding box center [631, 45] width 116 height 17
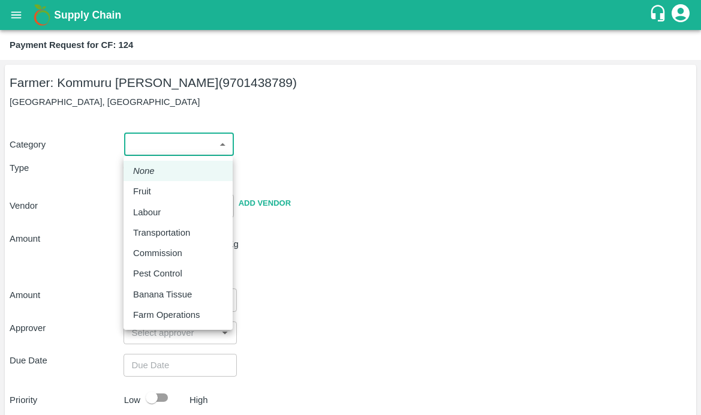
click at [191, 148] on body "Supply Chain Payment Request for CF: 124 Farmer: Kommuru [PERSON_NAME] (9701438…" at bounding box center [350, 207] width 701 height 415
click at [156, 206] on p "Labour" at bounding box center [147, 212] width 28 height 13
type input "2"
radio input "false"
radio input "true"
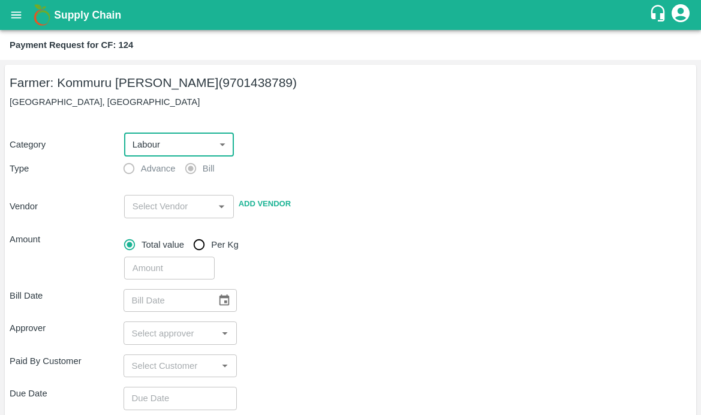
click at [133, 210] on input "input" at bounding box center [169, 206] width 83 height 16
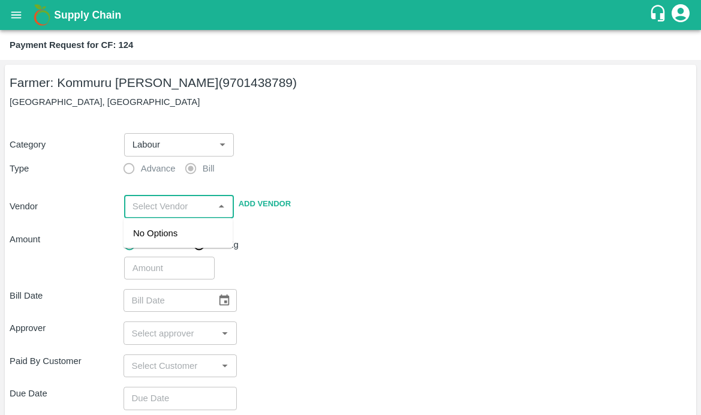
paste input "MALYALA NAGABHU"
click at [162, 253] on div "MALYALA NAGABHUSHANA - 9912197696(Service Provider)" at bounding box center [178, 247] width 90 height 40
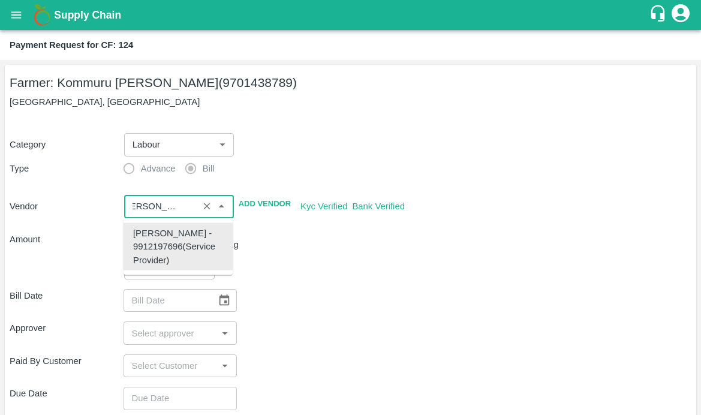
type input "MALYALA NAGABHUSHANA - 9912197696(Service Provider)"
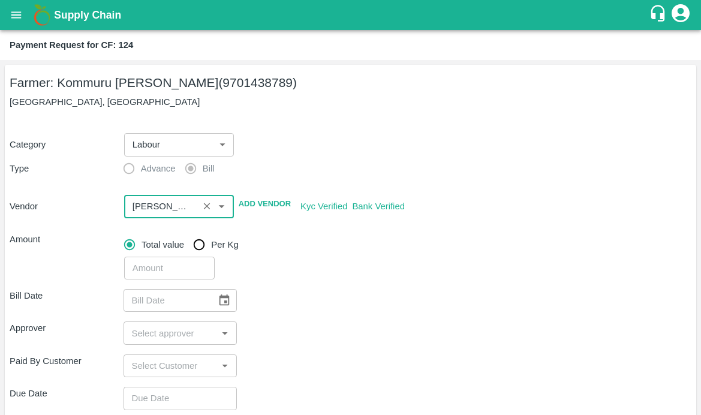
scroll to position [157, 0]
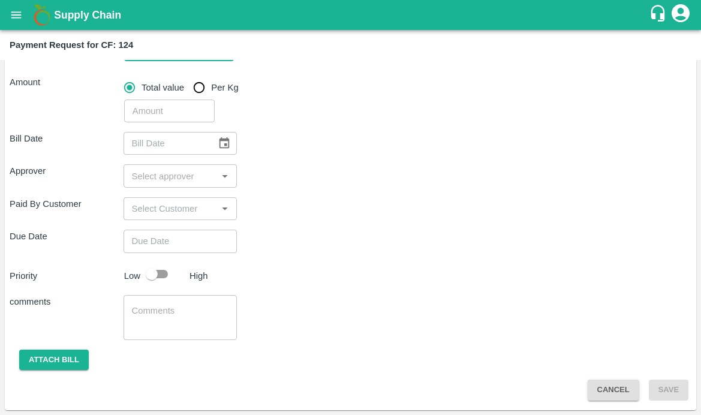
click at [170, 108] on input "number" at bounding box center [169, 111] width 91 height 23
type input "3737"
click at [319, 216] on div "Paid By Customer ​" at bounding box center [351, 208] width 682 height 23
click at [232, 153] on div "​" at bounding box center [181, 143] width 114 height 23
type input "DD/MM/YYYY"
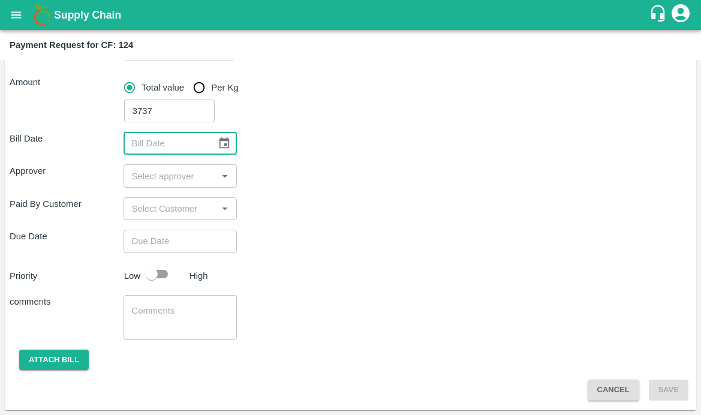
click at [224, 144] on icon "Choose date" at bounding box center [224, 142] width 10 height 11
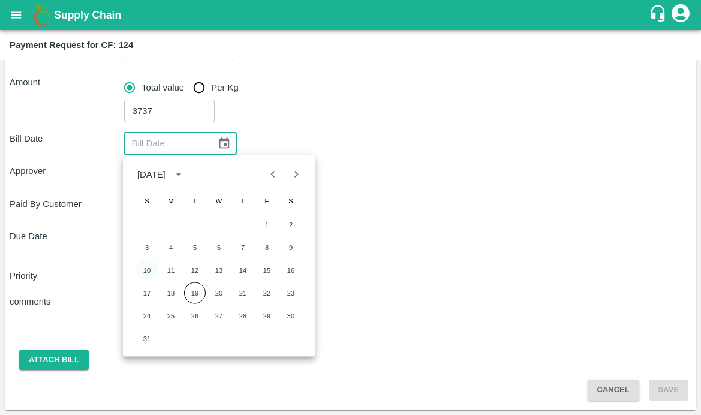
click at [146, 270] on button "10" at bounding box center [147, 271] width 22 height 22
type input "10/08/2025"
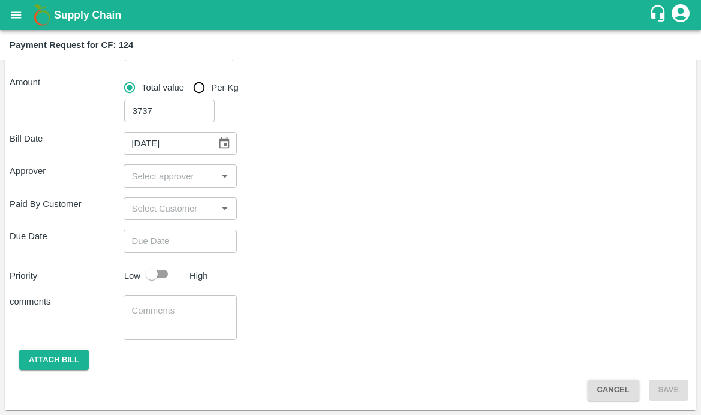
click at [143, 170] on input "input" at bounding box center [170, 176] width 87 height 16
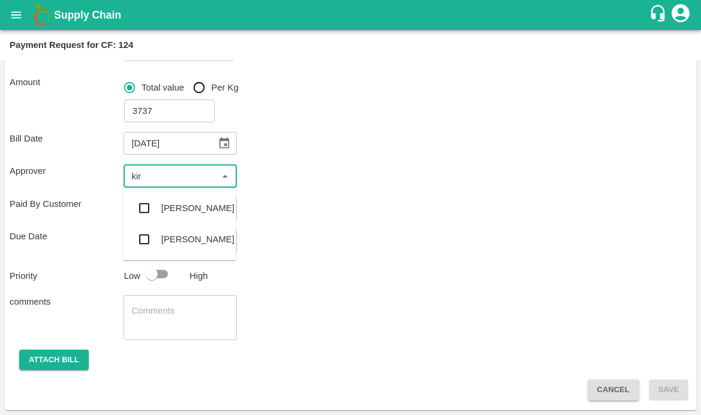
type input "kira"
click at [147, 206] on input "checkbox" at bounding box center [145, 208] width 24 height 24
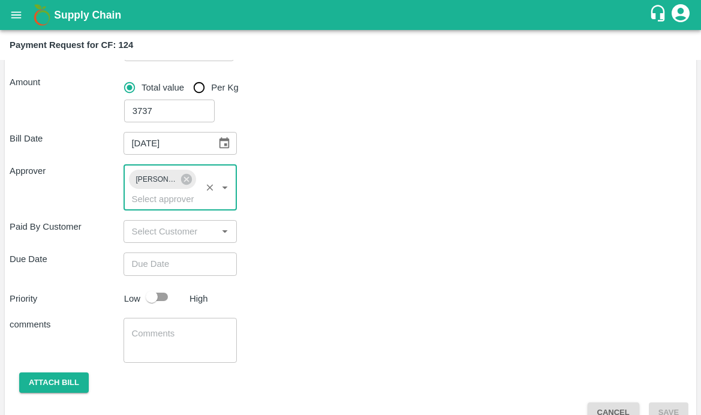
type input "DD/MM/YYYY hh:mm aa"
click at [151, 260] on input "DD/MM/YYYY hh:mm aa" at bounding box center [177, 263] width 106 height 23
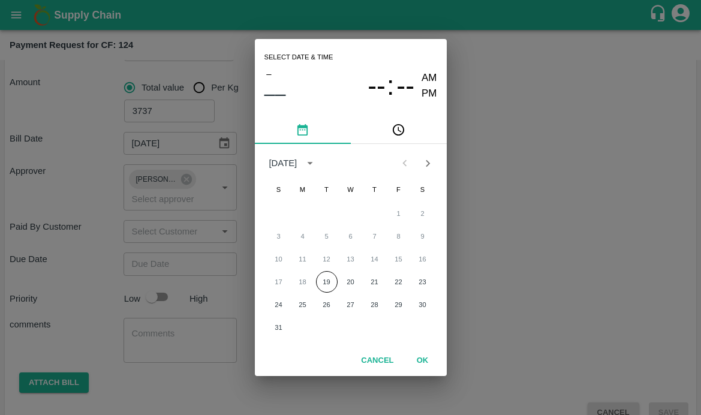
click at [327, 269] on div "10 11 12 13 14 15 16" at bounding box center [351, 259] width 192 height 22
click at [327, 279] on button "19" at bounding box center [327, 282] width 22 height 22
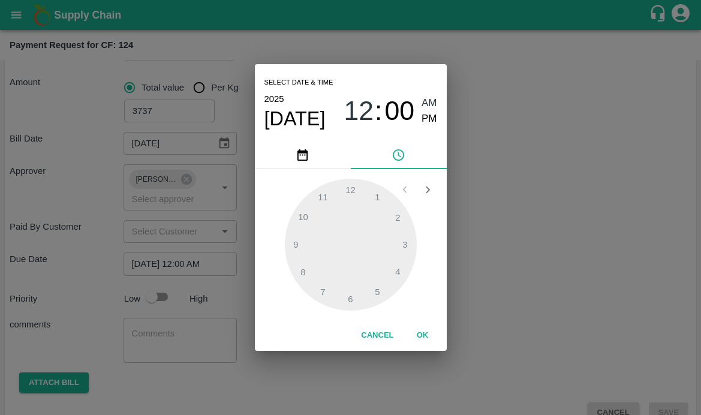
click at [421, 115] on div "12 : 00 AM PM" at bounding box center [390, 111] width 93 height 32
click at [425, 117] on span "PM" at bounding box center [429, 119] width 16 height 16
click at [306, 219] on div at bounding box center [351, 245] width 132 height 132
type input "19/08/2025 10:00 PM"
click at [412, 333] on button "OK" at bounding box center [423, 335] width 38 height 21
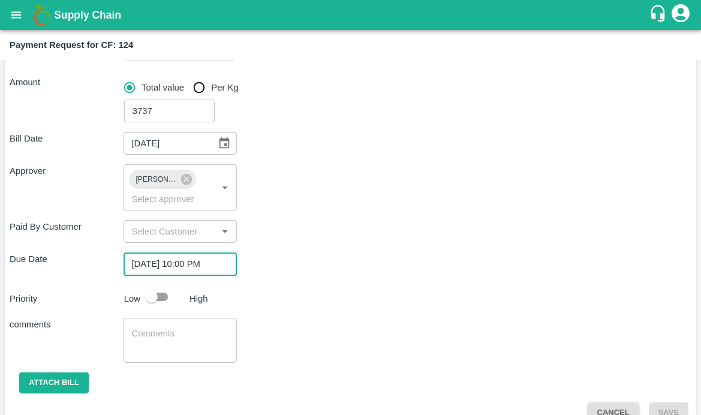
click at [326, 320] on div "comments x ​" at bounding box center [351, 340] width 682 height 45
click at [156, 299] on input "checkbox" at bounding box center [152, 296] width 68 height 23
checkbox input "true"
click at [167, 338] on textarea at bounding box center [180, 339] width 97 height 25
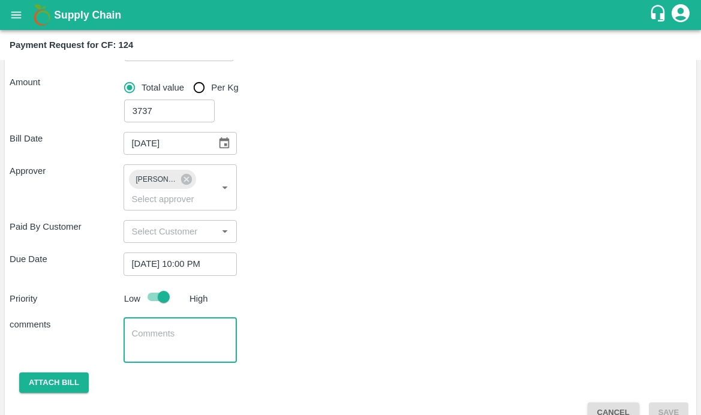
scroll to position [180, 0]
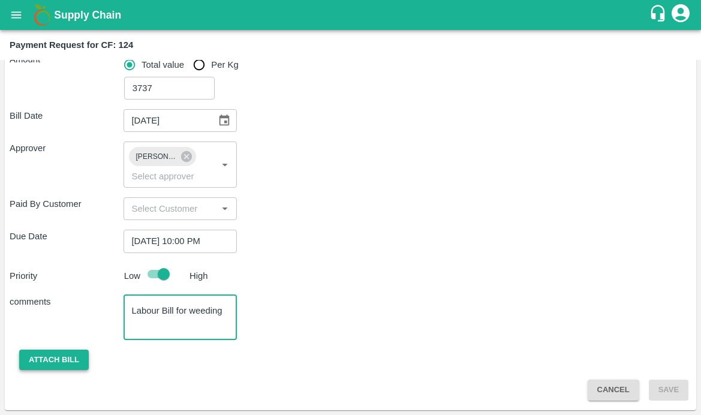
type textarea "Labour Bill for weeding"
click at [55, 357] on button "Attach bill" at bounding box center [54, 360] width 70 height 21
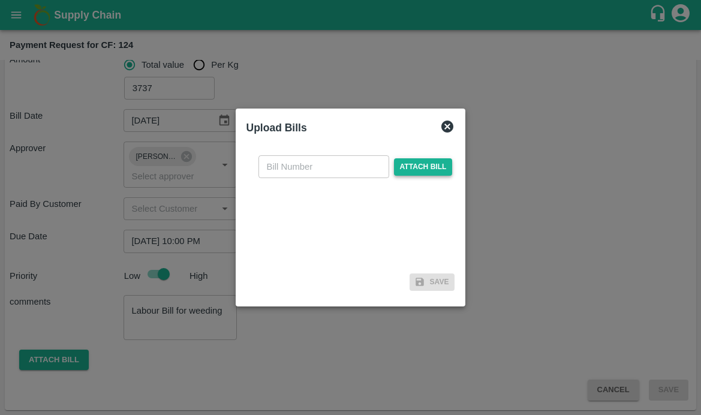
click at [409, 171] on span "Attach bill" at bounding box center [423, 166] width 59 height 17
click at [0, 0] on input "Attach bill" at bounding box center [0, 0] width 0 height 0
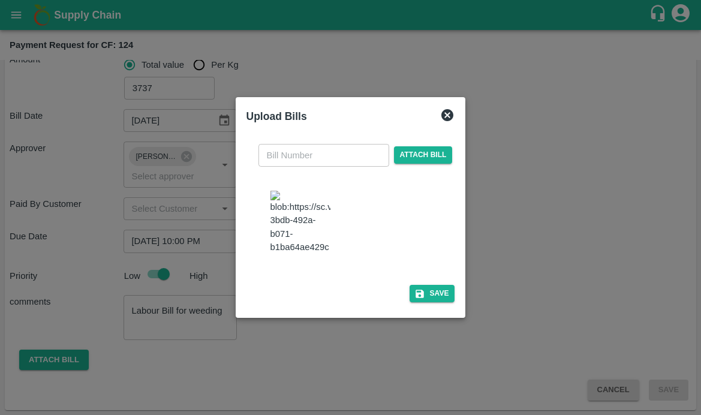
click at [286, 252] on img at bounding box center [300, 222] width 60 height 63
click at [329, 144] on input "text" at bounding box center [323, 155] width 131 height 23
type input "30"
click at [415, 298] on icon "button" at bounding box center [419, 294] width 8 height 8
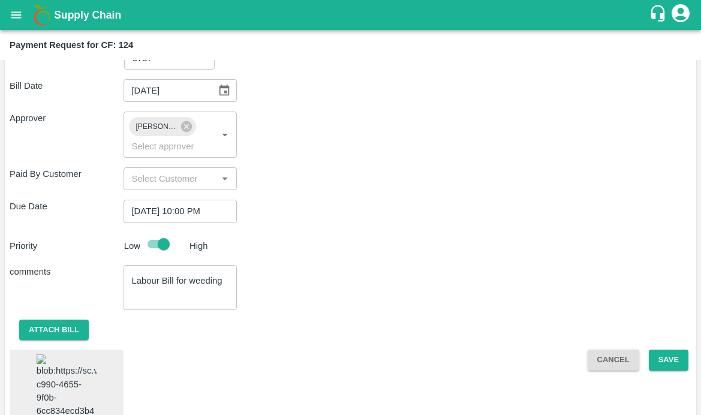
scroll to position [313, 0]
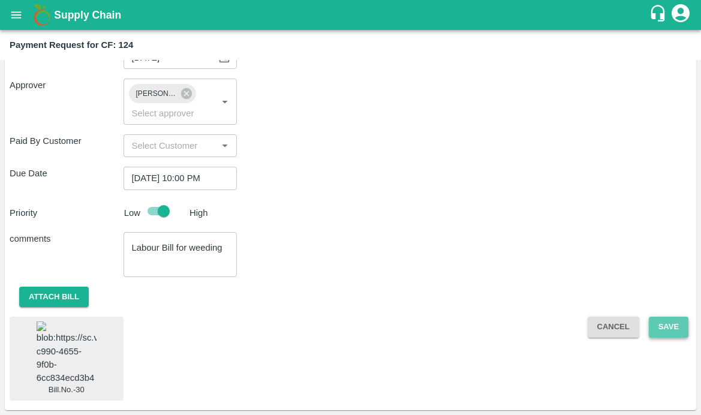
click at [665, 317] on button "Save" at bounding box center [669, 327] width 40 height 21
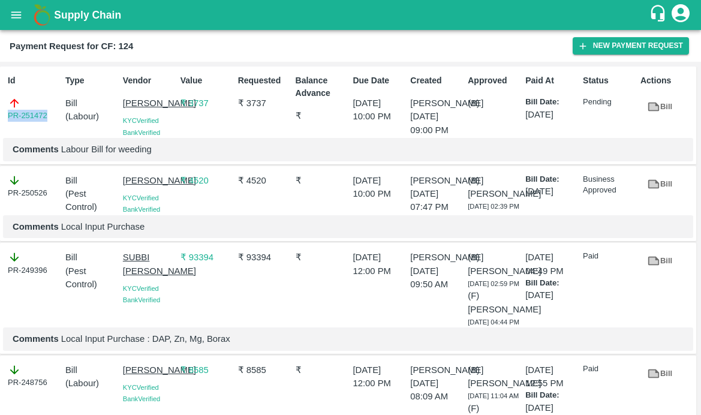
drag, startPoint x: 52, startPoint y: 114, endPoint x: -5, endPoint y: 114, distance: 57.0
click at [0, 114] on html "Supply Chain Payment Request for CF: 124 New Payment Request Id PR-251472 Type …" at bounding box center [350, 207] width 701 height 415
copy link "PR-251472"
click at [429, 59] on div "Payment Request for CF: 124 New Payment Request" at bounding box center [350, 46] width 701 height 32
click at [592, 46] on button "New Payment Request" at bounding box center [631, 45] width 116 height 17
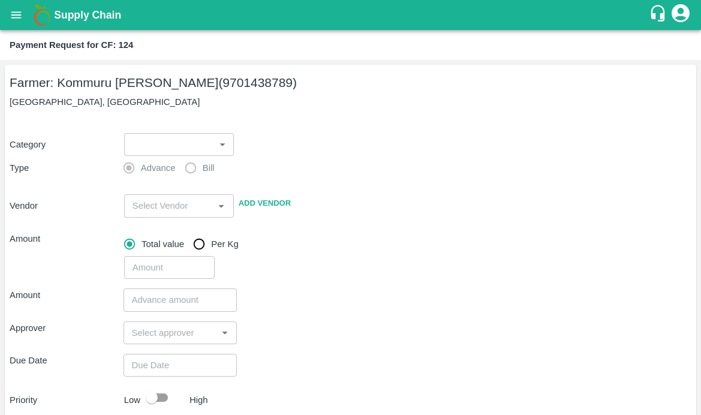
click at [211, 155] on body "Supply Chain Payment Request for CF: 124 Farmer: Kommuru Amarnath Reddy (970143…" at bounding box center [350, 207] width 701 height 415
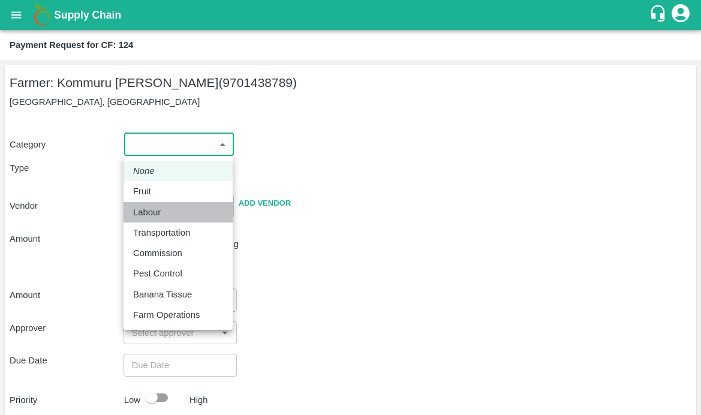
click at [159, 202] on li "Labour" at bounding box center [178, 212] width 109 height 20
type input "2"
radio input "false"
radio input "true"
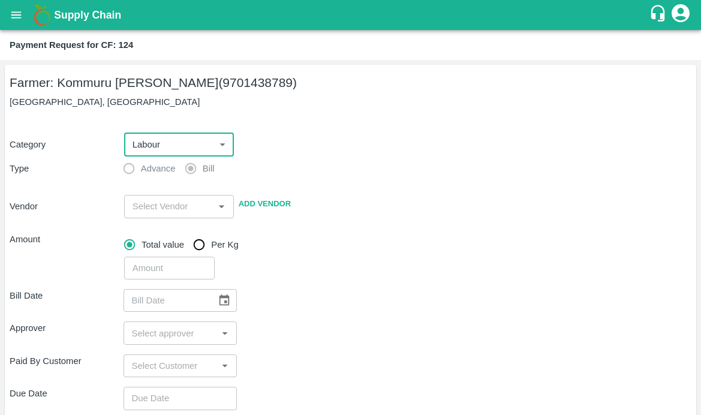
click at [179, 200] on input "input" at bounding box center [169, 206] width 83 height 16
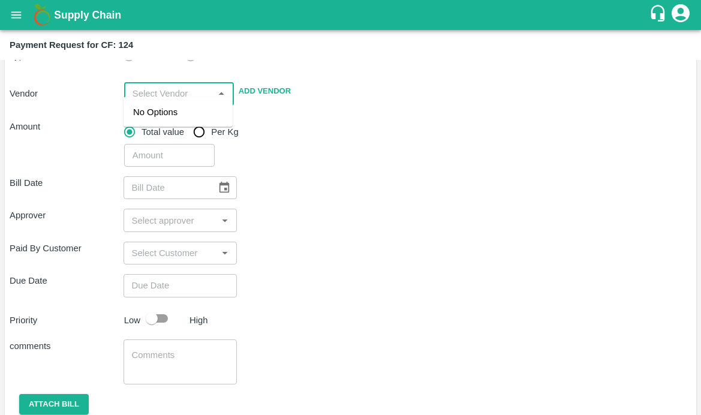
scroll to position [125, 0]
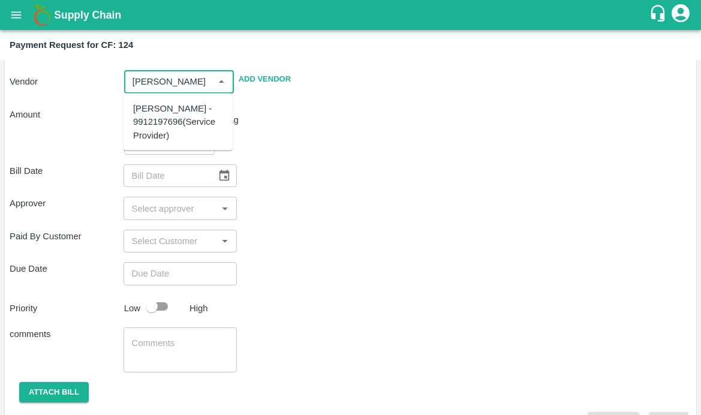
click at [204, 121] on div "MALYALA NAGABHUSHANA - 9912197696(Service Provider)" at bounding box center [178, 122] width 90 height 40
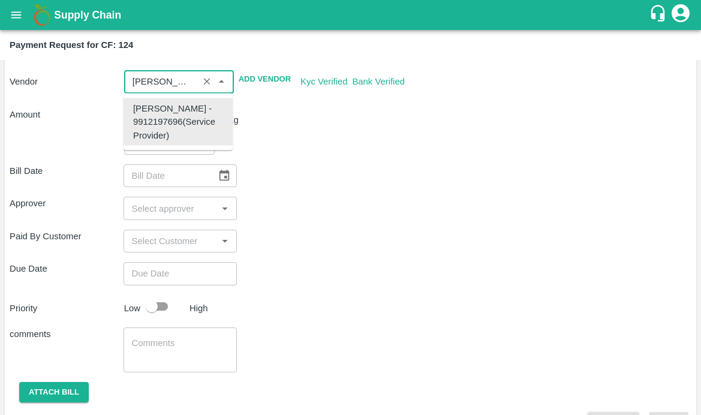
type input "MALYALA NAGABHUSHANA - 9912197696(Service Provider)"
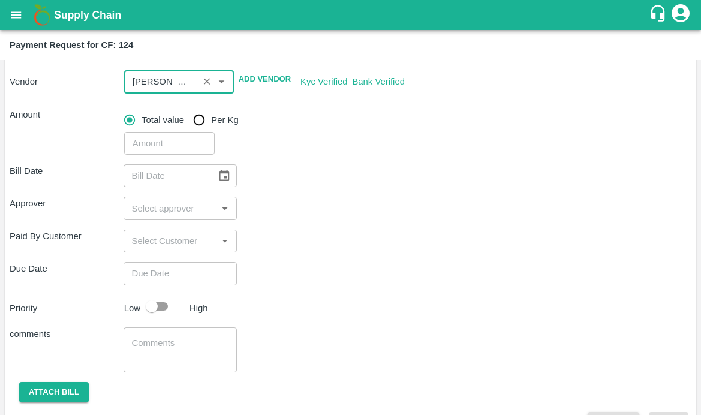
click at [144, 154] on input "number" at bounding box center [169, 143] width 91 height 23
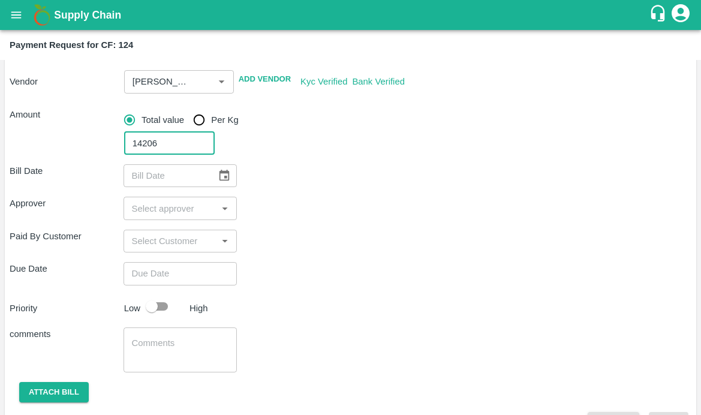
type input "14206"
click at [348, 167] on div "Bill Date ​" at bounding box center [351, 175] width 682 height 23
click at [223, 180] on icon "Choose date" at bounding box center [224, 175] width 13 height 13
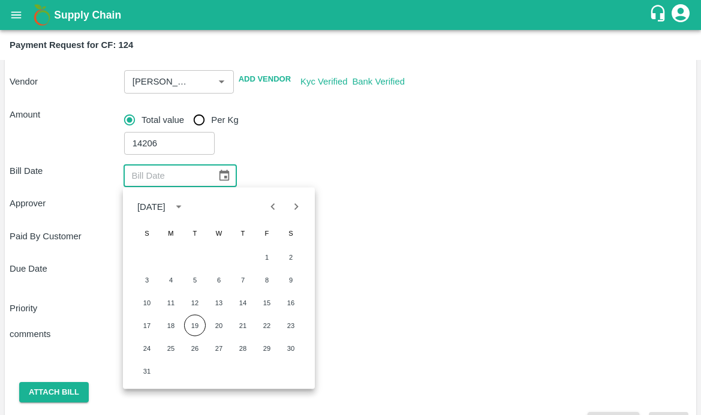
click at [275, 207] on icon "Previous month" at bounding box center [272, 206] width 13 height 13
click at [194, 351] on button "29" at bounding box center [195, 349] width 22 height 22
type input "29/07/2025"
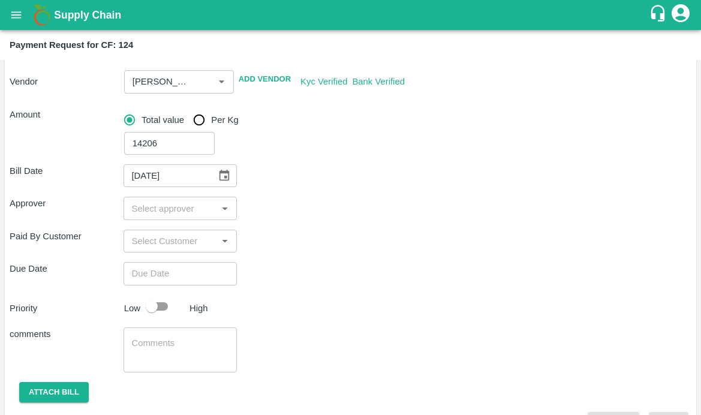
click at [188, 215] on input "input" at bounding box center [170, 208] width 87 height 16
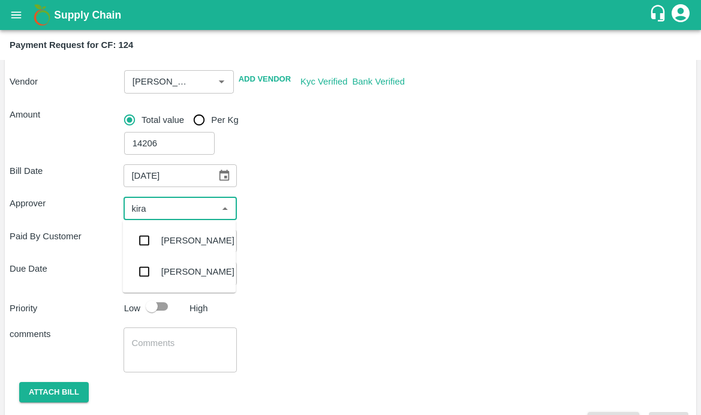
type input "kiran"
click at [143, 240] on input "checkbox" at bounding box center [145, 240] width 24 height 24
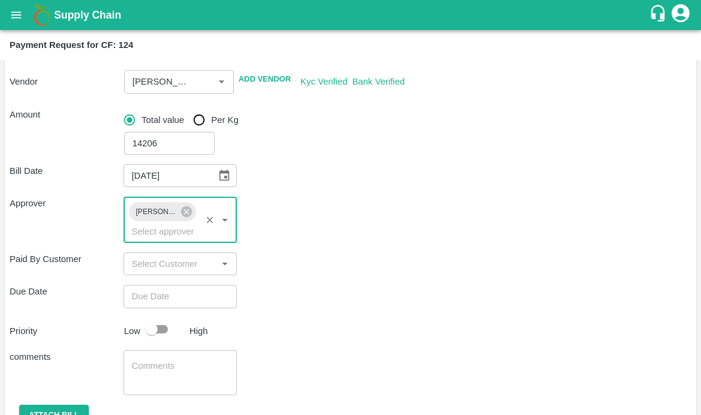
click at [265, 263] on div "Paid By Customer ​" at bounding box center [351, 263] width 682 height 23
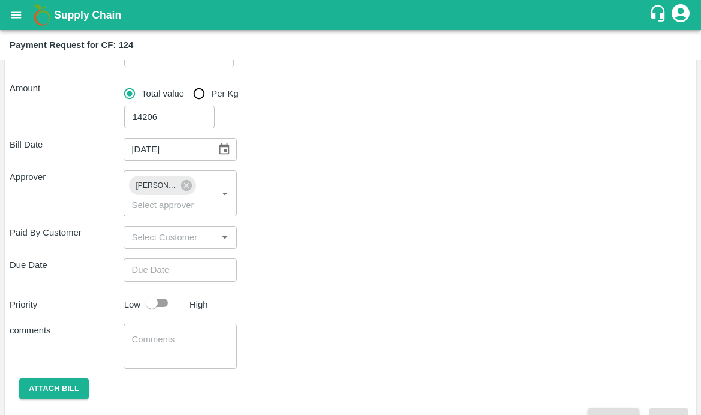
scroll to position [180, 0]
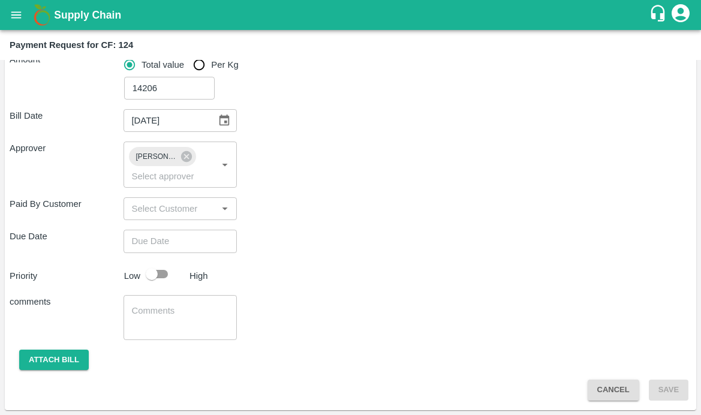
type input "DD/MM/YYYY hh:mm aa"
click at [182, 238] on input "DD/MM/YYYY hh:mm aa" at bounding box center [177, 241] width 106 height 23
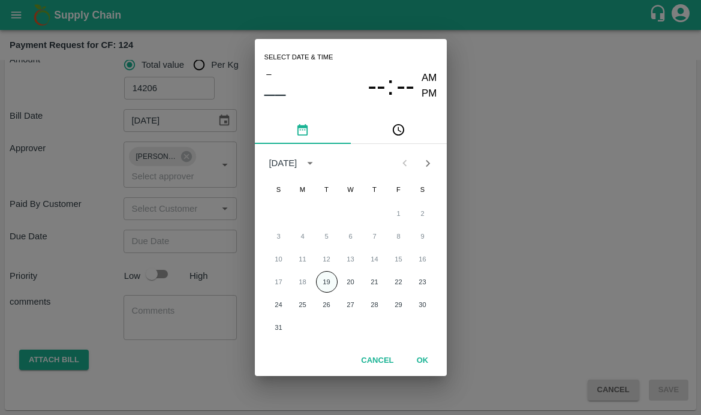
click at [327, 281] on button "19" at bounding box center [327, 282] width 22 height 22
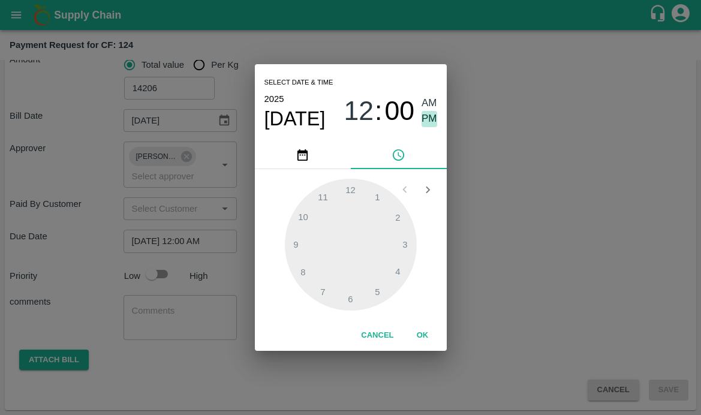
click at [430, 118] on span "PM" at bounding box center [429, 119] width 16 height 16
type input "19/08/2025 12:00 PM"
click at [418, 333] on button "OK" at bounding box center [423, 335] width 38 height 21
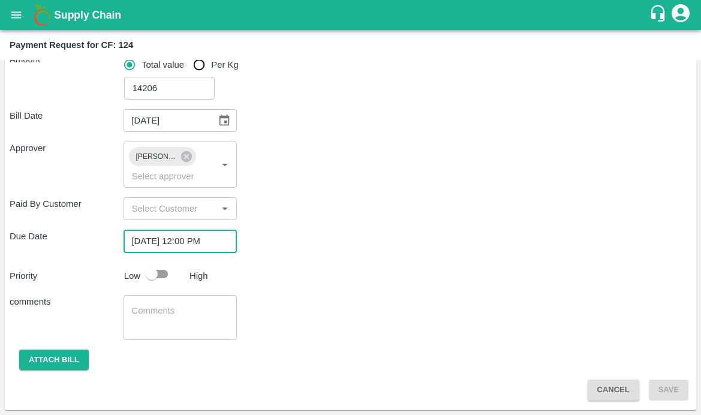
click at [152, 279] on input "checkbox" at bounding box center [152, 274] width 68 height 23
checkbox input "true"
click at [144, 314] on textarea at bounding box center [180, 317] width 97 height 25
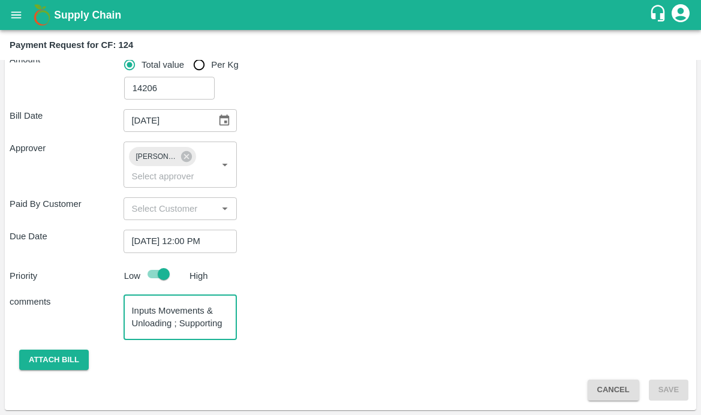
scroll to position [12, 0]
type textarea "Inputs Movements & Unloading ; Supporting & Labour Movement"
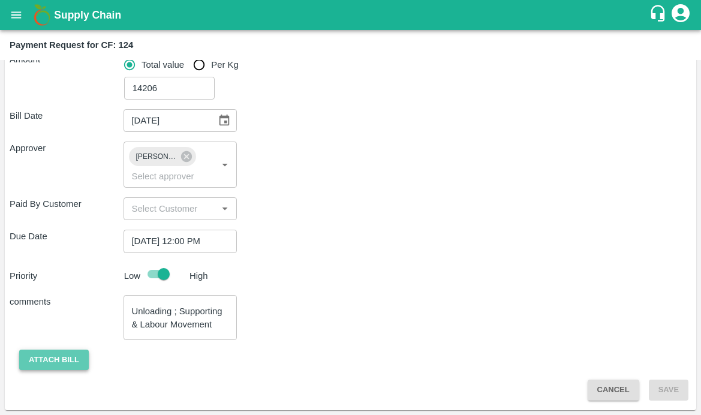
click at [73, 356] on button "Attach bill" at bounding box center [54, 360] width 70 height 21
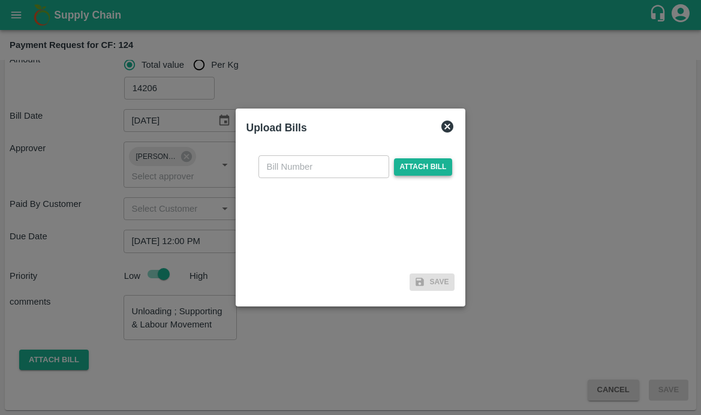
click at [399, 163] on span "Attach bill" at bounding box center [423, 166] width 59 height 17
click at [0, 0] on input "Attach bill" at bounding box center [0, 0] width 0 height 0
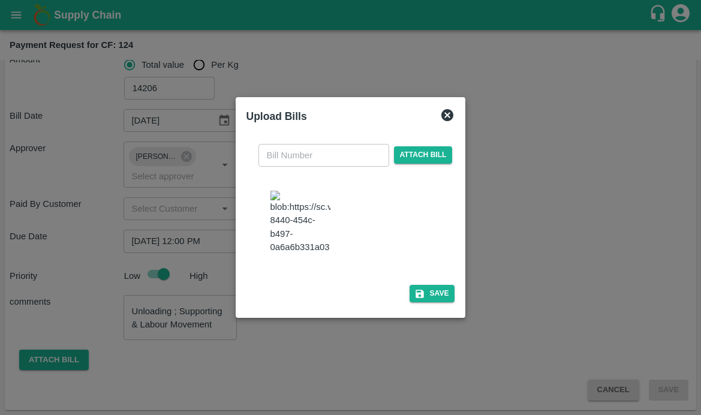
click at [294, 239] on img at bounding box center [300, 222] width 60 height 63
click at [298, 144] on input "text" at bounding box center [323, 155] width 131 height 23
type input "39"
click at [396, 254] on div at bounding box center [356, 223] width 180 height 75
click at [430, 302] on button "Save" at bounding box center [432, 293] width 46 height 17
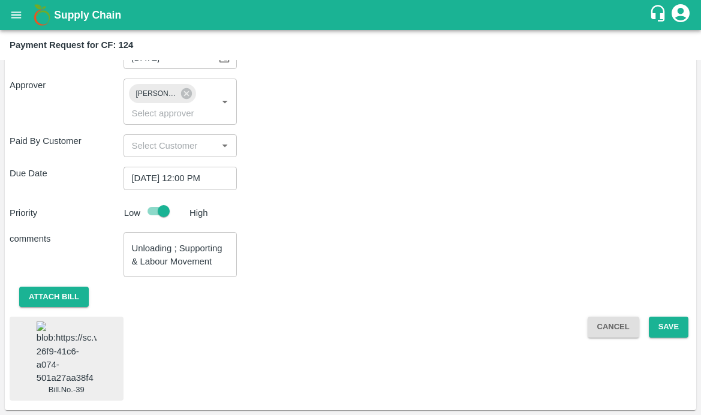
scroll to position [313, 0]
click at [656, 317] on button "Save" at bounding box center [669, 327] width 40 height 21
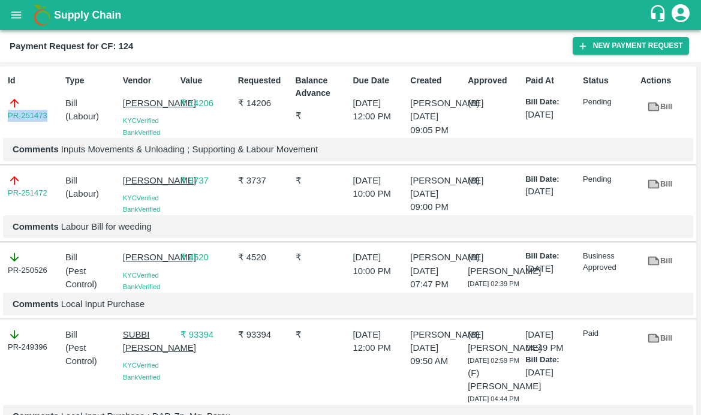
drag, startPoint x: 52, startPoint y: 117, endPoint x: -26, endPoint y: 115, distance: 77.4
click at [0, 115] on html "Supply Chain Payment Request for CF: 124 New Payment Request Id PR-251473 Type …" at bounding box center [350, 207] width 701 height 415
copy link "PR-251473"
click at [16, 14] on icon "open drawer" at bounding box center [16, 14] width 10 height 7
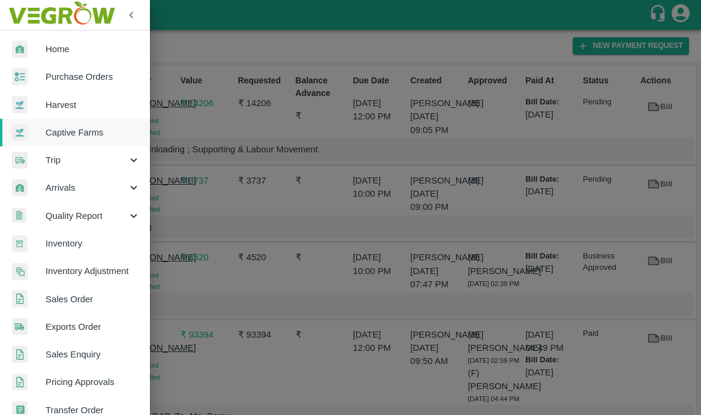
scroll to position [268, 0]
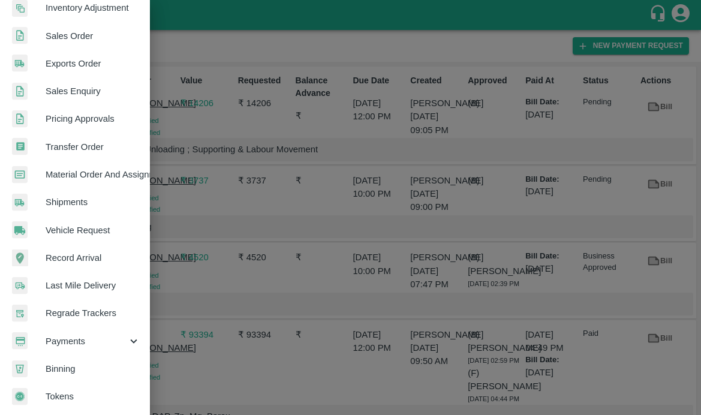
click at [51, 327] on div "Payments" at bounding box center [75, 341] width 150 height 28
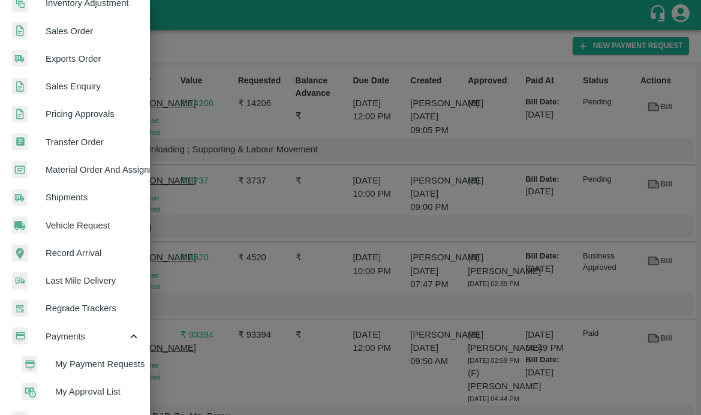
click at [59, 377] on li "My Payment Requests" at bounding box center [80, 364] width 140 height 28
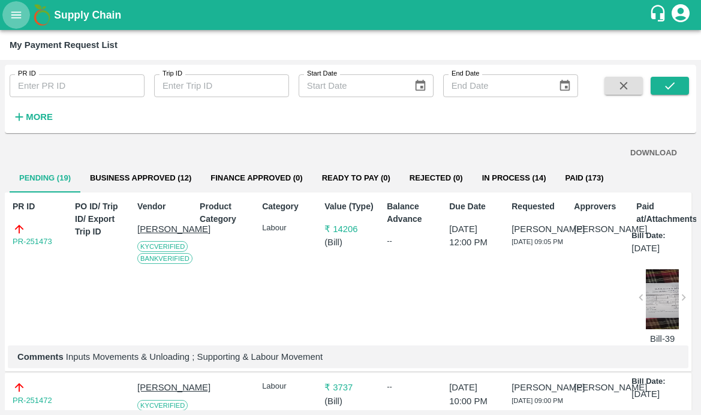
click at [13, 12] on icon "open drawer" at bounding box center [16, 14] width 10 height 7
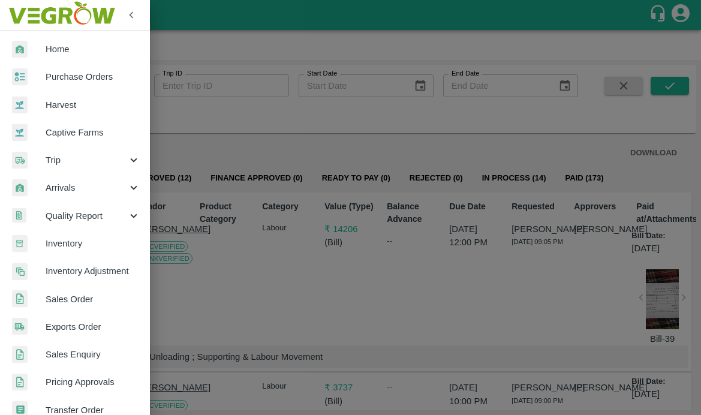
click at [61, 141] on link "Captive Farms" at bounding box center [75, 133] width 150 height 28
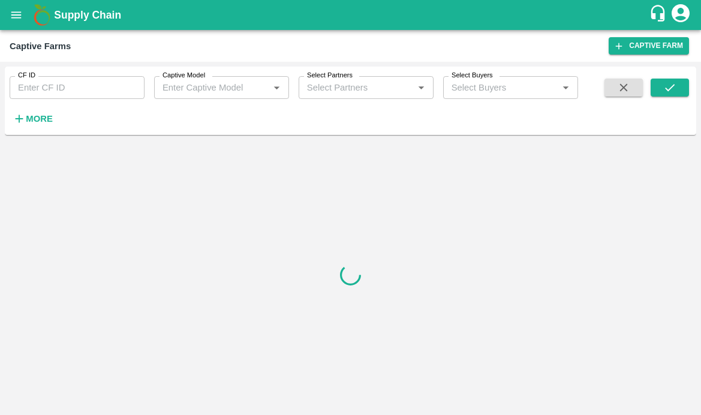
click at [42, 79] on input "CF ID" at bounding box center [77, 87] width 135 height 23
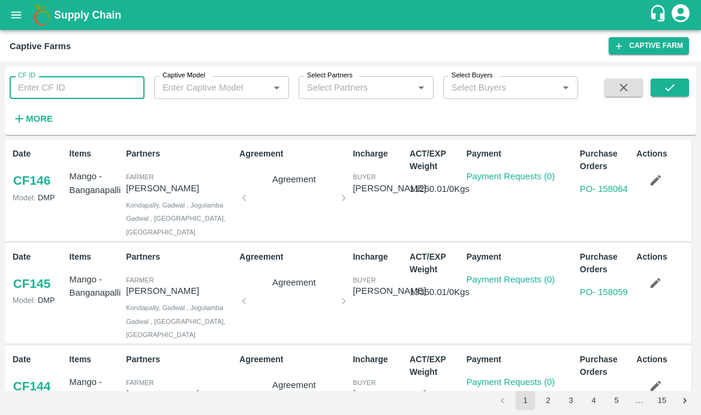
paste input "123"
type input "123"
click at [657, 87] on button "submit" at bounding box center [670, 88] width 38 height 18
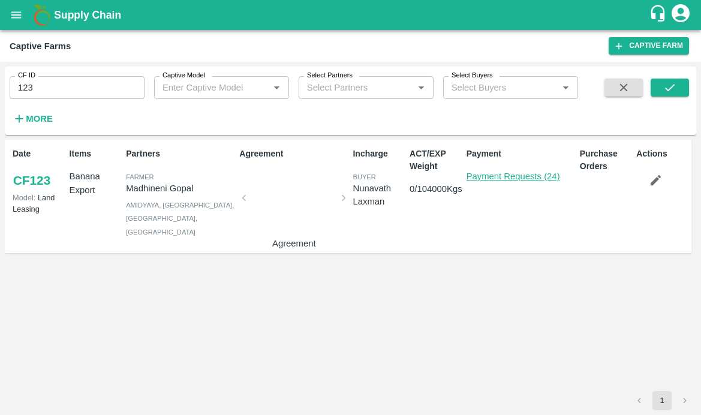
click at [476, 175] on link "Payment Requests (24)" at bounding box center [513, 176] width 94 height 10
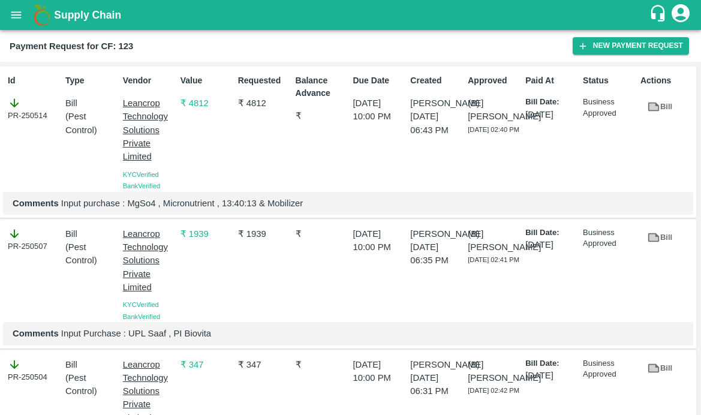
drag, startPoint x: 60, startPoint y: 203, endPoint x: 324, endPoint y: 194, distance: 264.0
click at [324, 194] on div "Comments Input purchase : MgSo4 , Micronutrient , 13:40:13 & Mobilizer" at bounding box center [348, 203] width 690 height 23
drag, startPoint x: 308, startPoint y: 200, endPoint x: 60, endPoint y: 203, distance: 248.2
click at [60, 203] on p "Comments Input purchase : MgSo4 , Micronutrient , 13:40:13 & Mobilizer" at bounding box center [348, 203] width 671 height 13
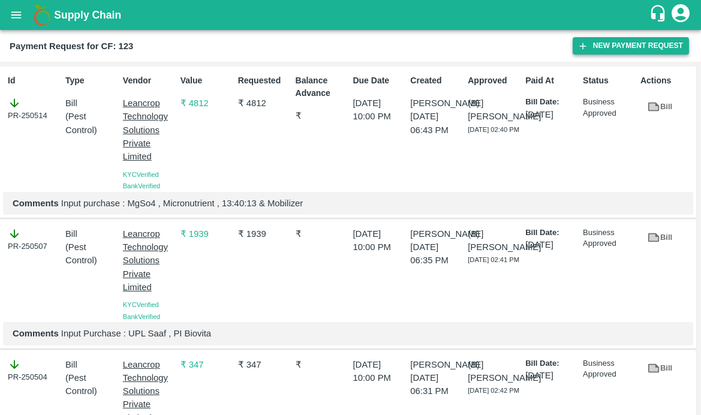
click at [619, 49] on button "New Payment Request" at bounding box center [631, 45] width 116 height 17
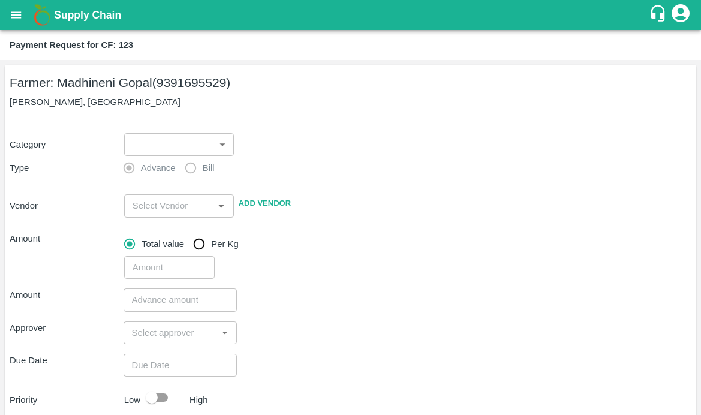
click at [179, 135] on body "Supply Chain Payment Request for CF: 123 Farmer: Madhineni Gopal (9391695529) M…" at bounding box center [350, 207] width 701 height 415
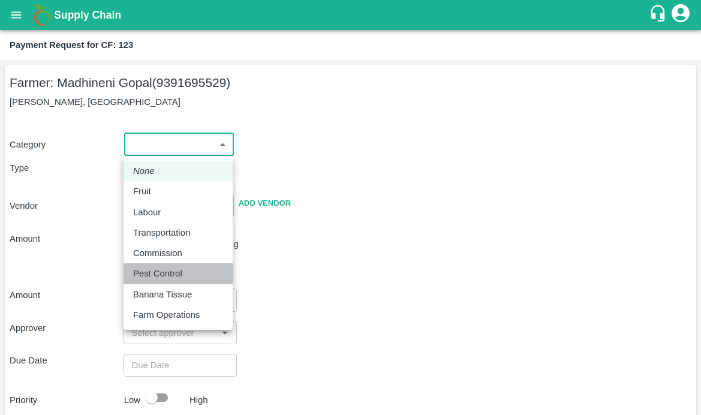
click at [185, 266] on li "Pest Control" at bounding box center [178, 273] width 109 height 20
type input "21"
radio input "false"
radio input "true"
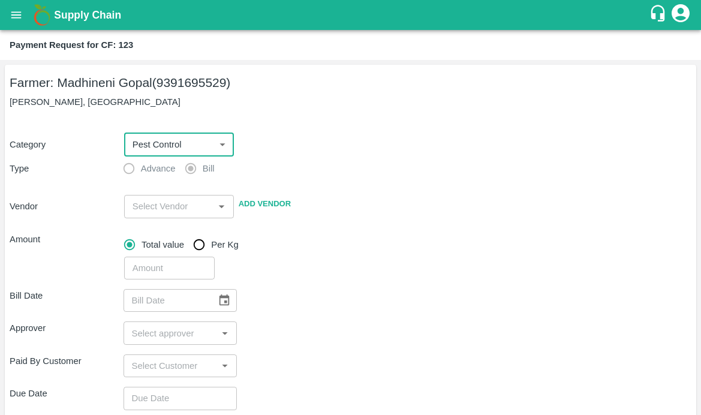
click at [297, 231] on div "Total value Per Kg ​" at bounding box center [405, 254] width 572 height 52
click at [156, 208] on input "input" at bounding box center [169, 206] width 83 height 16
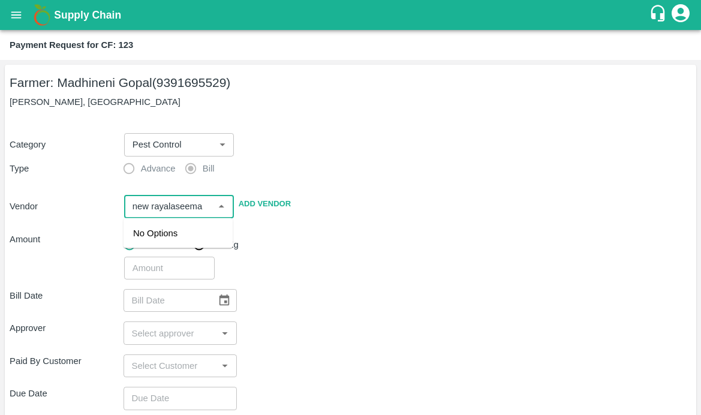
type input "new rayalaseema"
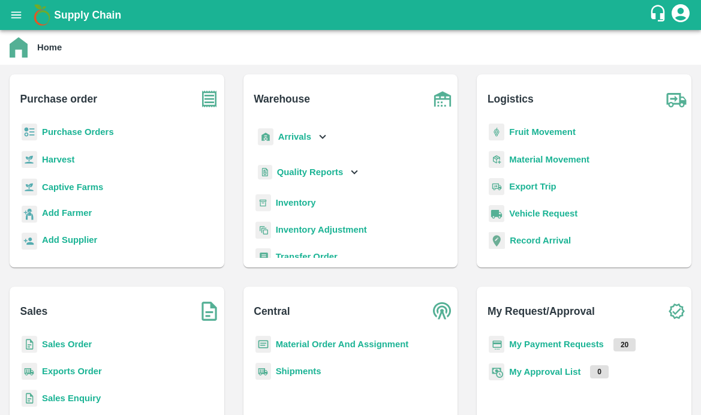
click at [86, 188] on b "Captive Farms" at bounding box center [72, 187] width 61 height 10
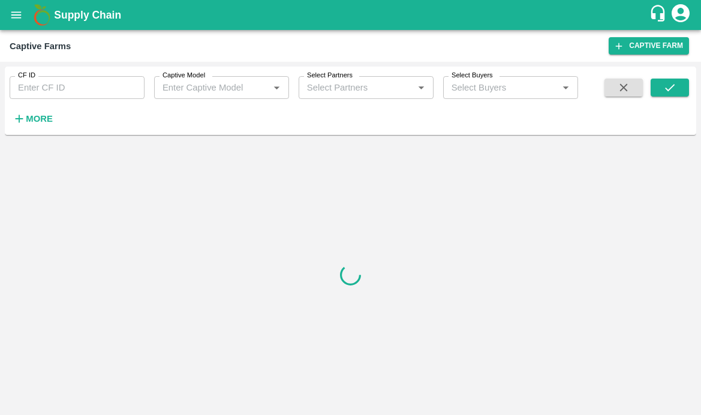
click at [86, 92] on input "CF ID" at bounding box center [77, 87] width 135 height 23
paste input "128"
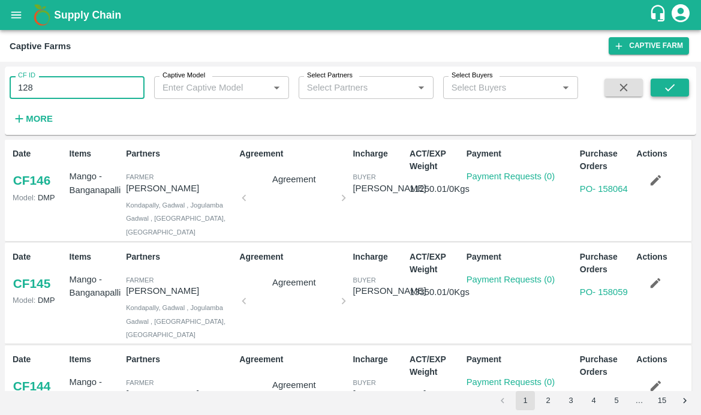
click at [683, 92] on button "submit" at bounding box center [670, 88] width 38 height 18
click at [50, 88] on input "128" at bounding box center [77, 87] width 135 height 23
type input "128"
click at [658, 89] on button "submit" at bounding box center [670, 88] width 38 height 18
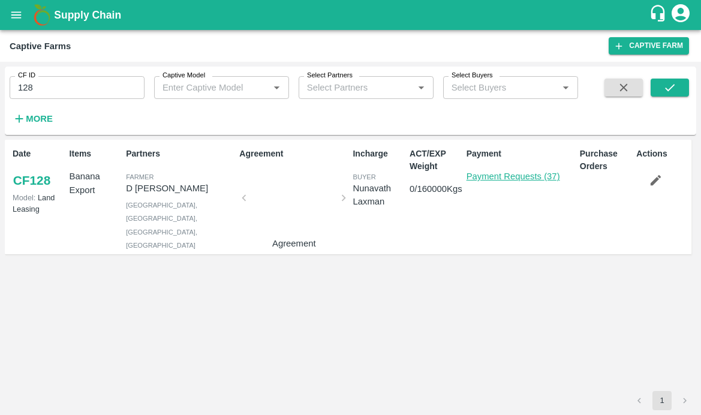
click at [481, 174] on link "Payment Requests (37)" at bounding box center [513, 176] width 94 height 10
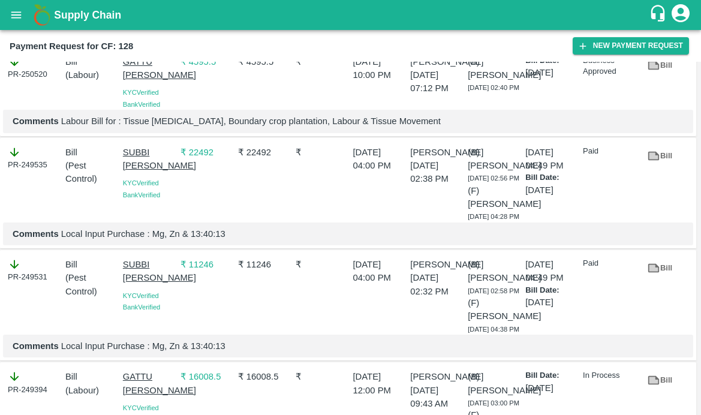
scroll to position [133, 0]
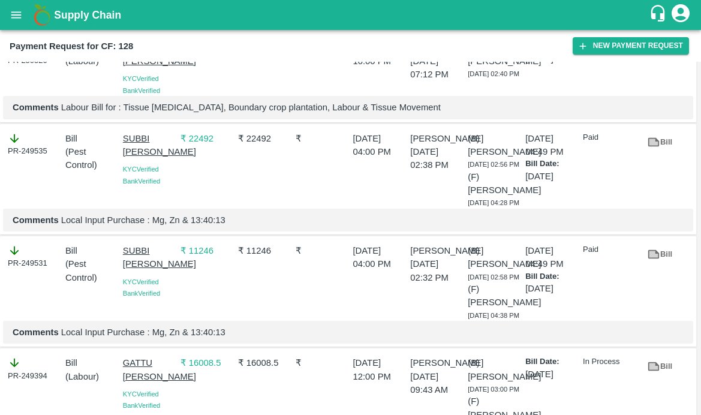
click at [661, 153] on link "Bill" at bounding box center [659, 142] width 38 height 21
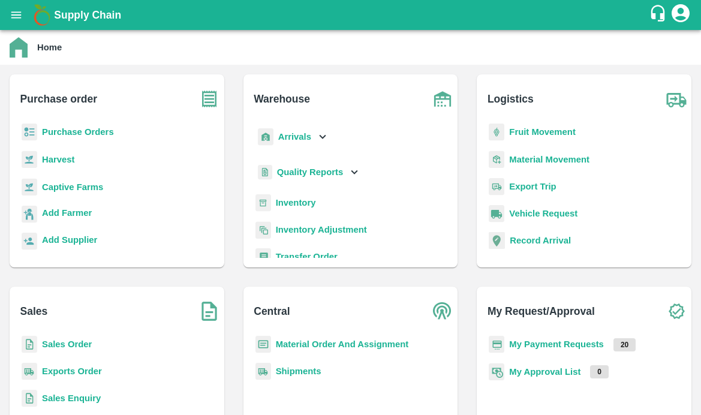
click at [23, 6] on button "open drawer" at bounding box center [16, 15] width 28 height 28
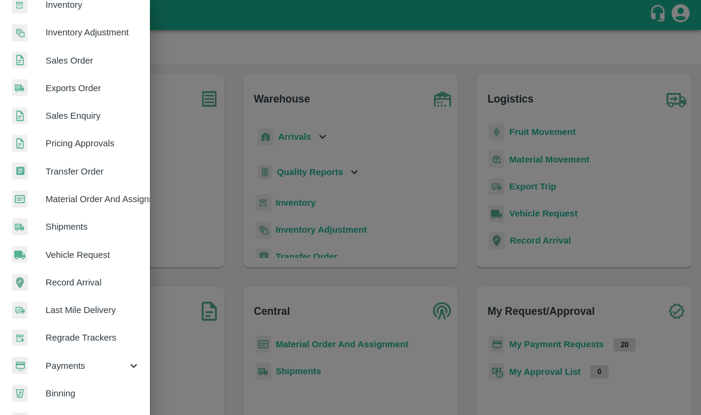
scroll to position [268, 0]
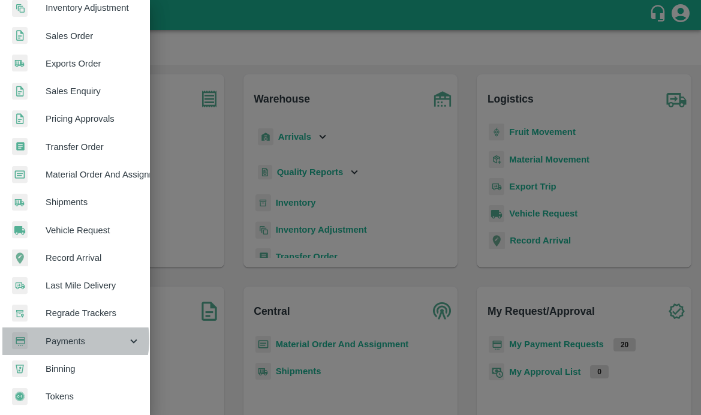
click at [64, 335] on span "Payments" at bounding box center [87, 341] width 82 height 13
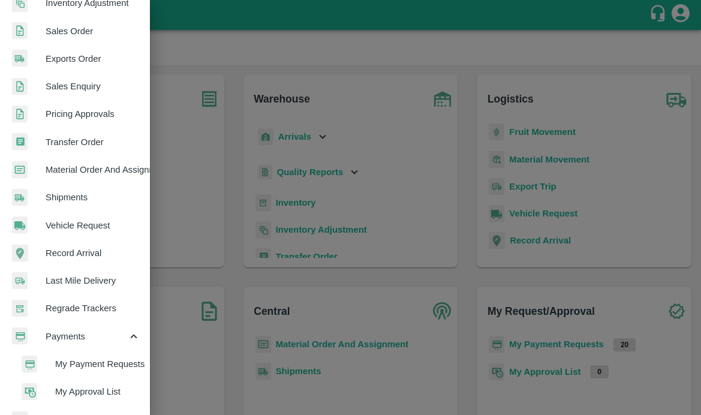
click at [68, 365] on span "My Payment Requests" at bounding box center [97, 363] width 85 height 13
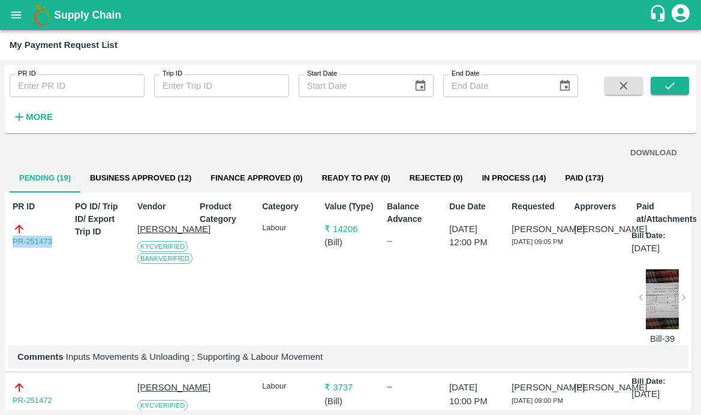
drag, startPoint x: 58, startPoint y: 240, endPoint x: 11, endPoint y: 240, distance: 46.8
click at [11, 240] on div "PR ID PR-251473" at bounding box center [36, 270] width 57 height 150
copy link "PR-251473"
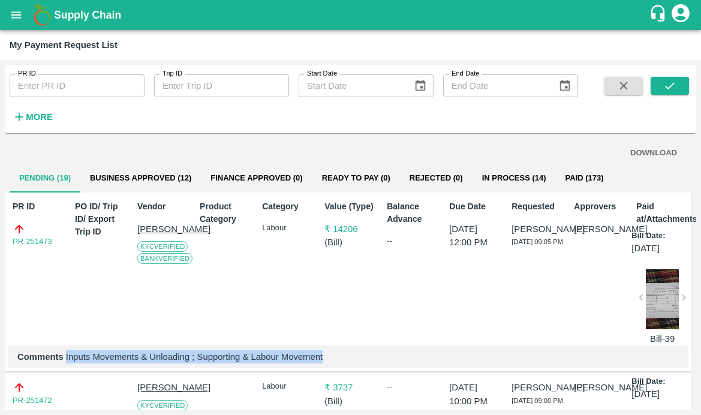
drag, startPoint x: 66, startPoint y: 362, endPoint x: 339, endPoint y: 361, distance: 272.8
click at [339, 361] on p "Comments Inputs Movements & Unloading ; Supporting & Labour Movement" at bounding box center [347, 356] width 661 height 13
copy p "Inputs Movements & Unloading ; Supporting & Labour Movement"
click at [654, 298] on div at bounding box center [662, 299] width 33 height 60
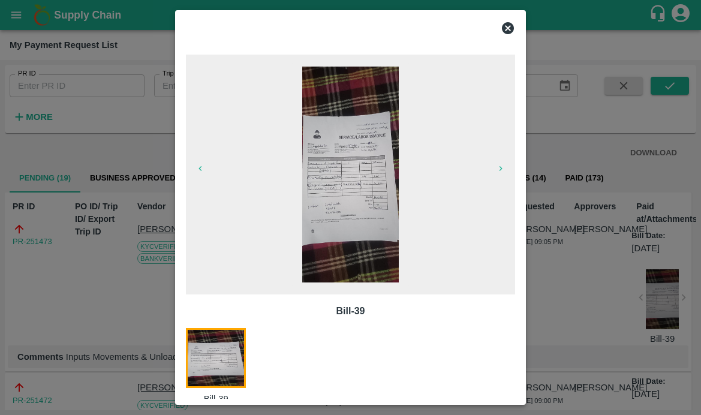
click at [506, 28] on icon at bounding box center [508, 28] width 12 height 12
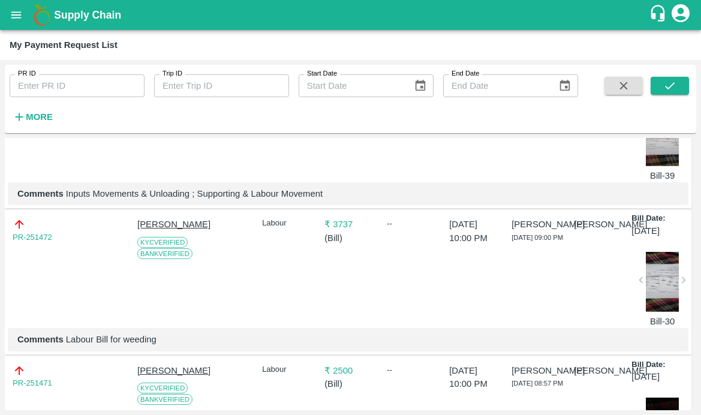
scroll to position [172, 0]
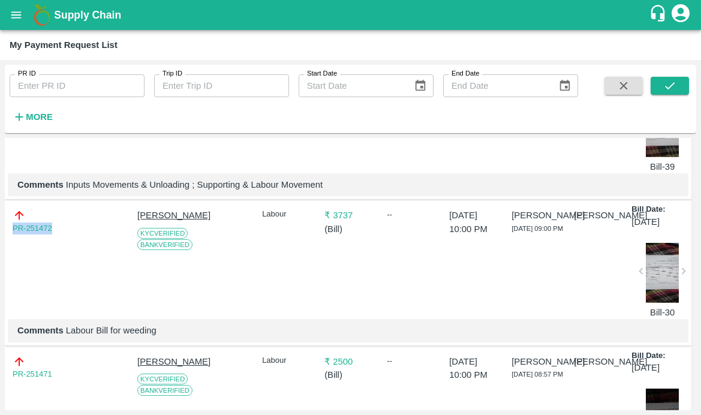
drag, startPoint x: 58, startPoint y: 234, endPoint x: -28, endPoint y: 234, distance: 86.3
click at [0, 234] on html "Supply Chain My Payment Request List PR ID PR ID Trip ID Trip ID Start Date Sta…" at bounding box center [350, 207] width 701 height 415
copy link "PR-251472"
drag, startPoint x: 64, startPoint y: 341, endPoint x: 219, endPoint y: 339, distance: 154.7
click at [219, 337] on p "Comments Labour Bill for weeding" at bounding box center [347, 330] width 661 height 13
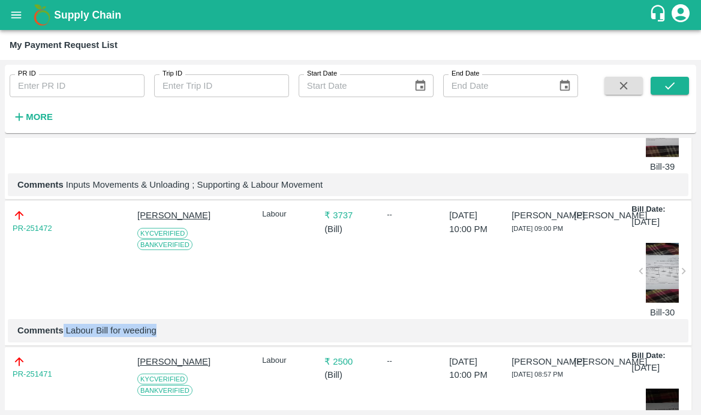
copy p "Labour Bill for weeding"
click at [654, 260] on div at bounding box center [662, 273] width 33 height 60
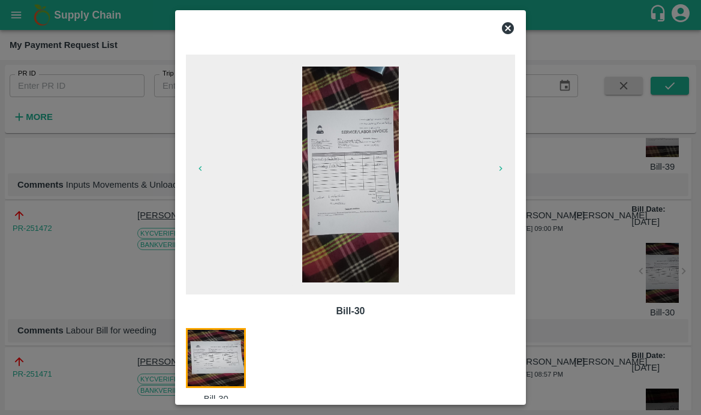
click at [501, 26] on icon at bounding box center [508, 28] width 14 height 14
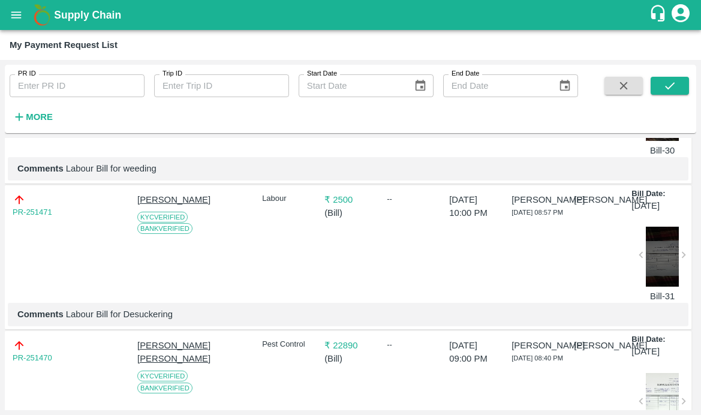
scroll to position [338, 0]
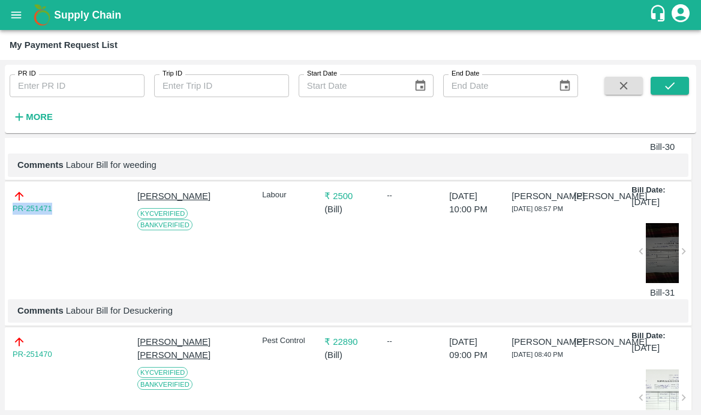
drag, startPoint x: 59, startPoint y: 215, endPoint x: -23, endPoint y: 216, distance: 81.5
click at [0, 216] on html "Supply Chain My Payment Request List PR ID PR ID Trip ID Trip ID Start Date Sta…" at bounding box center [350, 207] width 701 height 415
copy link "PR-251471"
drag, startPoint x: 65, startPoint y: 326, endPoint x: 285, endPoint y: 326, distance: 219.4
click at [286, 317] on p "Comments Labour Bill for Desuckering" at bounding box center [347, 310] width 661 height 13
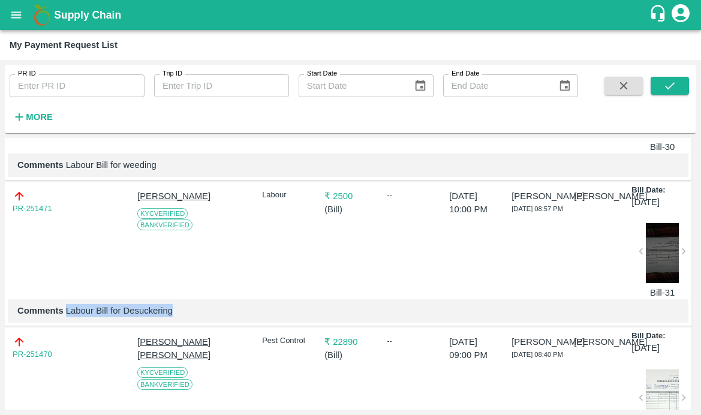
copy p "Labour Bill for Desuckering"
click at [658, 272] on div at bounding box center [662, 253] width 33 height 60
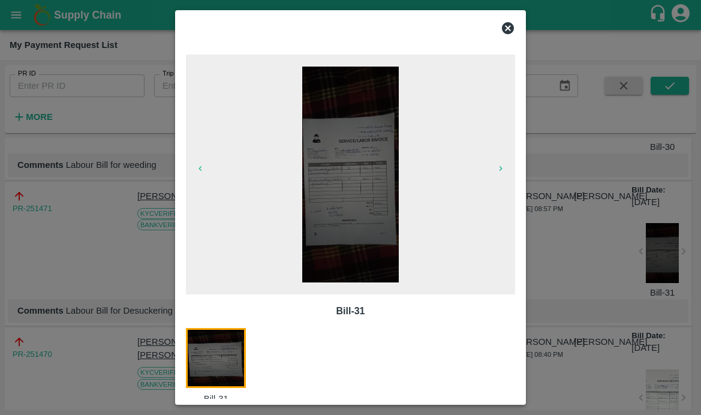
click at [508, 27] on icon at bounding box center [508, 28] width 14 height 14
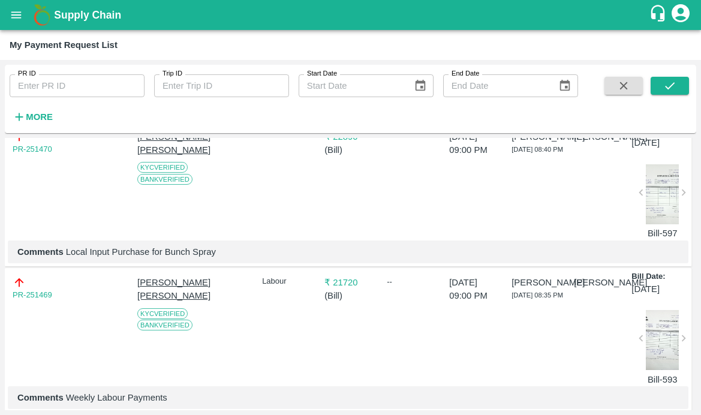
scroll to position [529, 0]
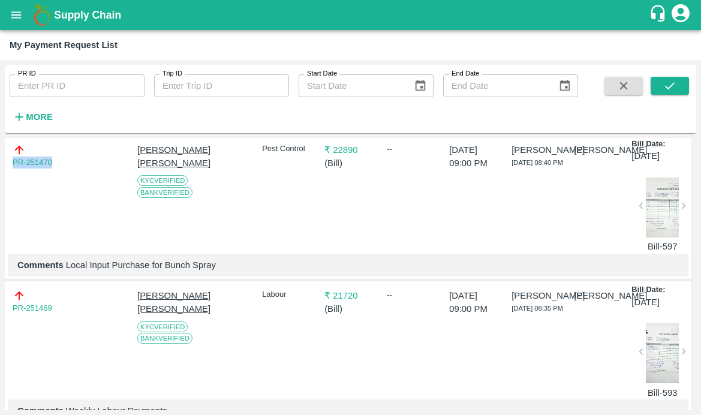
drag, startPoint x: 60, startPoint y: 174, endPoint x: -22, endPoint y: 174, distance: 81.5
click at [0, 174] on html "Supply Chain My Payment Request List PR ID PR ID Trip ID Trip ID Start Date Sta…" at bounding box center [350, 207] width 701 height 415
copy link "PR-251470"
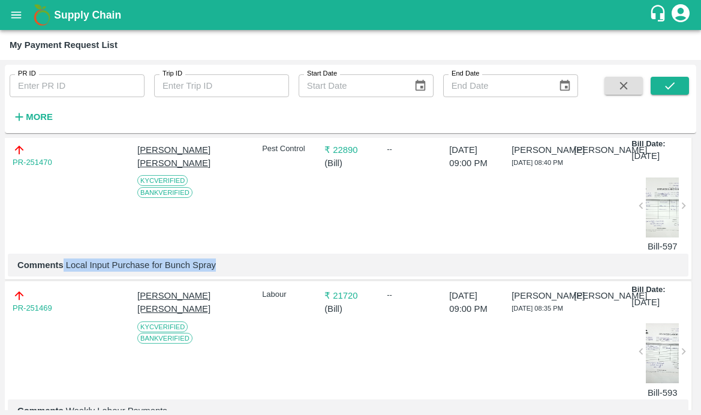
drag, startPoint x: 64, startPoint y: 285, endPoint x: 315, endPoint y: 285, distance: 250.6
click at [315, 272] on p "Comments Local Input Purchase for Bunch Spray" at bounding box center [347, 264] width 661 height 13
copy p "Local Input Purchase for Bunch Spray"
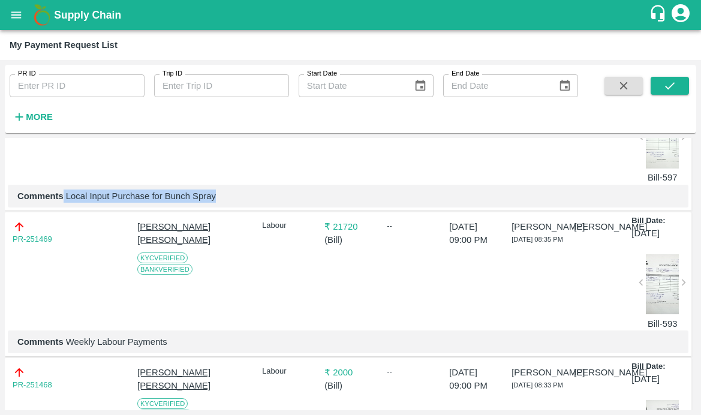
click at [100, 296] on div at bounding box center [98, 272] width 57 height 115
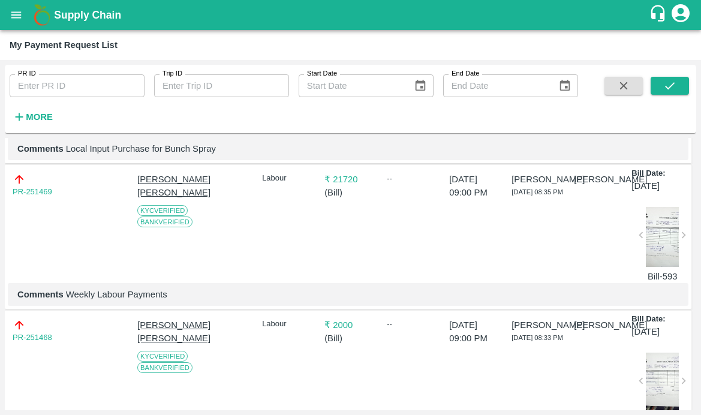
scroll to position [670, 0]
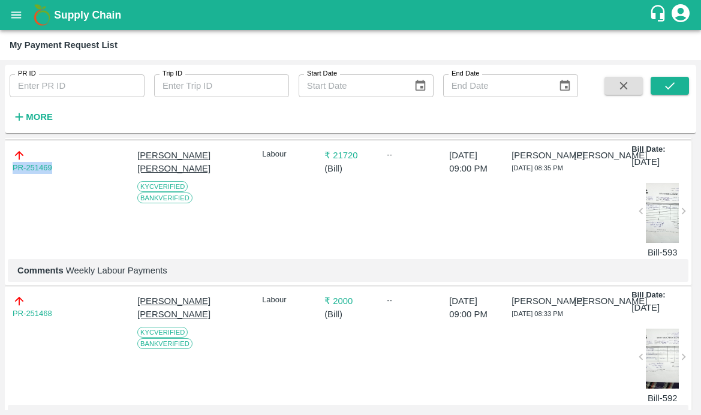
drag, startPoint x: 58, startPoint y: 186, endPoint x: 5, endPoint y: 186, distance: 53.4
click at [5, 186] on div "PR-251469 [PERSON_NAME] [PERSON_NAME] Verified Bank Verified Labour ₹ 21720 ( B…" at bounding box center [348, 213] width 686 height 144
copy link "PR-251469"
drag, startPoint x: 65, startPoint y: 293, endPoint x: 259, endPoint y: 299, distance: 194.4
click at [259, 277] on p "Comments Weekly Labour Payments" at bounding box center [347, 270] width 661 height 13
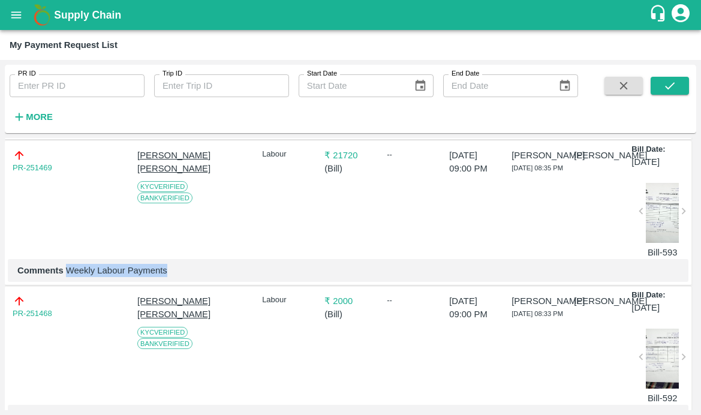
copy p "Weekly Labour Payments"
click at [666, 230] on div at bounding box center [662, 213] width 33 height 60
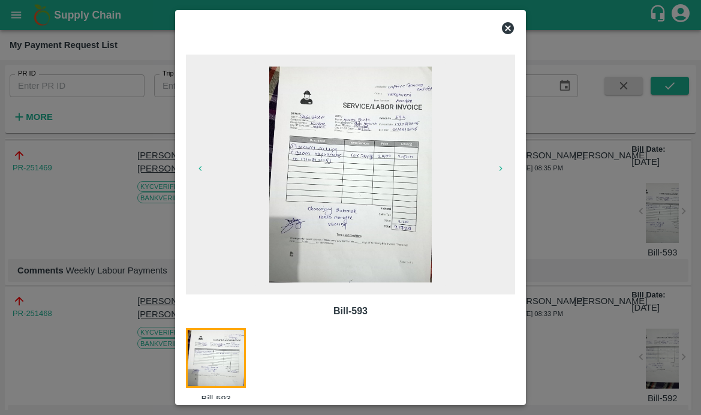
click at [506, 29] on icon at bounding box center [508, 28] width 14 height 14
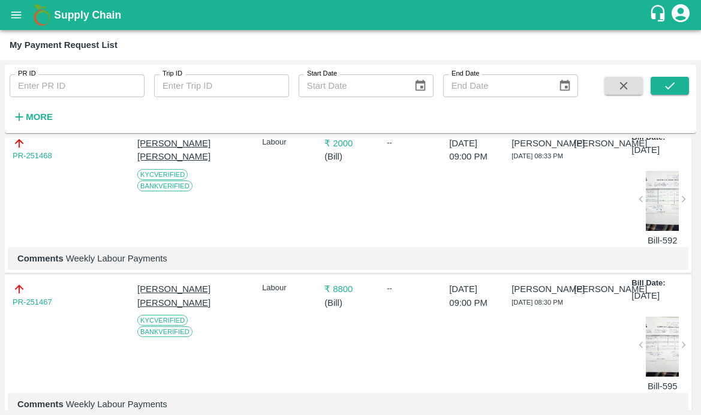
scroll to position [849, 0]
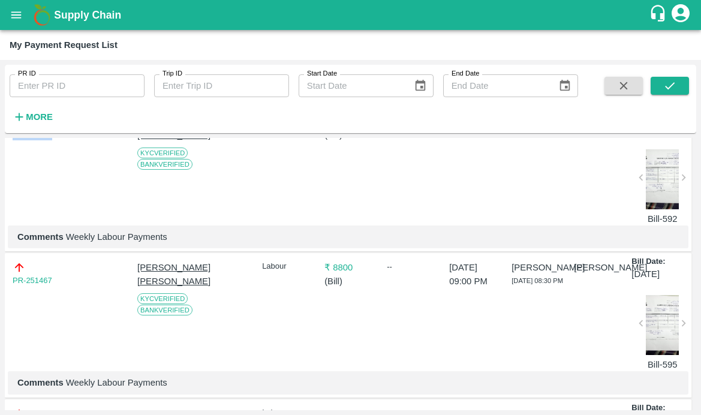
drag, startPoint x: 64, startPoint y: 159, endPoint x: -8, endPoint y: 159, distance: 71.3
click at [0, 159] on html "Supply Chain My Payment Request List PR ID PR ID Trip ID Trip ID Start Date Sta…" at bounding box center [350, 207] width 701 height 415
click at [675, 209] on div at bounding box center [662, 179] width 33 height 60
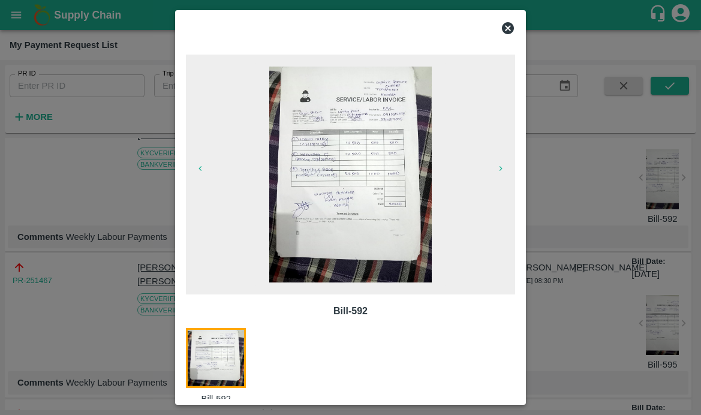
click at [87, 233] on div at bounding box center [350, 207] width 701 height 415
click at [87, 225] on div at bounding box center [98, 167] width 57 height 115
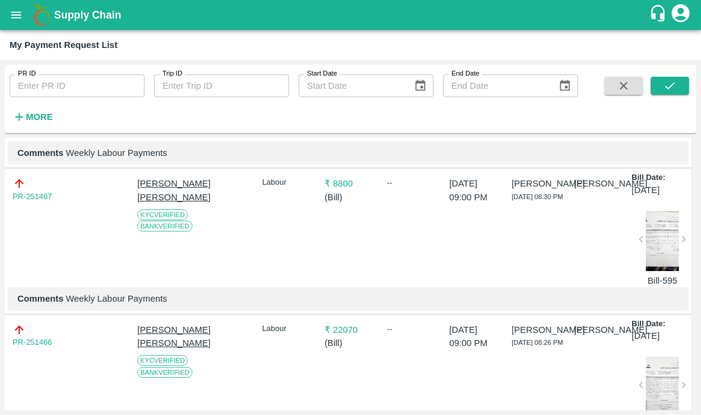
scroll to position [960, 0]
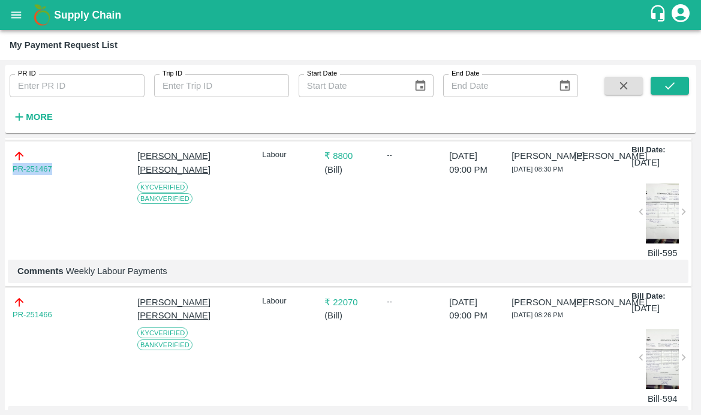
drag, startPoint x: 64, startPoint y: 201, endPoint x: -28, endPoint y: 201, distance: 91.1
click at [0, 201] on html "Supply Chain My Payment Request List PR ID PR ID Trip ID Trip ID Start Date Sta…" at bounding box center [350, 207] width 701 height 415
drag, startPoint x: 65, startPoint y: 303, endPoint x: 252, endPoint y: 303, distance: 187.1
click at [252, 278] on p "Comments Weekly Labour Payments" at bounding box center [347, 270] width 661 height 13
click at [646, 243] on div at bounding box center [662, 213] width 33 height 60
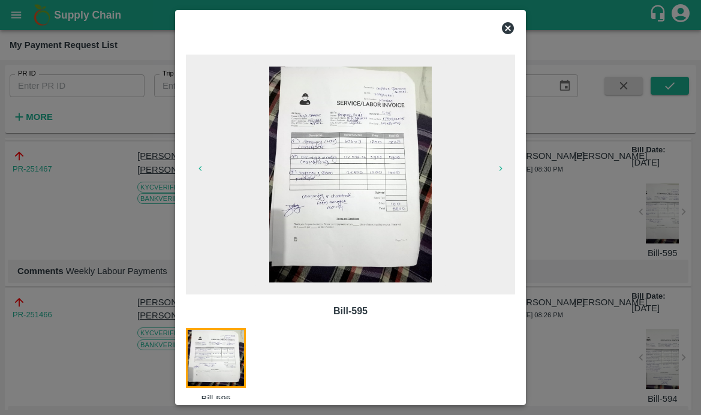
click at [508, 29] on icon at bounding box center [508, 28] width 14 height 14
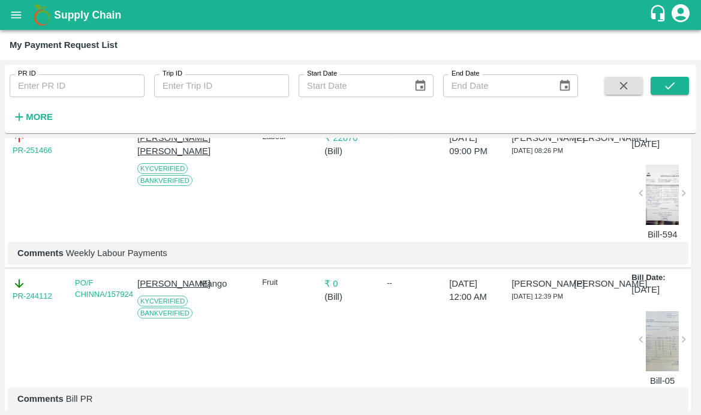
scroll to position [1114, 0]
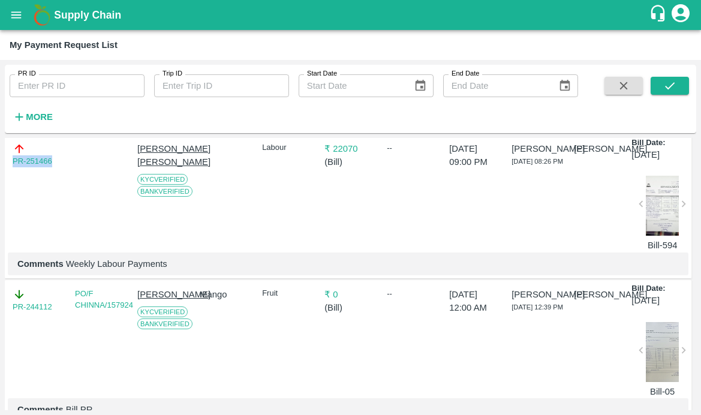
drag, startPoint x: 57, startPoint y: 192, endPoint x: -1, endPoint y: 192, distance: 58.2
click at [0, 192] on html "Supply Chain My Payment Request List PR ID PR ID Trip ID Trip ID Start Date Sta…" at bounding box center [350, 207] width 701 height 415
drag, startPoint x: 66, startPoint y: 302, endPoint x: 242, endPoint y: 302, distance: 176.3
click at [242, 270] on p "Comments Weekly Labour Payments" at bounding box center [347, 263] width 661 height 13
click at [653, 236] on div at bounding box center [662, 206] width 33 height 60
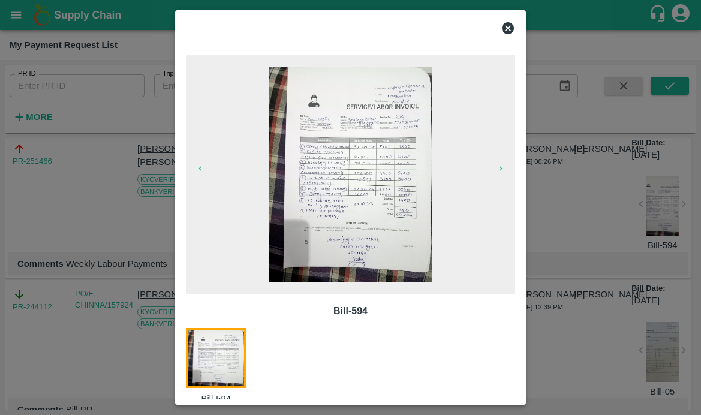
click at [507, 26] on icon at bounding box center [508, 28] width 12 height 12
